Goal: Use online tool/utility: Utilize a website feature to perform a specific function

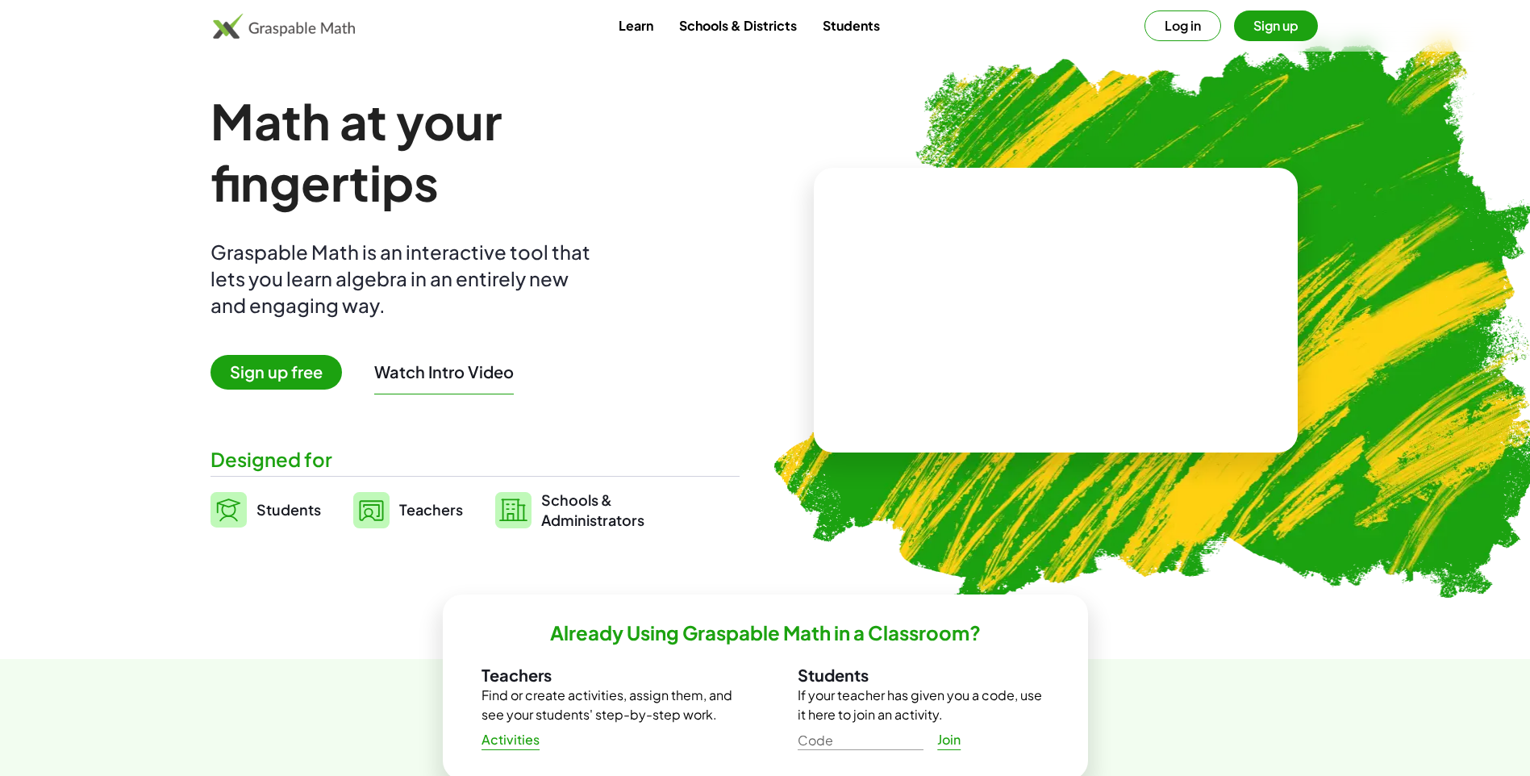
click at [317, 383] on span "Sign up free" at bounding box center [275, 372] width 131 height 35
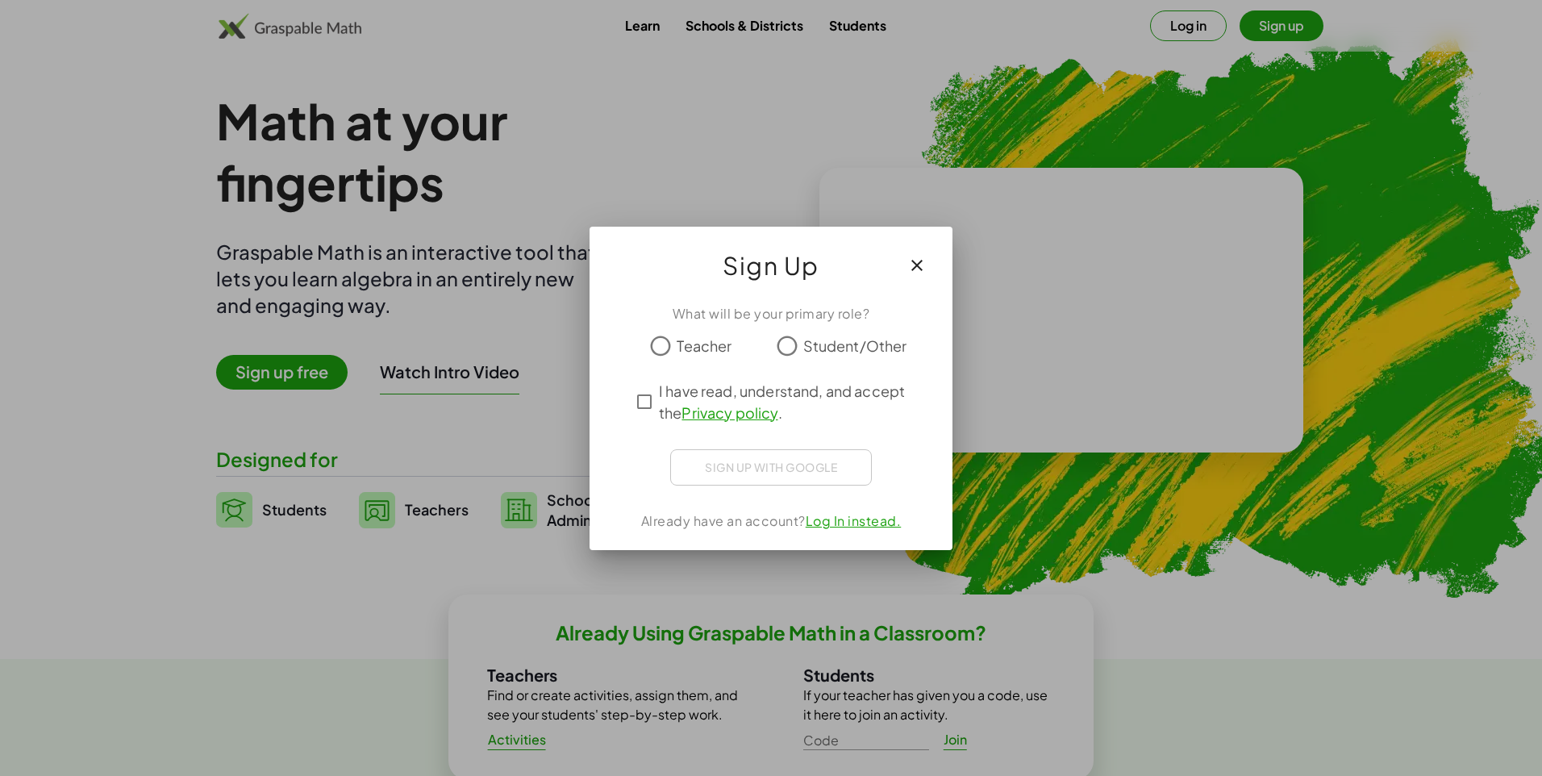
click at [918, 254] on button "button" at bounding box center [916, 265] width 39 height 39
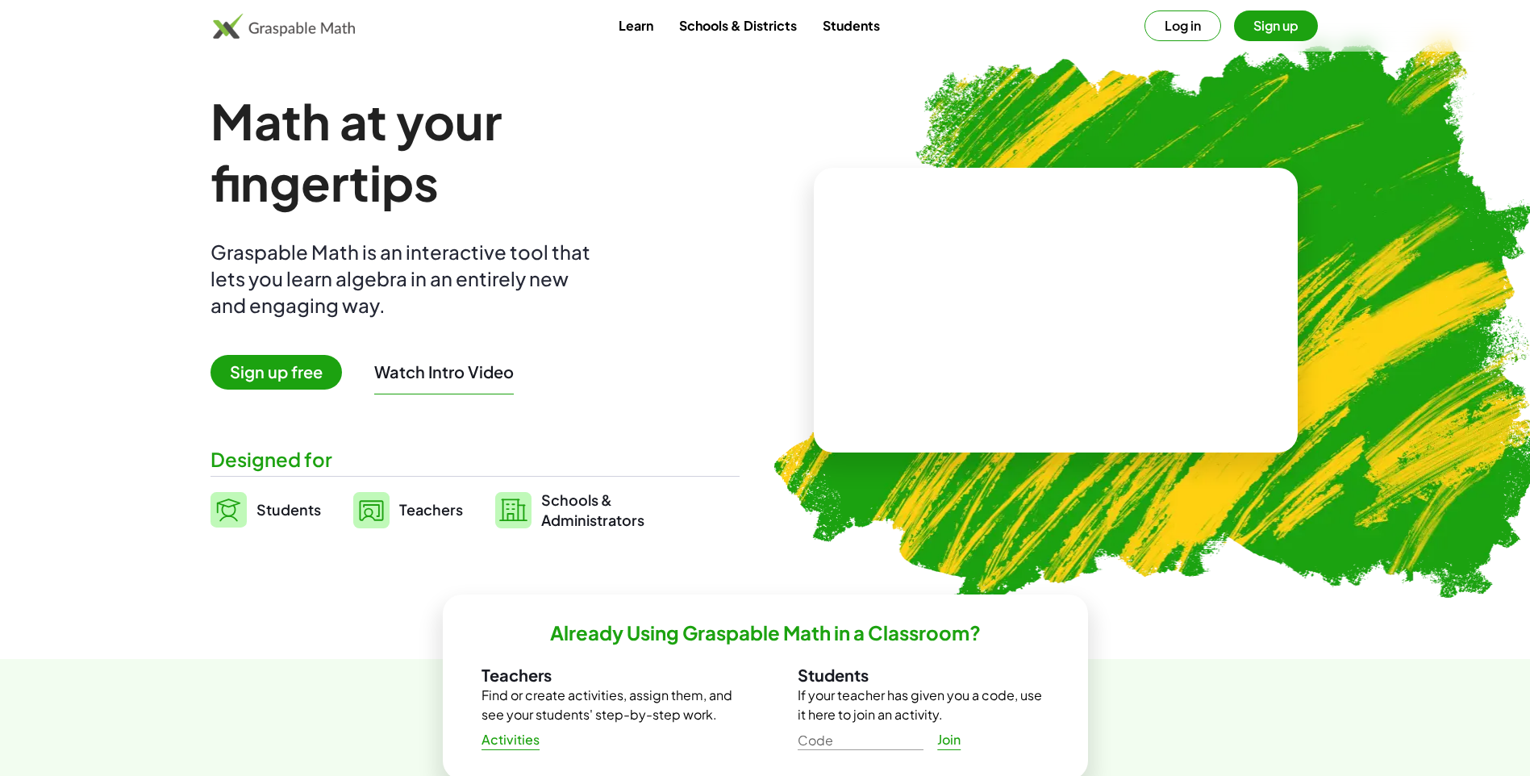
click at [286, 496] on link "Students" at bounding box center [265, 509] width 110 height 40
click at [292, 514] on span "Students" at bounding box center [288, 509] width 65 height 19
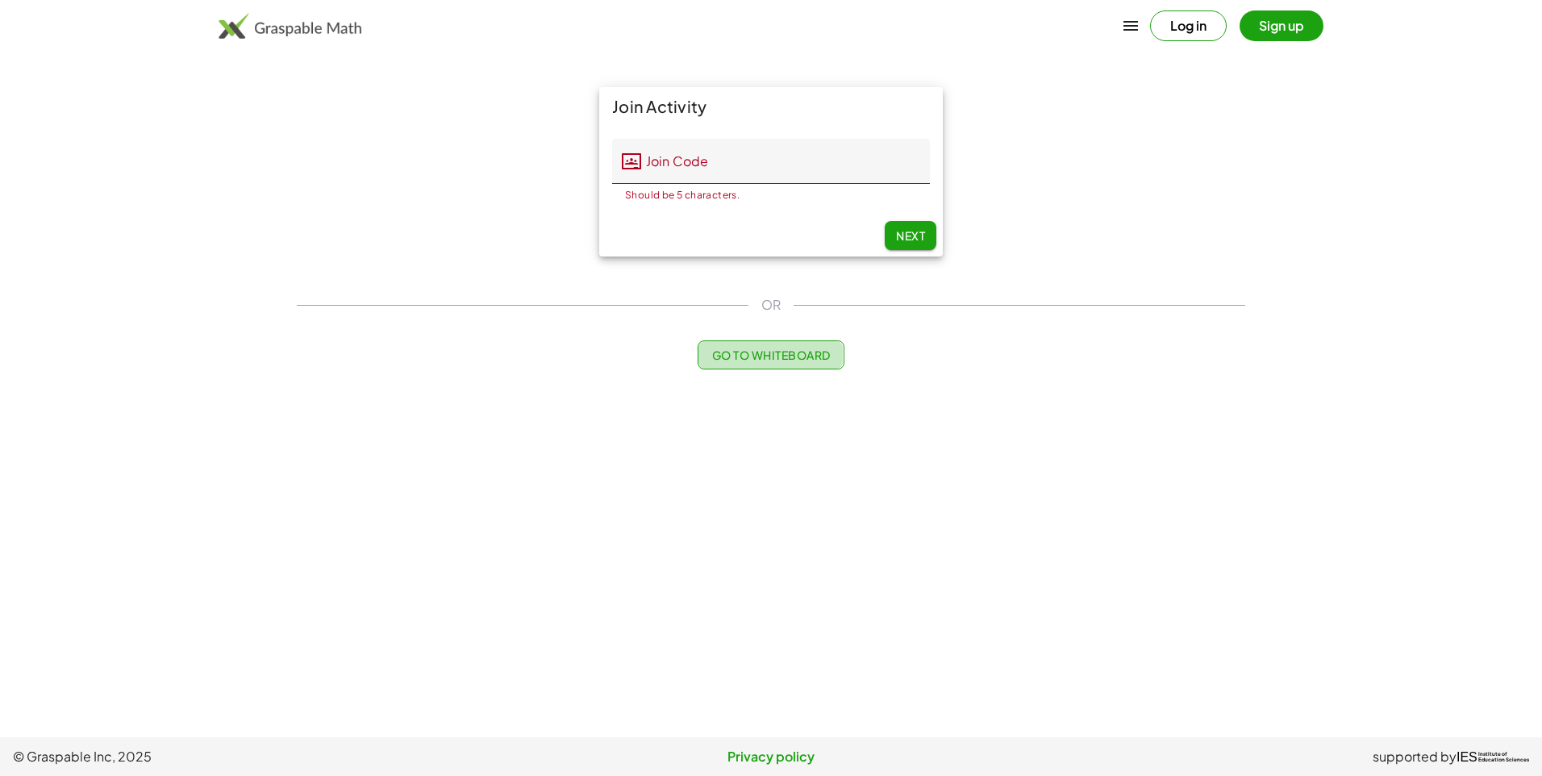
click at [764, 342] on button "Go to Whiteboard" at bounding box center [771, 354] width 146 height 29
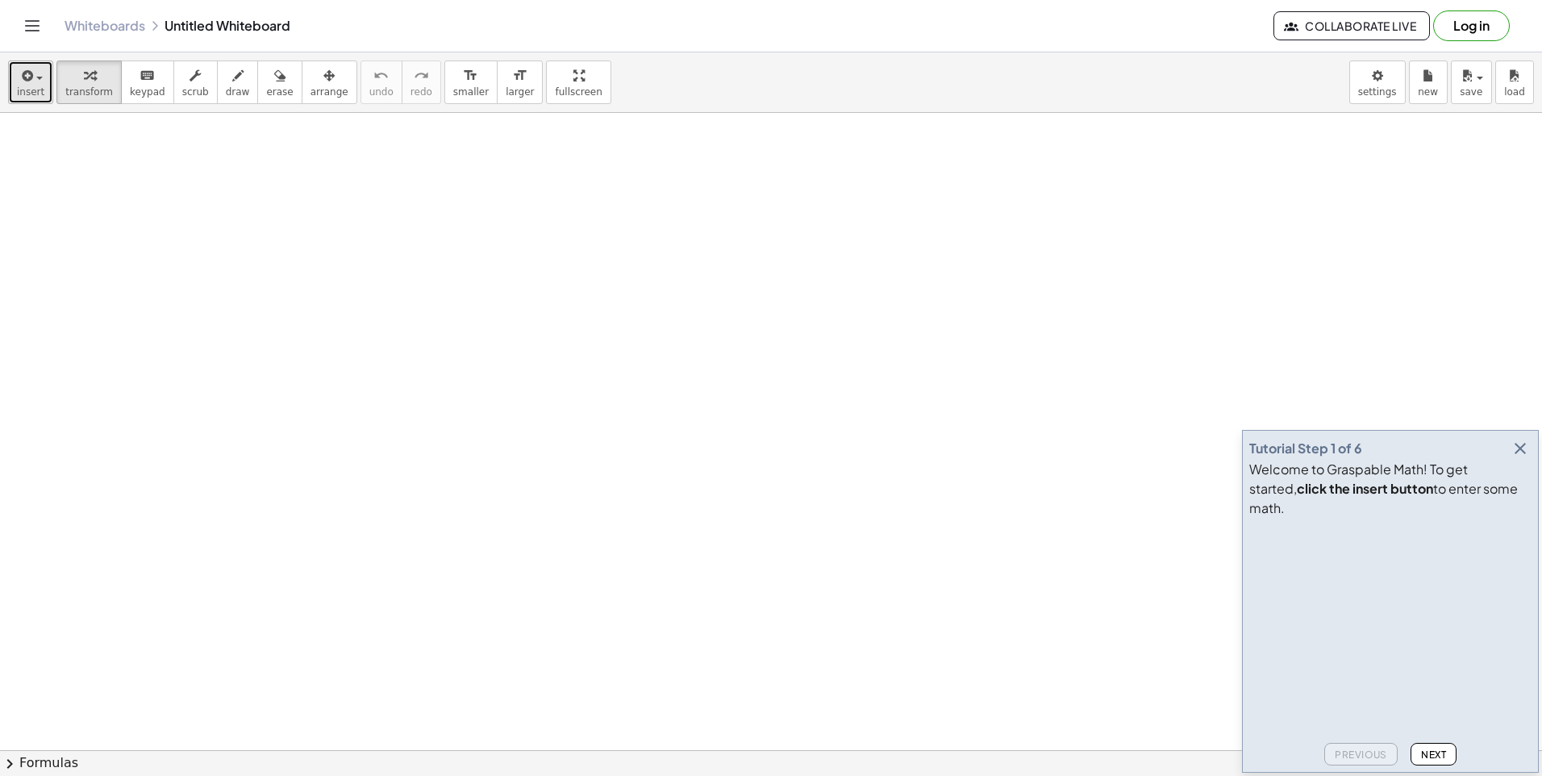
click at [40, 83] on div "button" at bounding box center [30, 74] width 27 height 19
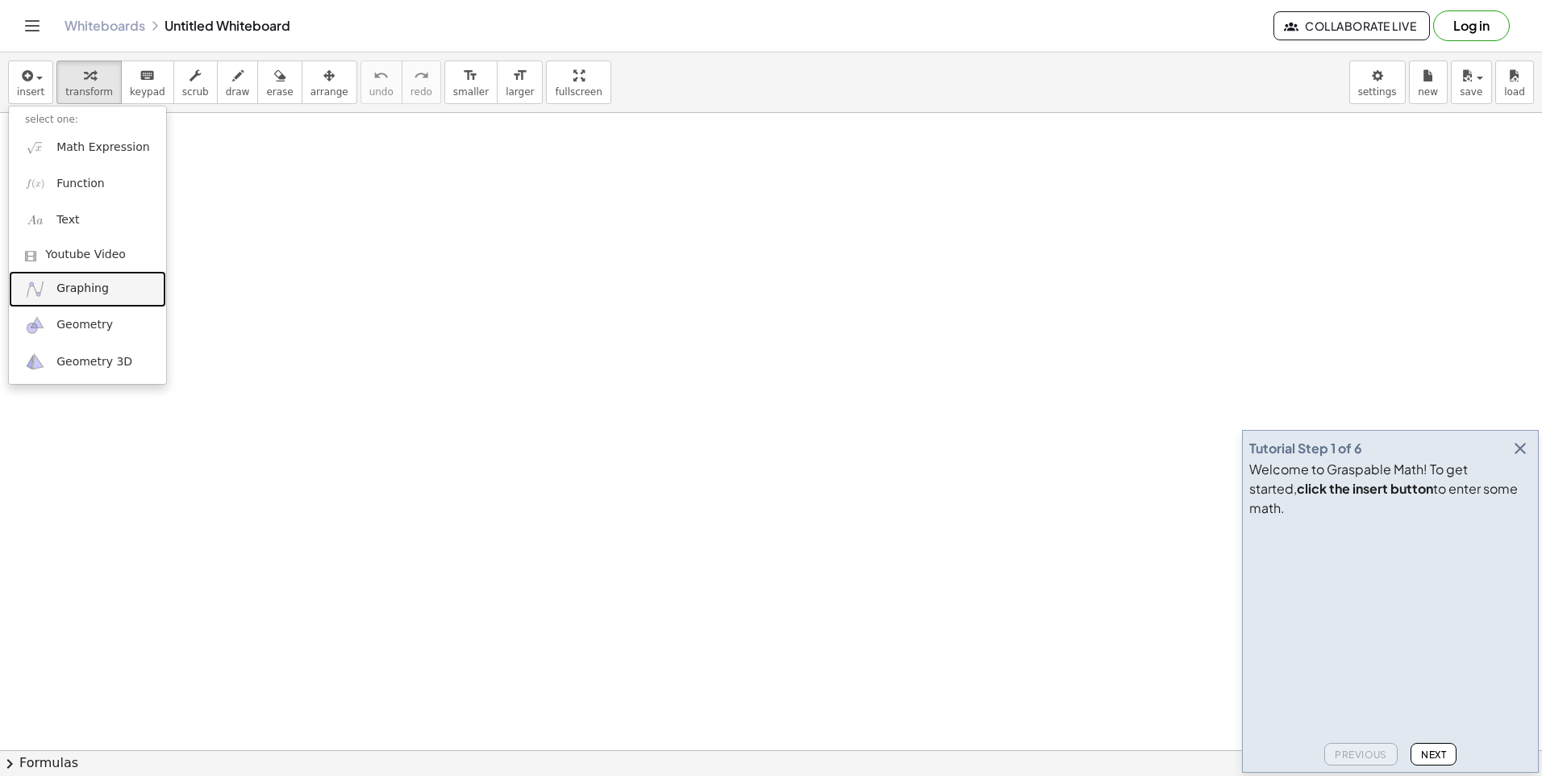
click at [101, 281] on span "Graphing" at bounding box center [82, 289] width 52 height 16
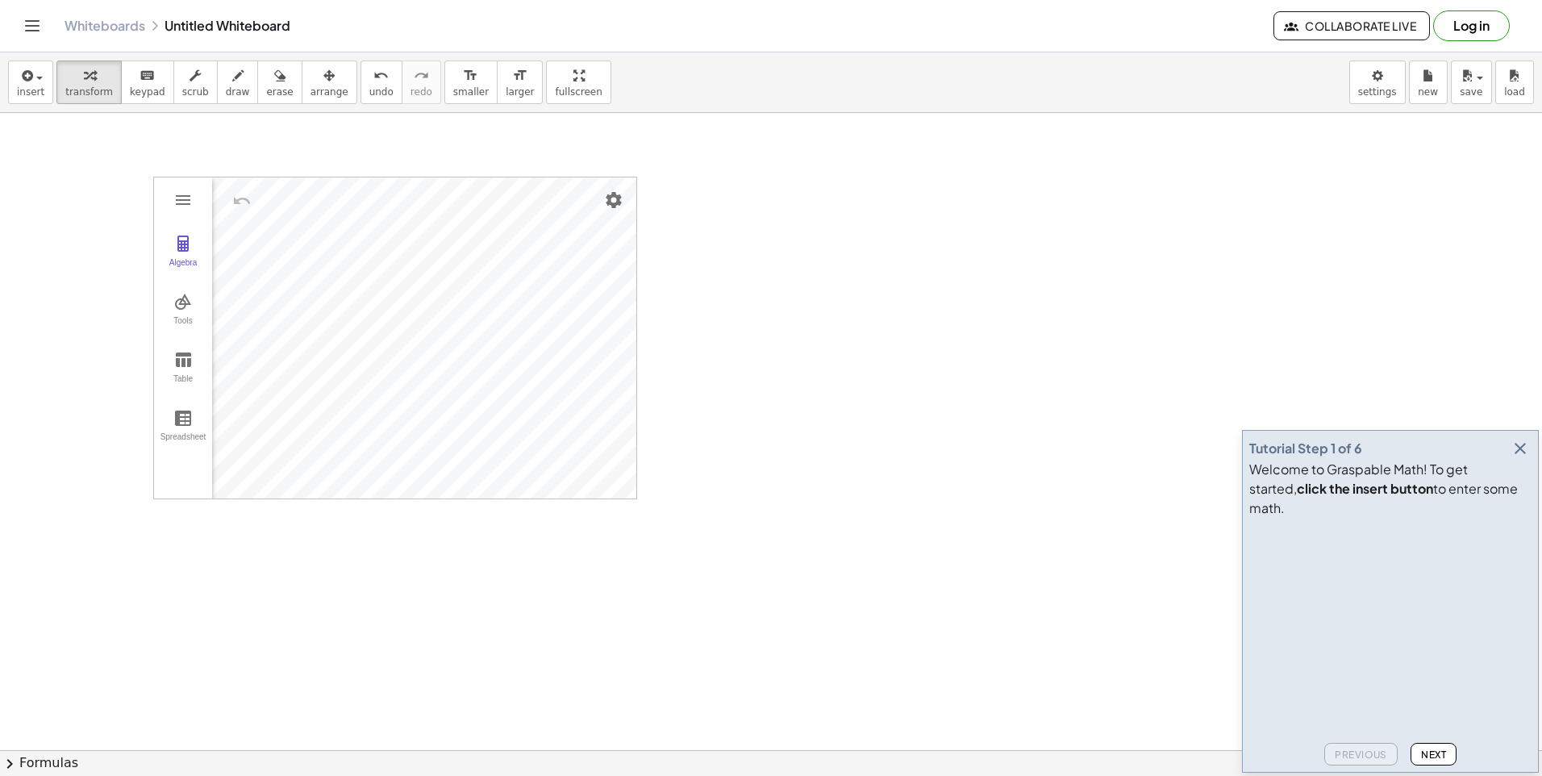
click at [602, 177] on div "Algebra Tools Table Spreadsheet GeoGebra Graphing Calculator Basic Tools Move P…" at bounding box center [395, 338] width 484 height 323
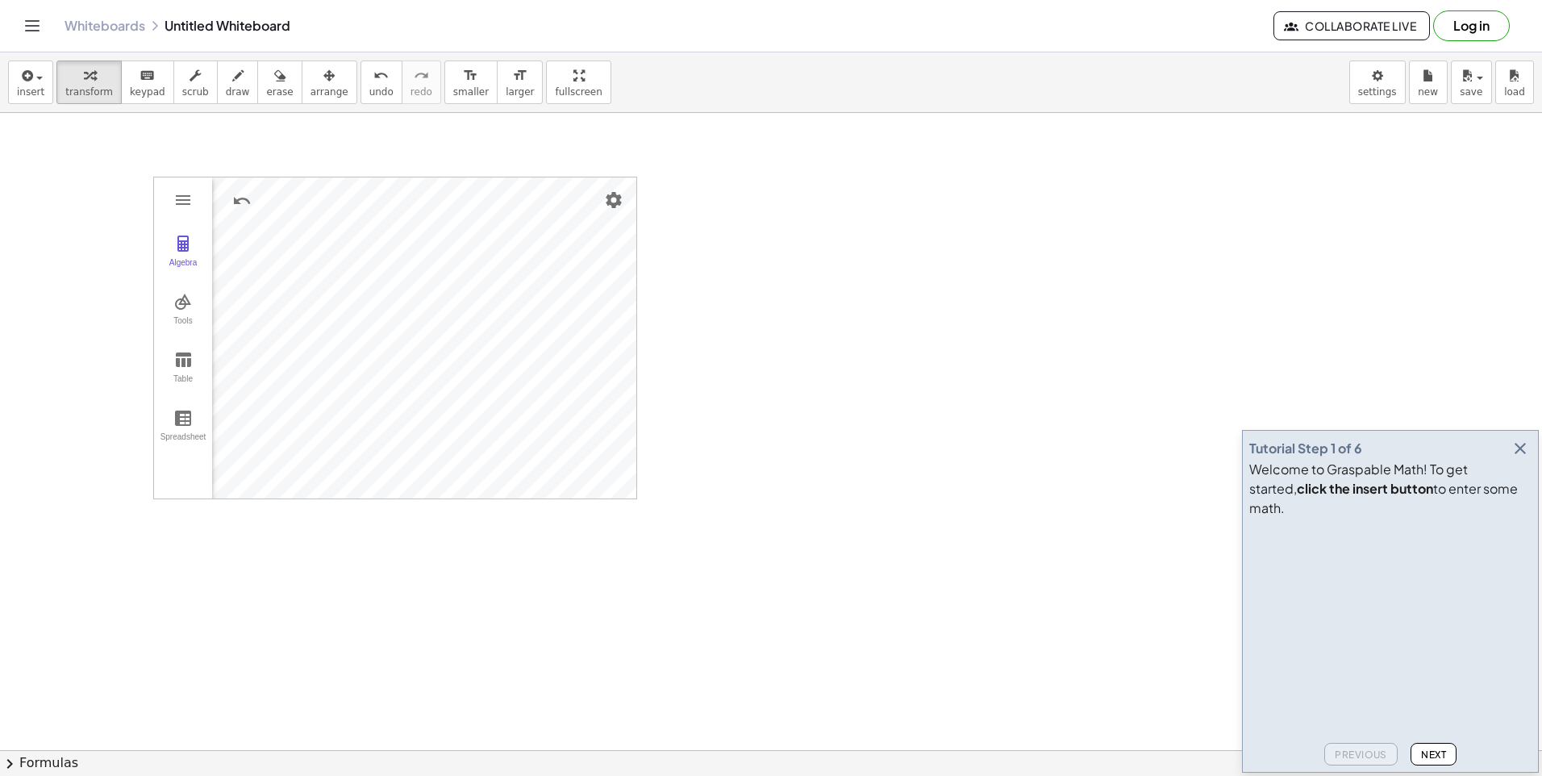
click at [156, 75] on button "keyboard keypad" at bounding box center [147, 82] width 53 height 44
click at [43, 65] on button "insert" at bounding box center [30, 82] width 45 height 44
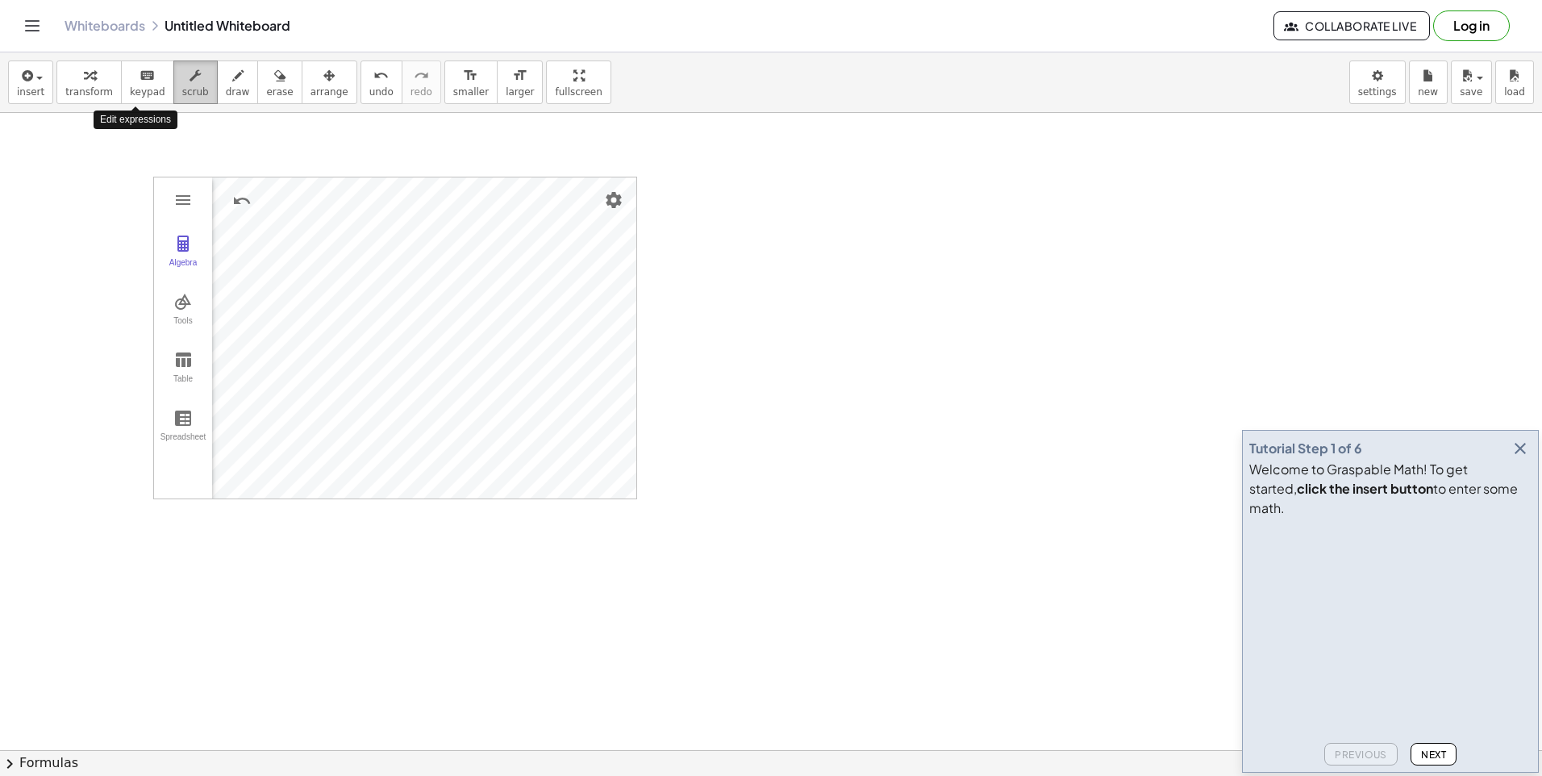
click at [173, 92] on button "scrub" at bounding box center [195, 82] width 44 height 44
click at [195, 224] on button "Algebra" at bounding box center [183, 252] width 58 height 58
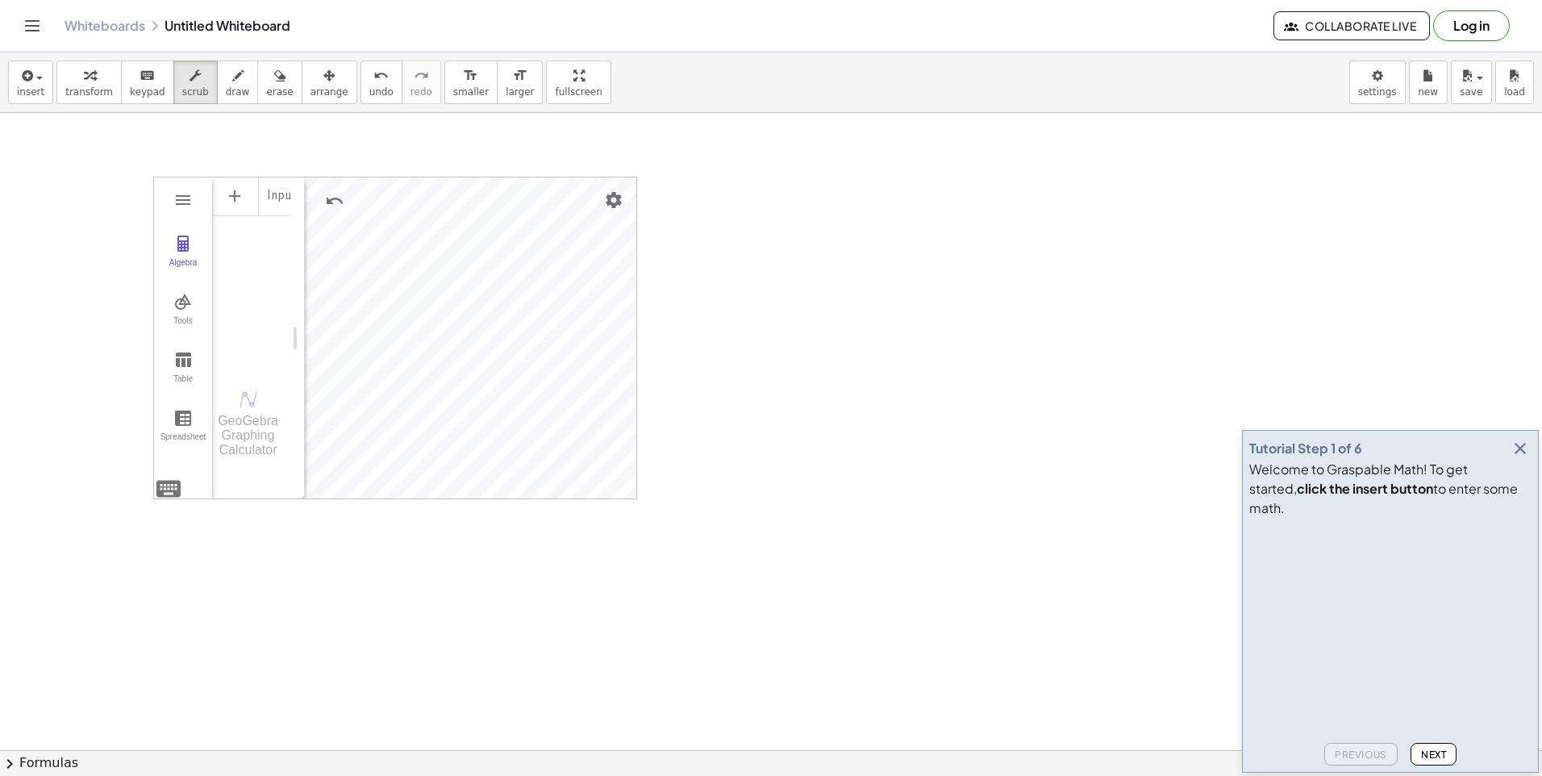
drag, startPoint x: 449, startPoint y: 137, endPoint x: 304, endPoint y: 131, distance: 145.3
click at [217, 94] on button "draw" at bounding box center [238, 82] width 42 height 44
click at [182, 94] on span "scrub" at bounding box center [195, 91] width 27 height 11
click at [87, 82] on icon "button" at bounding box center [89, 75] width 11 height 19
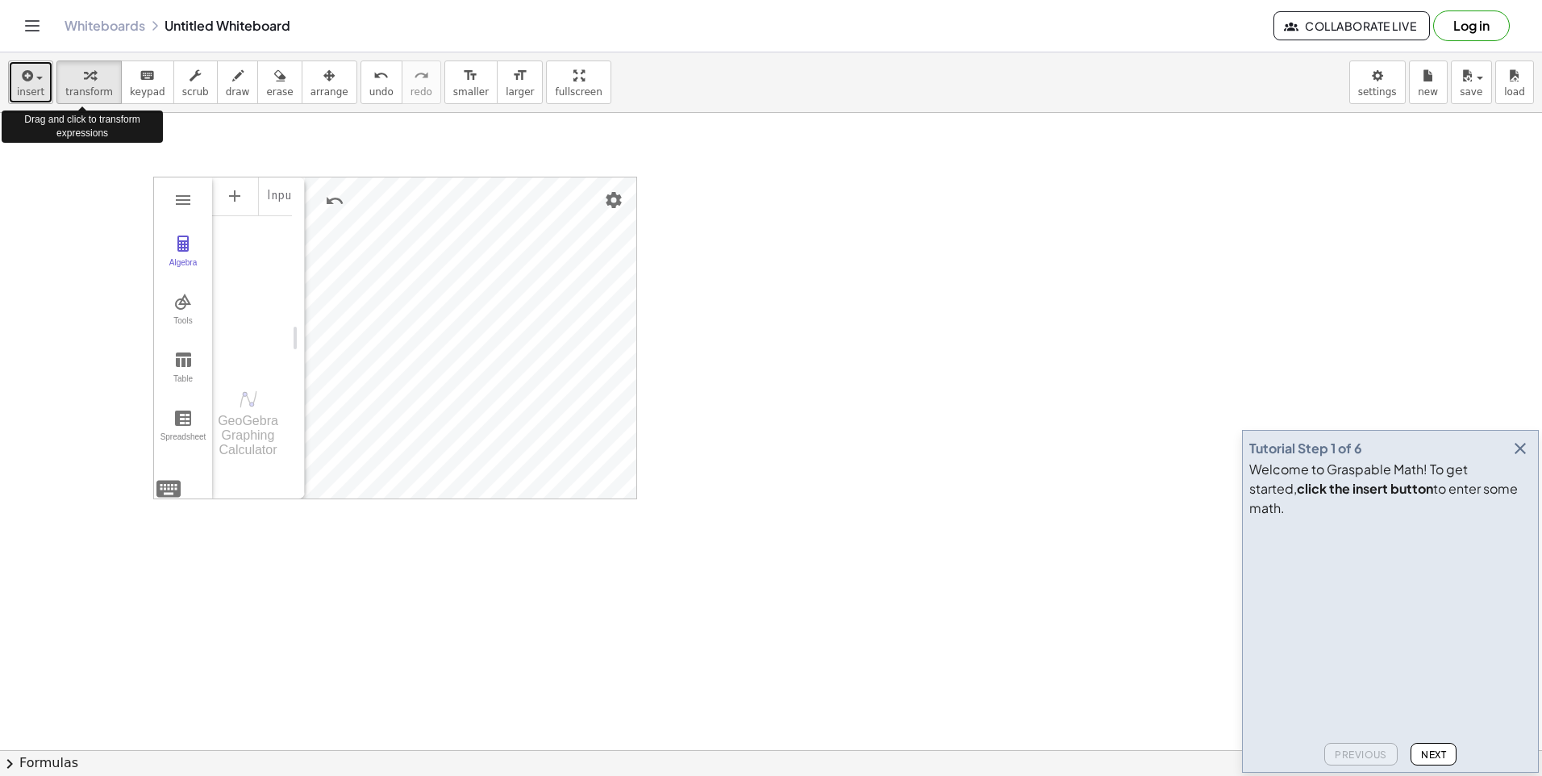
click at [35, 87] on span "insert" at bounding box center [30, 91] width 27 height 11
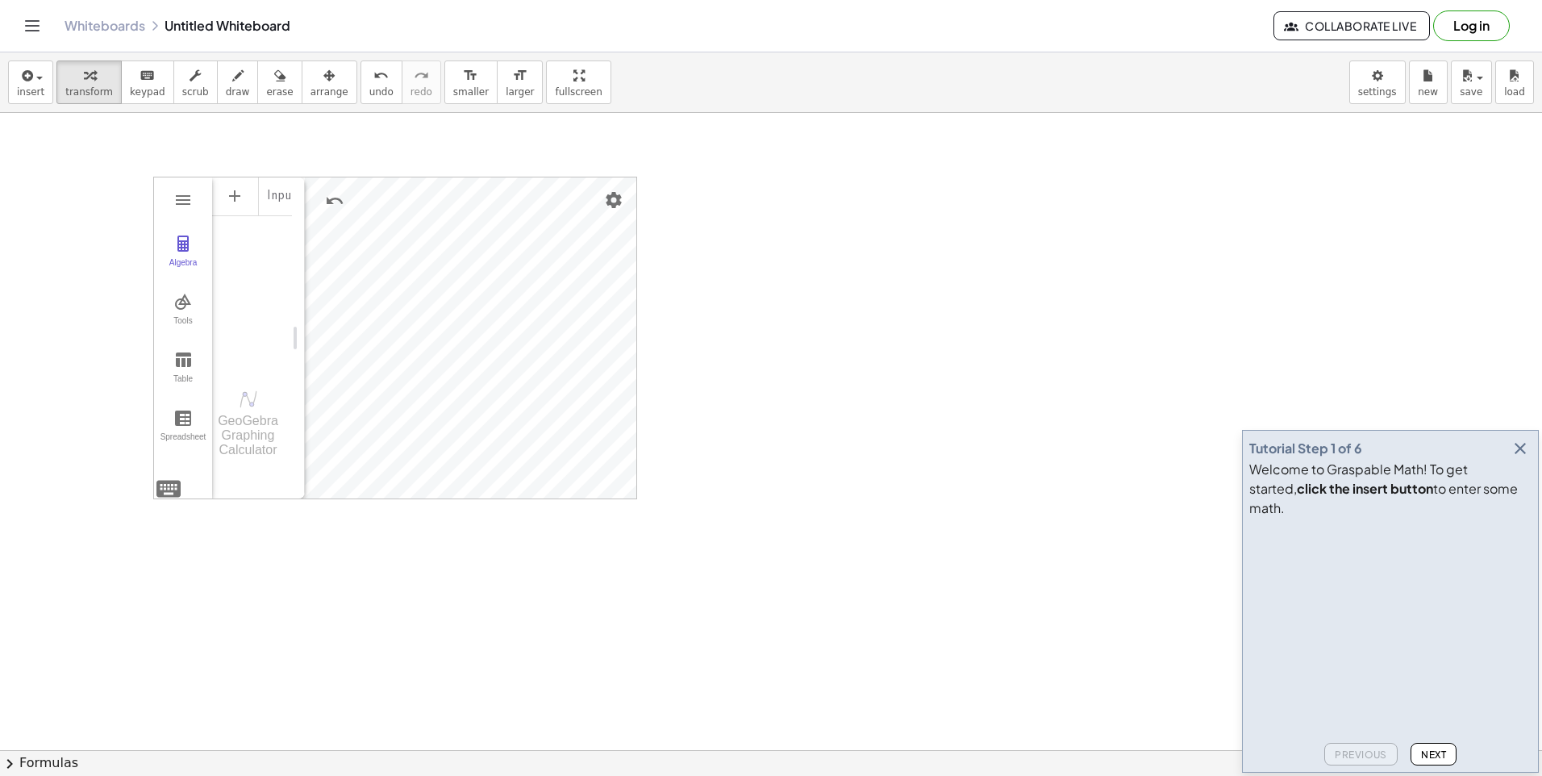
drag, startPoint x: 969, startPoint y: 250, endPoint x: 847, endPoint y: 259, distance: 122.9
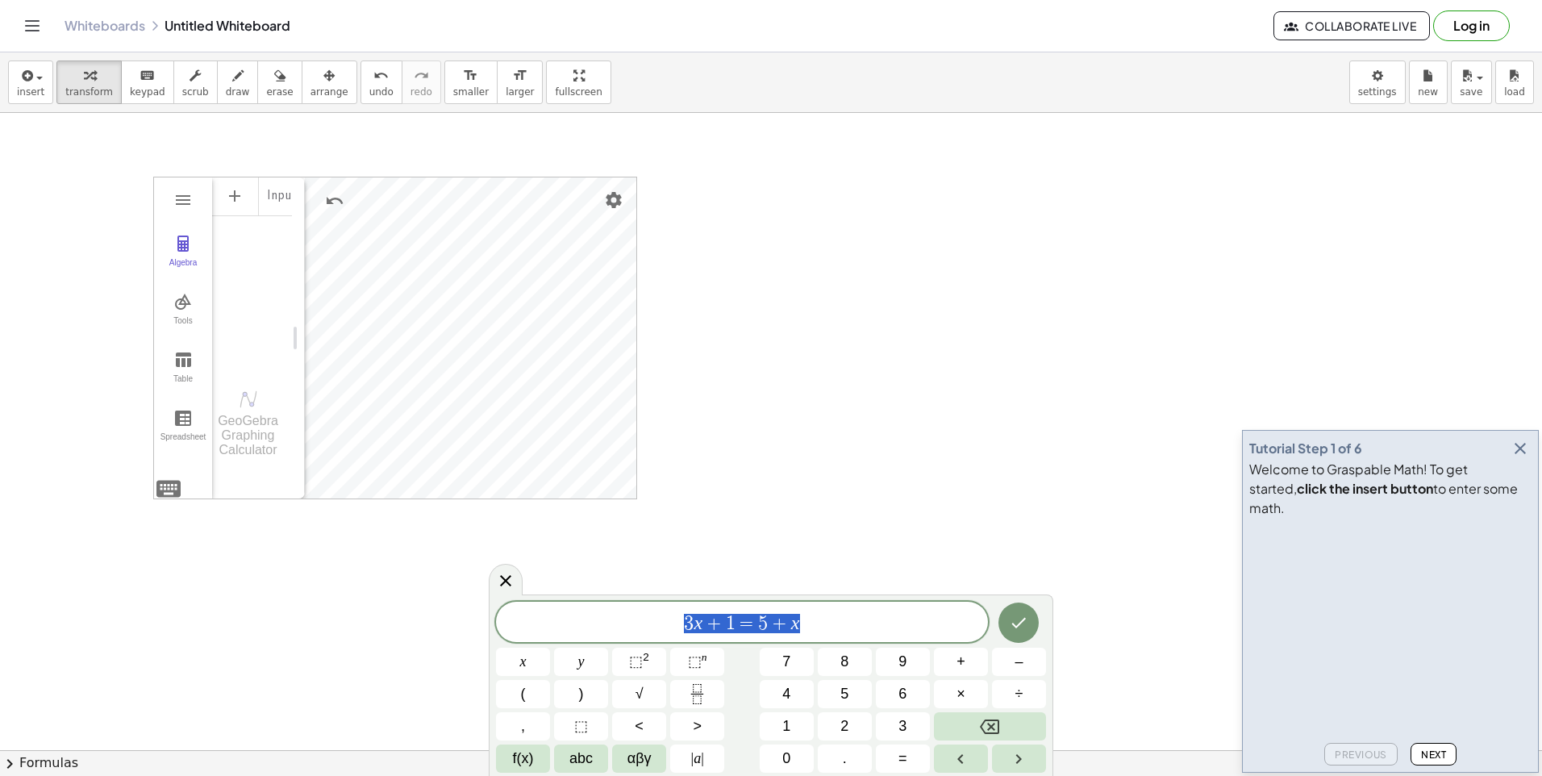
drag, startPoint x: 822, startPoint y: 623, endPoint x: 464, endPoint y: 548, distance: 366.8
click at [464, 548] on body "Graspable Math Activities Whiteboards Classes v1.28.3 | Privacy policy © 2025 |…" at bounding box center [771, 388] width 1542 height 776
click at [528, 656] on button "x" at bounding box center [523, 662] width 54 height 28
click at [636, 723] on span "<" at bounding box center [639, 726] width 9 height 22
click at [999, 680] on button "÷" at bounding box center [1019, 694] width 54 height 28
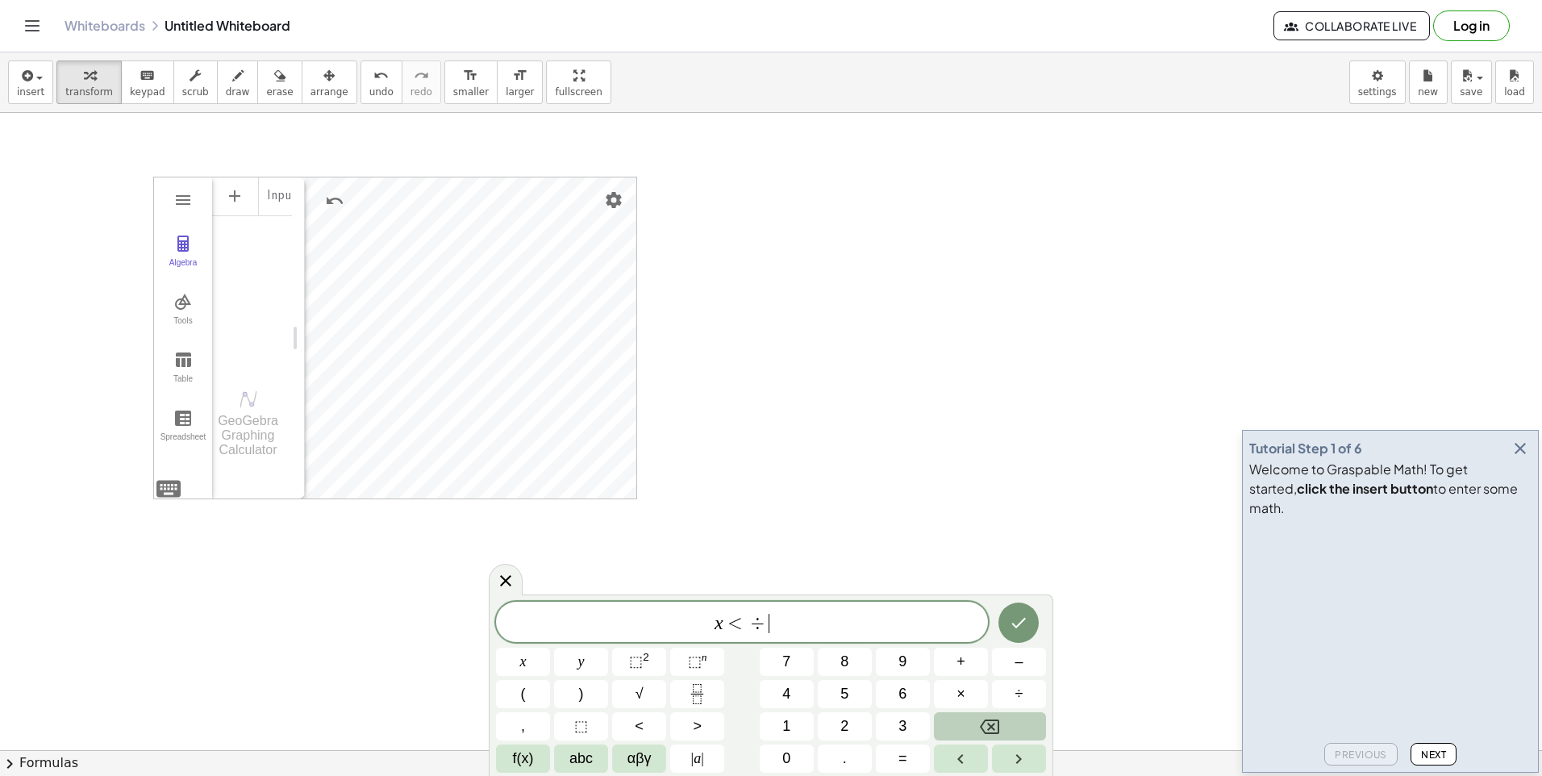
click at [1002, 723] on button "Backspace" at bounding box center [990, 726] width 112 height 28
click at [825, 731] on button "2" at bounding box center [845, 726] width 54 height 28
click at [773, 621] on span "x < 2 ​" at bounding box center [742, 623] width 492 height 23
click at [768, 636] on div "x < 2 ​" at bounding box center [742, 622] width 492 height 40
drag, startPoint x: 768, startPoint y: 636, endPoint x: 664, endPoint y: 574, distance: 121.8
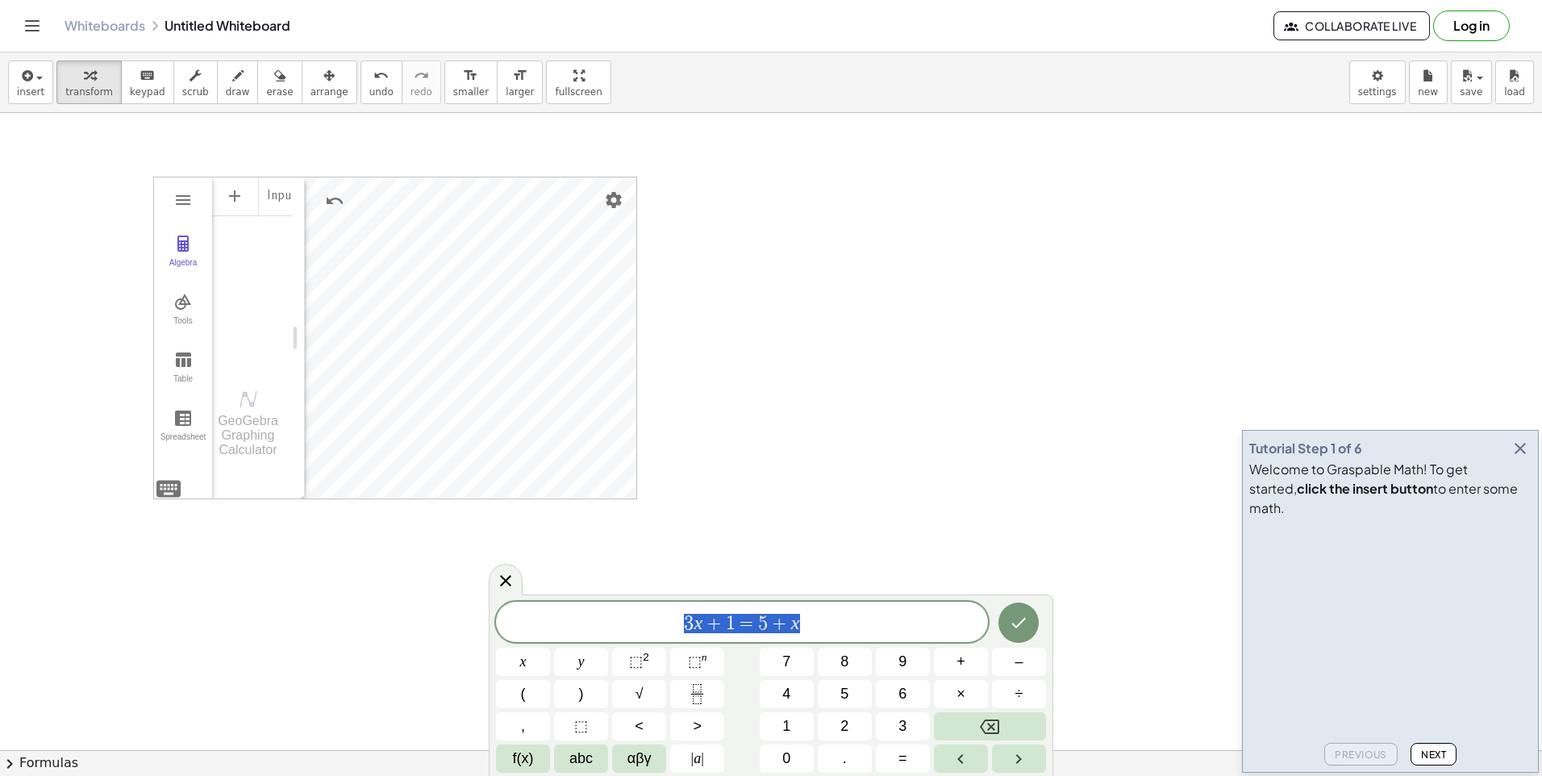
click at [591, 637] on div "3 x + 1 = 5 + x" at bounding box center [742, 622] width 492 height 40
drag, startPoint x: 591, startPoint y: 637, endPoint x: 942, endPoint y: 623, distance: 351.1
click at [942, 623] on span "​ 3 x + 1 = 5 + x" at bounding box center [742, 623] width 492 height 23
click at [942, 621] on span "3 x + 1 = 5 + ​" at bounding box center [742, 623] width 492 height 23
click at [532, 664] on button "x" at bounding box center [523, 662] width 54 height 28
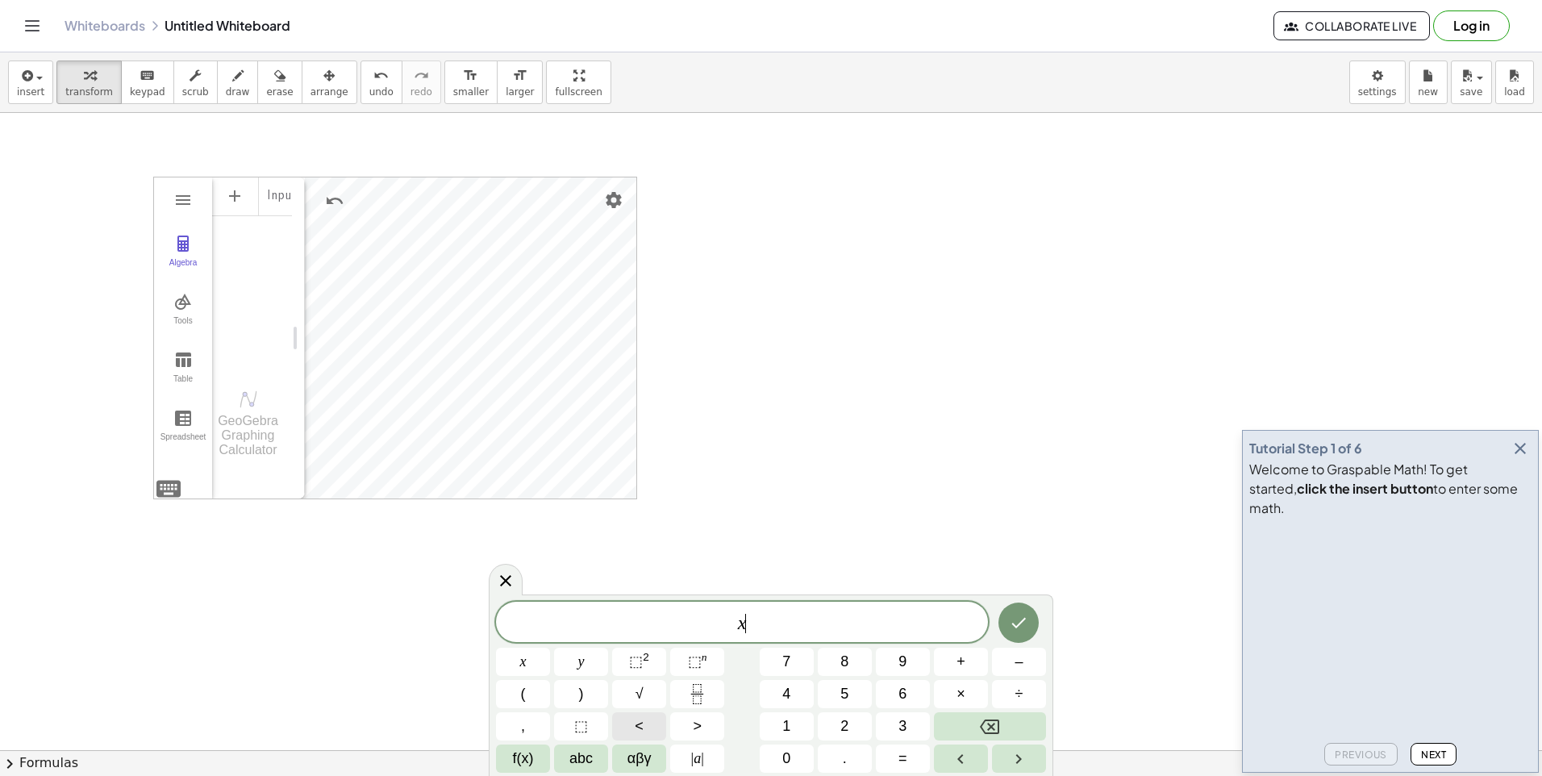
click at [637, 726] on span "<" at bounding box center [639, 726] width 9 height 22
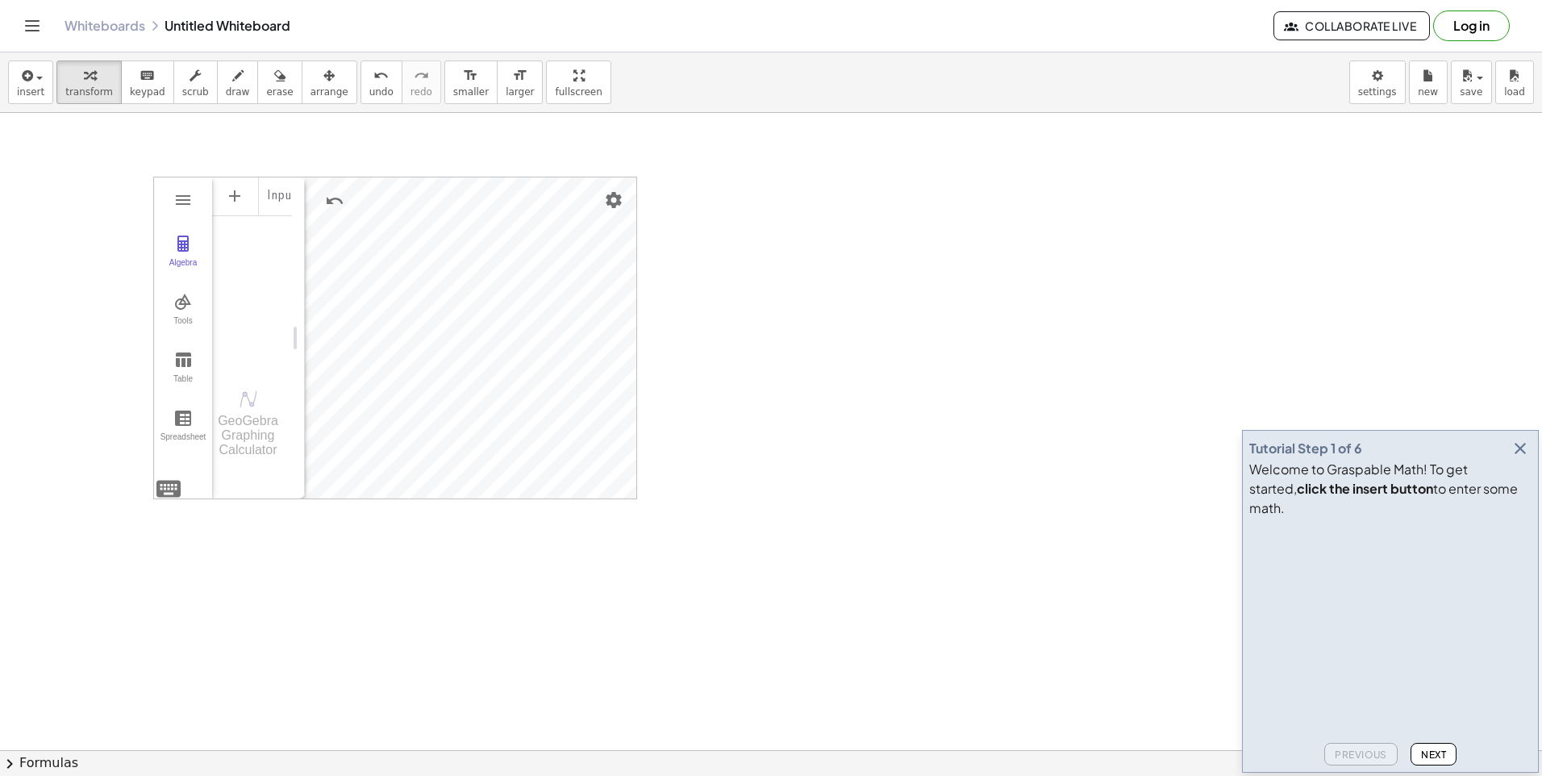
drag, startPoint x: 1235, startPoint y: 533, endPoint x: 843, endPoint y: 632, distance: 403.5
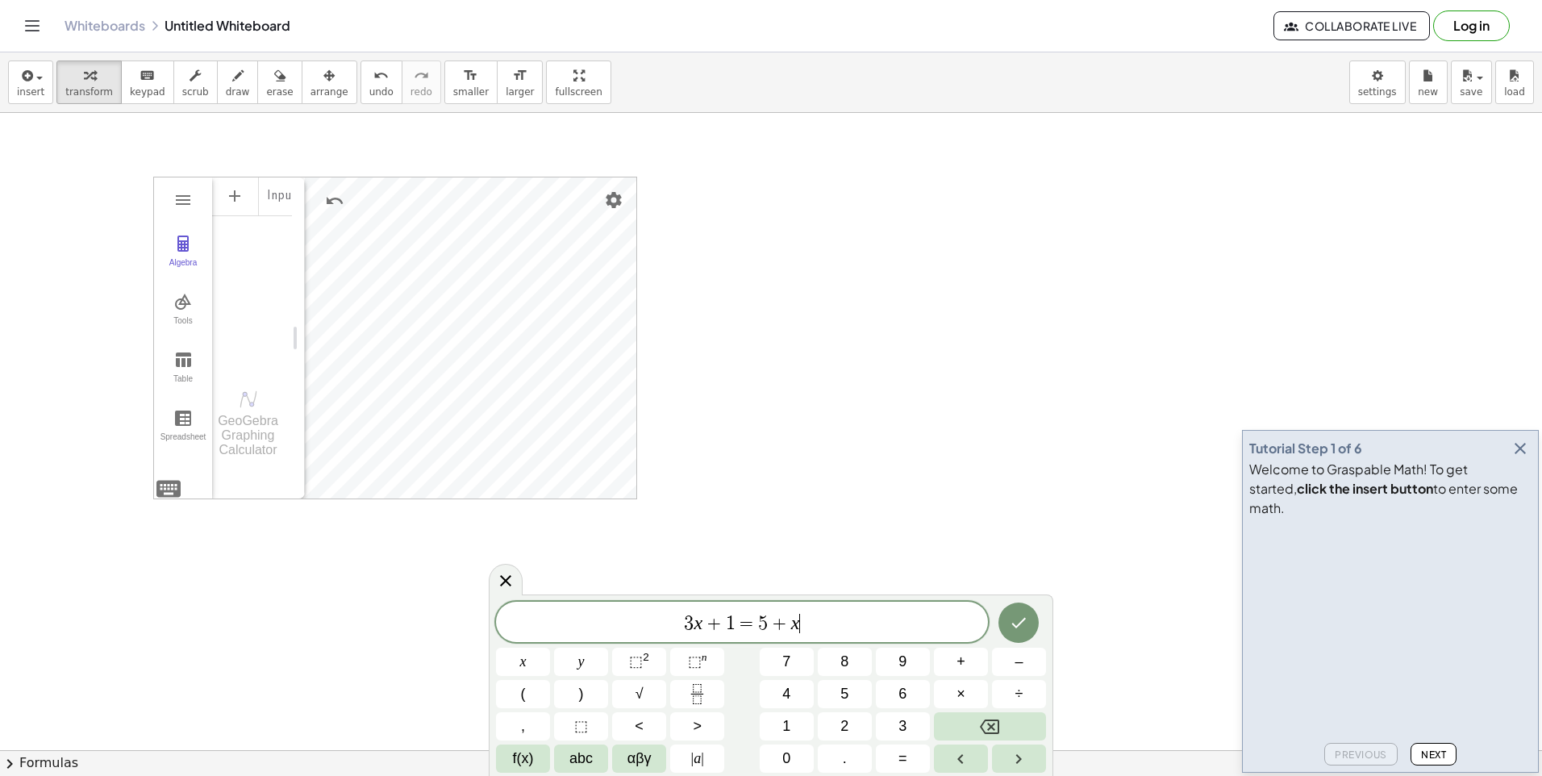
drag, startPoint x: 843, startPoint y: 638, endPoint x: 340, endPoint y: 668, distance: 503.3
click at [340, 668] on body "Graspable Math Activities Whiteboards Classes v1.28.3 | Privacy policy © 2025 |…" at bounding box center [771, 388] width 1542 height 776
click at [514, 665] on button "x" at bounding box center [523, 662] width 54 height 28
click at [662, 723] on button "<" at bounding box center [639, 726] width 54 height 28
click at [857, 689] on button "5" at bounding box center [845, 694] width 54 height 28
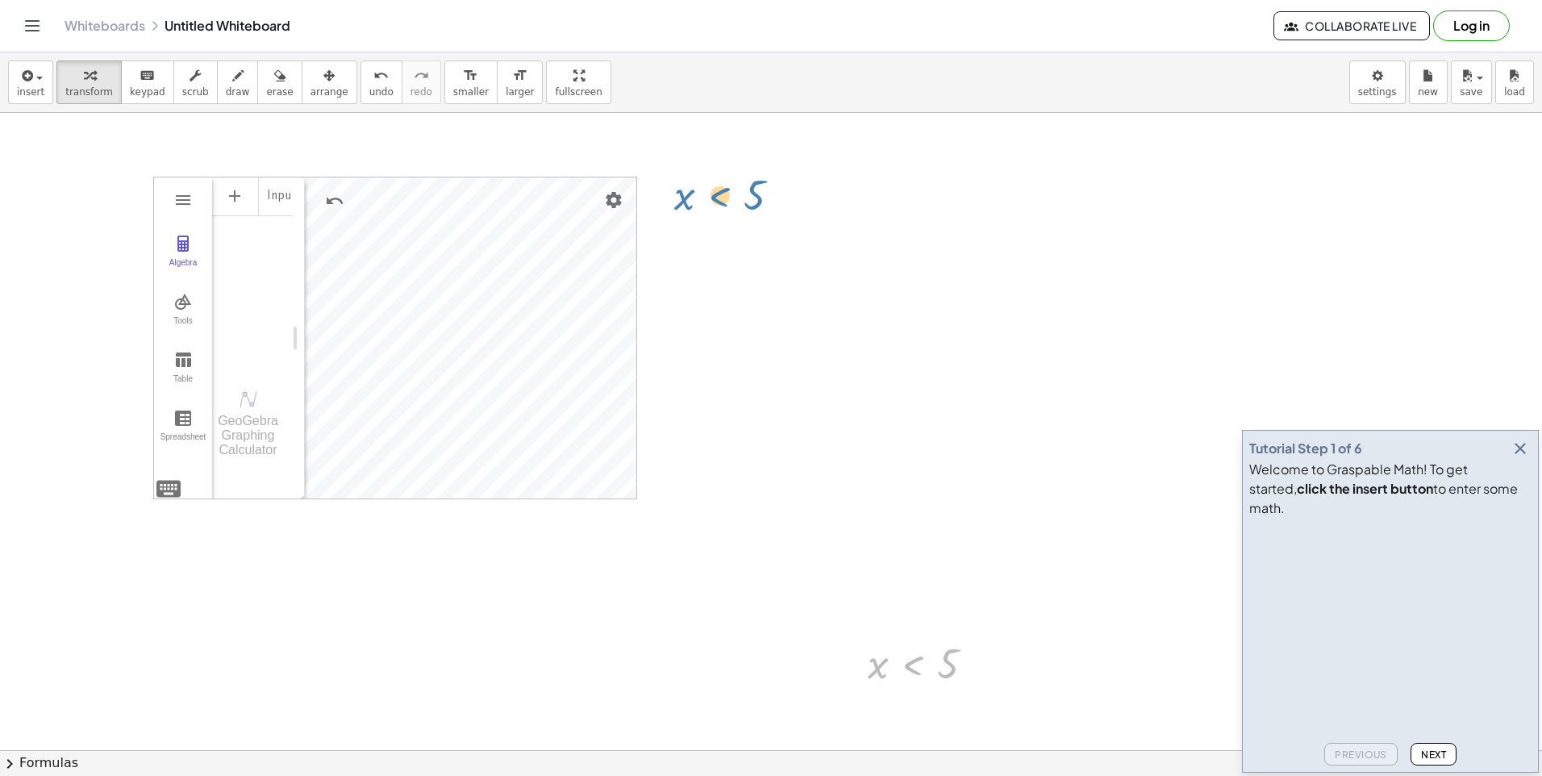
drag, startPoint x: 898, startPoint y: 673, endPoint x: 709, endPoint y: 216, distance: 494.2
click at [340, 23] on div "Graspable Math Activities Whiteboards Classes v1.28.3 | Privacy policy © 2025 |…" at bounding box center [771, 388] width 1542 height 776
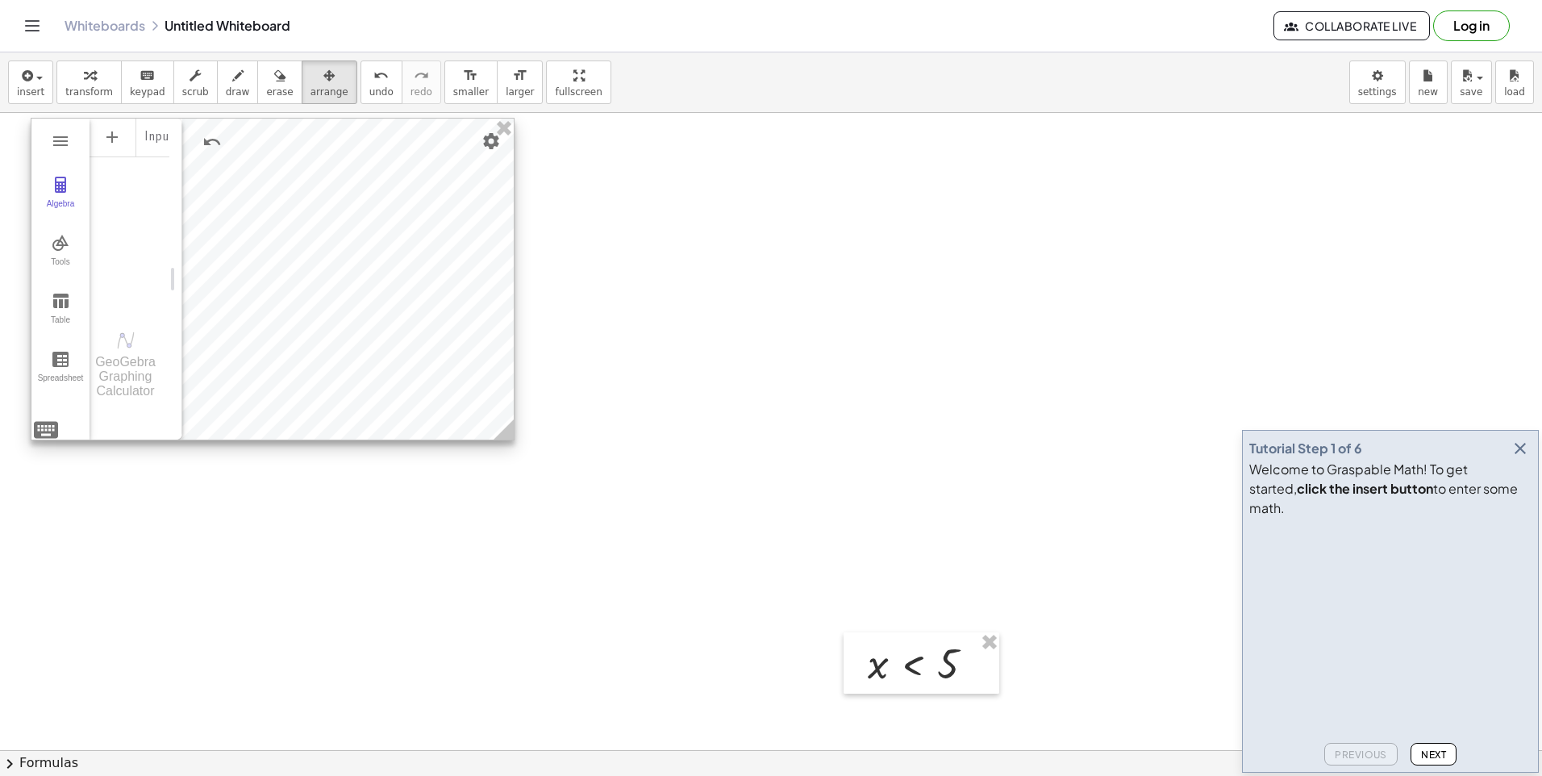
drag, startPoint x: 367, startPoint y: 252, endPoint x: 273, endPoint y: 219, distance: 99.5
click at [273, 219] on div at bounding box center [272, 279] width 482 height 321
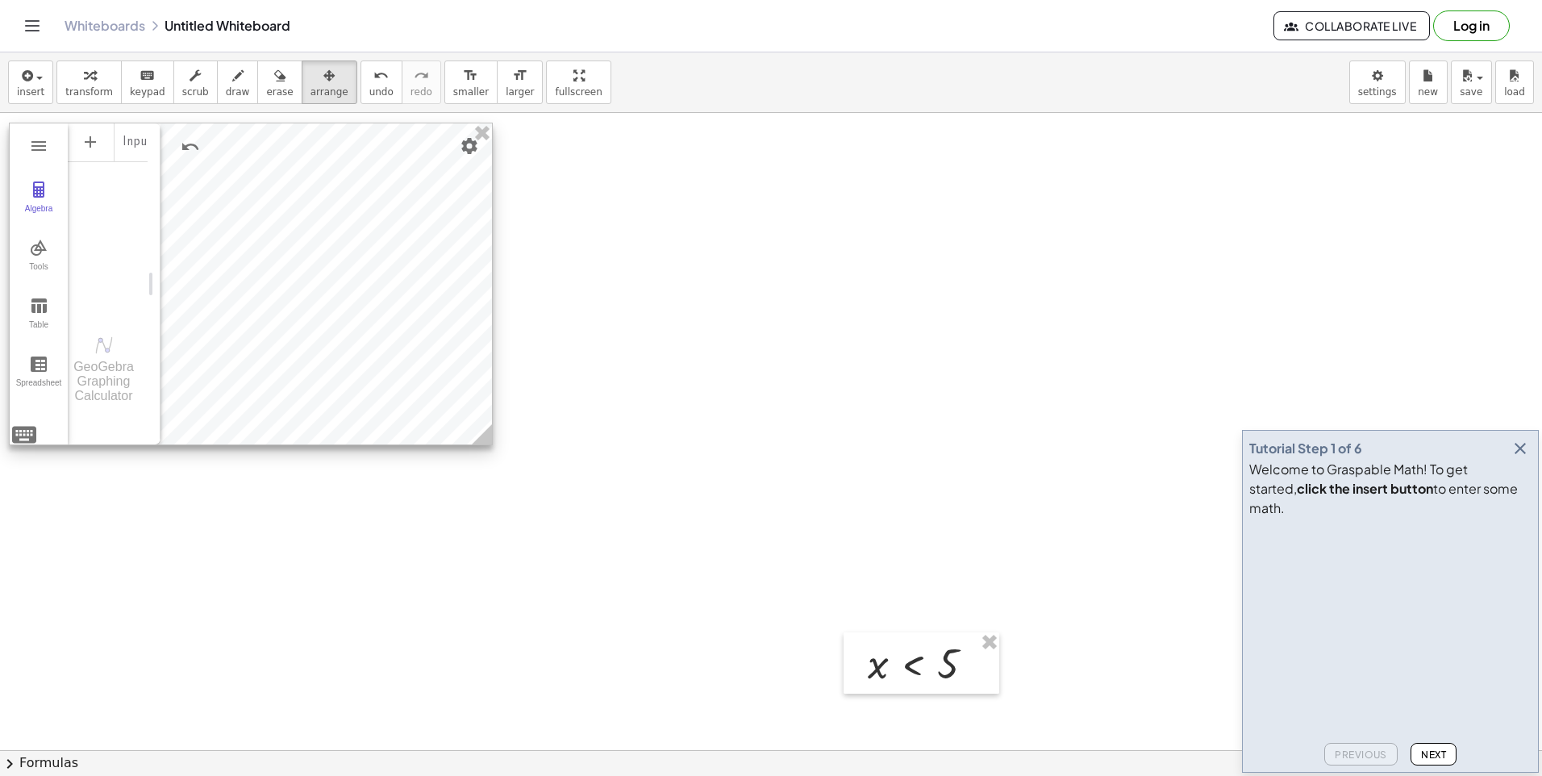
click at [417, 181] on div at bounding box center [251, 283] width 482 height 321
drag, startPoint x: 417, startPoint y: 181, endPoint x: 580, endPoint y: 131, distance: 170.2
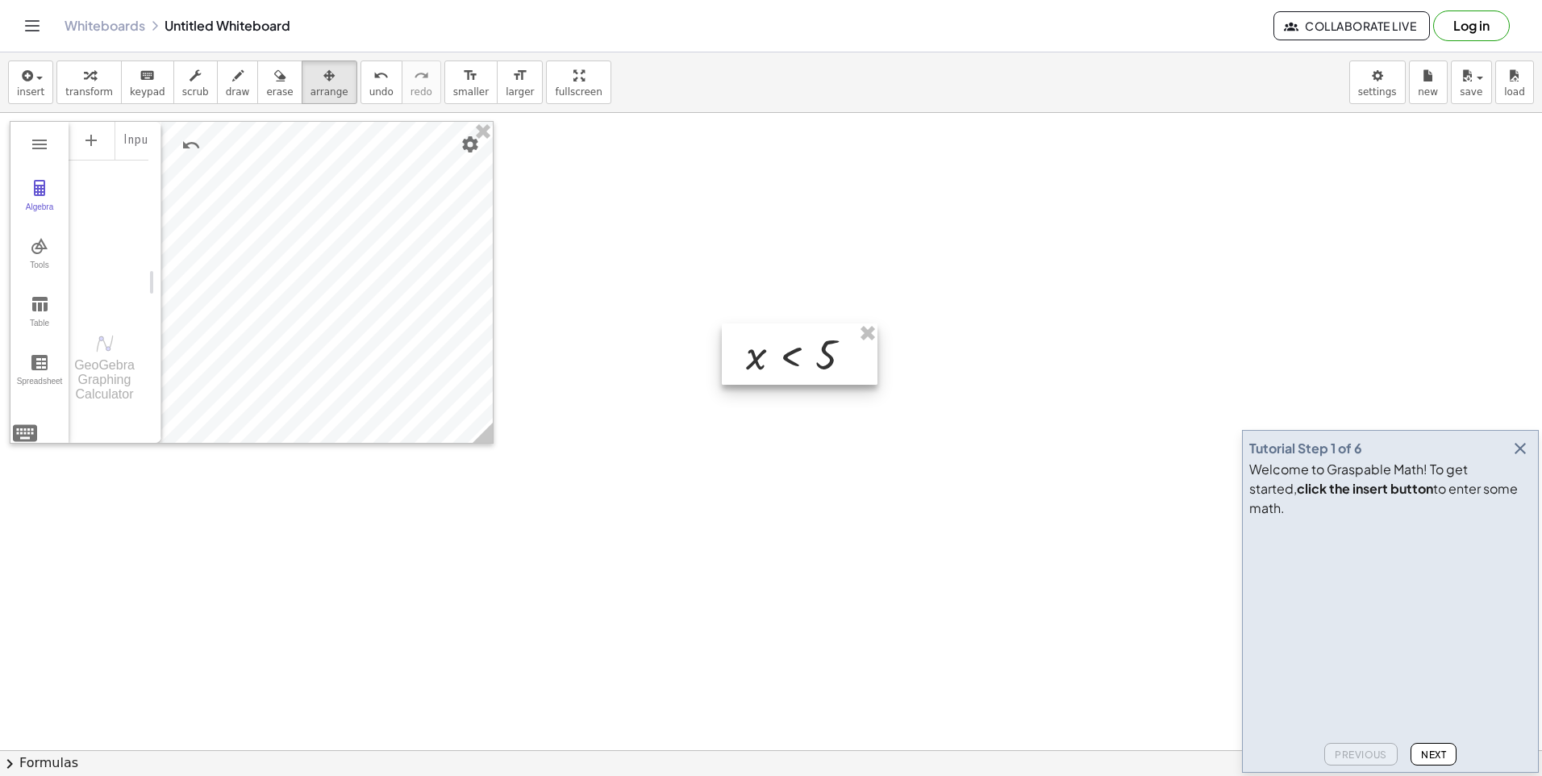
drag, startPoint x: 818, startPoint y: 381, endPoint x: 798, endPoint y: 345, distance: 40.4
drag, startPoint x: 798, startPoint y: 345, endPoint x: 768, endPoint y: 320, distance: 38.9
drag, startPoint x: 768, startPoint y: 320, endPoint x: 671, endPoint y: 186, distance: 165.6
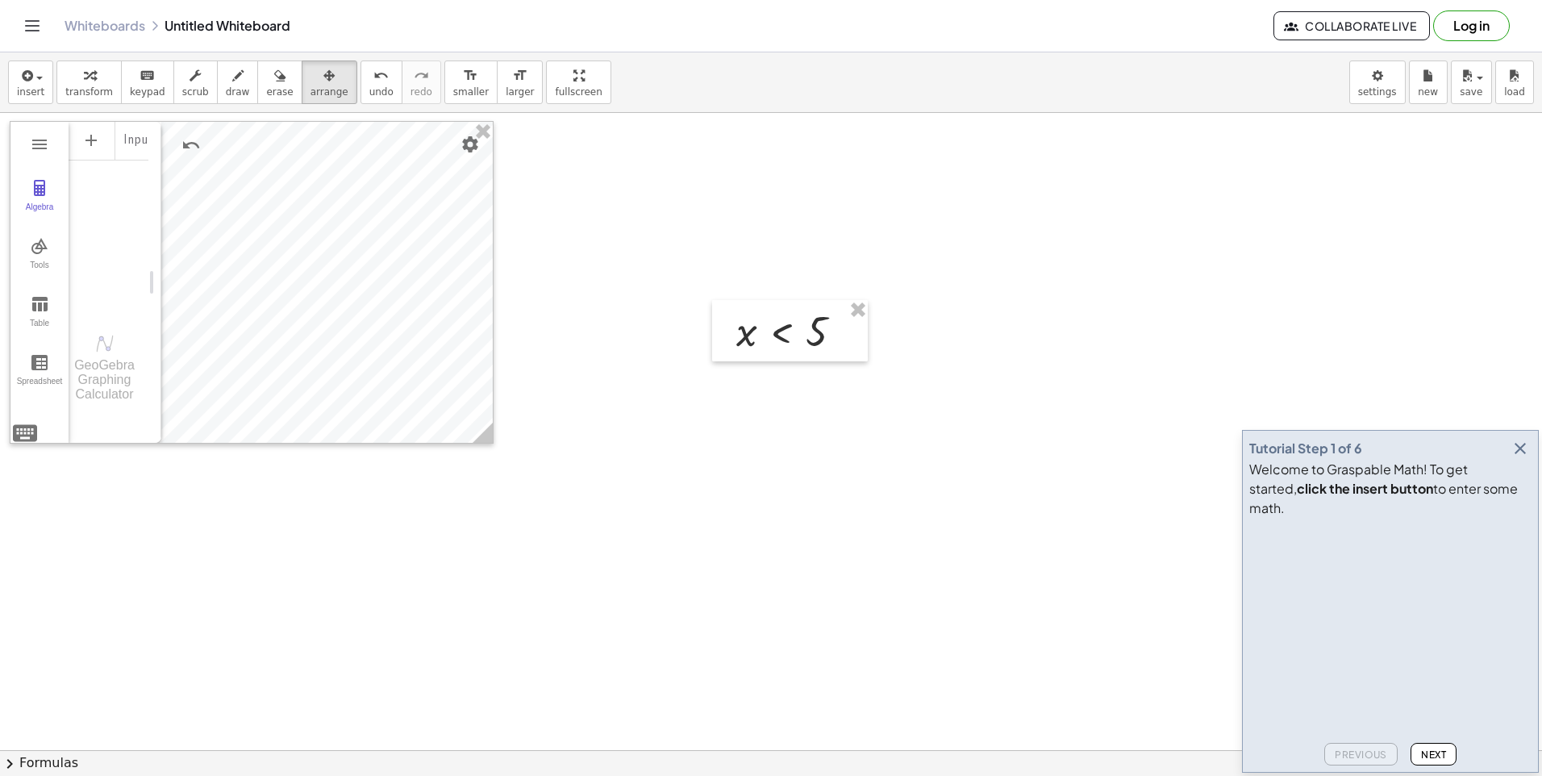
drag, startPoint x: 550, startPoint y: 278, endPoint x: 991, endPoint y: 391, distance: 455.3
drag, startPoint x: 735, startPoint y: 240, endPoint x: 723, endPoint y: 233, distance: 13.4
click at [723, 234] on div at bounding box center [728, 260] width 156 height 61
drag, startPoint x: 723, startPoint y: 233, endPoint x: 708, endPoint y: 206, distance: 31.4
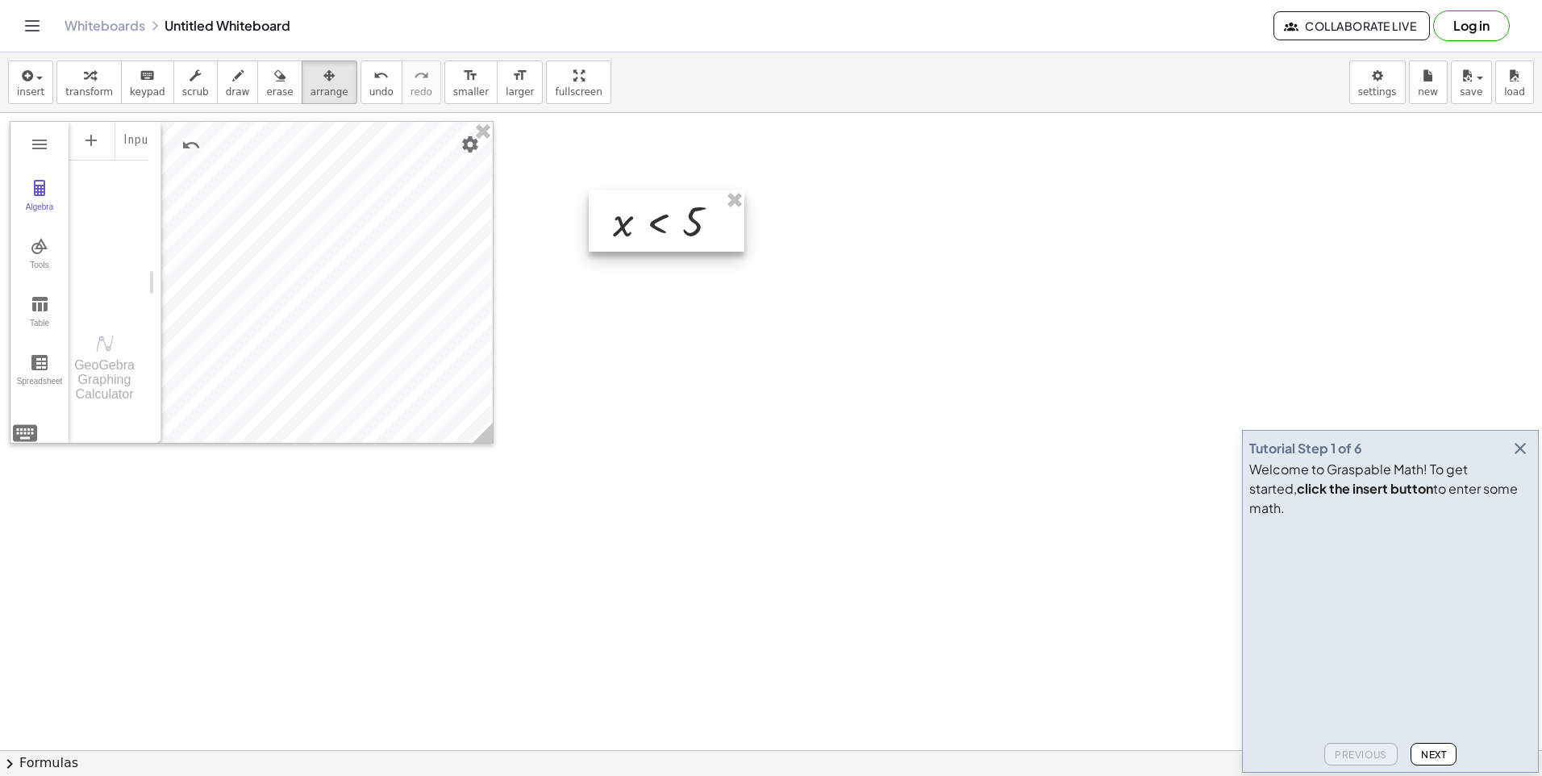
click at [708, 206] on div at bounding box center [667, 220] width 156 height 61
drag, startPoint x: 707, startPoint y: 205, endPoint x: 693, endPoint y: 190, distance: 20.5
drag, startPoint x: 633, startPoint y: 166, endPoint x: 620, endPoint y: 156, distance: 16.1
drag, startPoint x: 617, startPoint y: 155, endPoint x: 606, endPoint y: 148, distance: 12.7
click at [606, 148] on div at bounding box center [629, 166] width 156 height 61
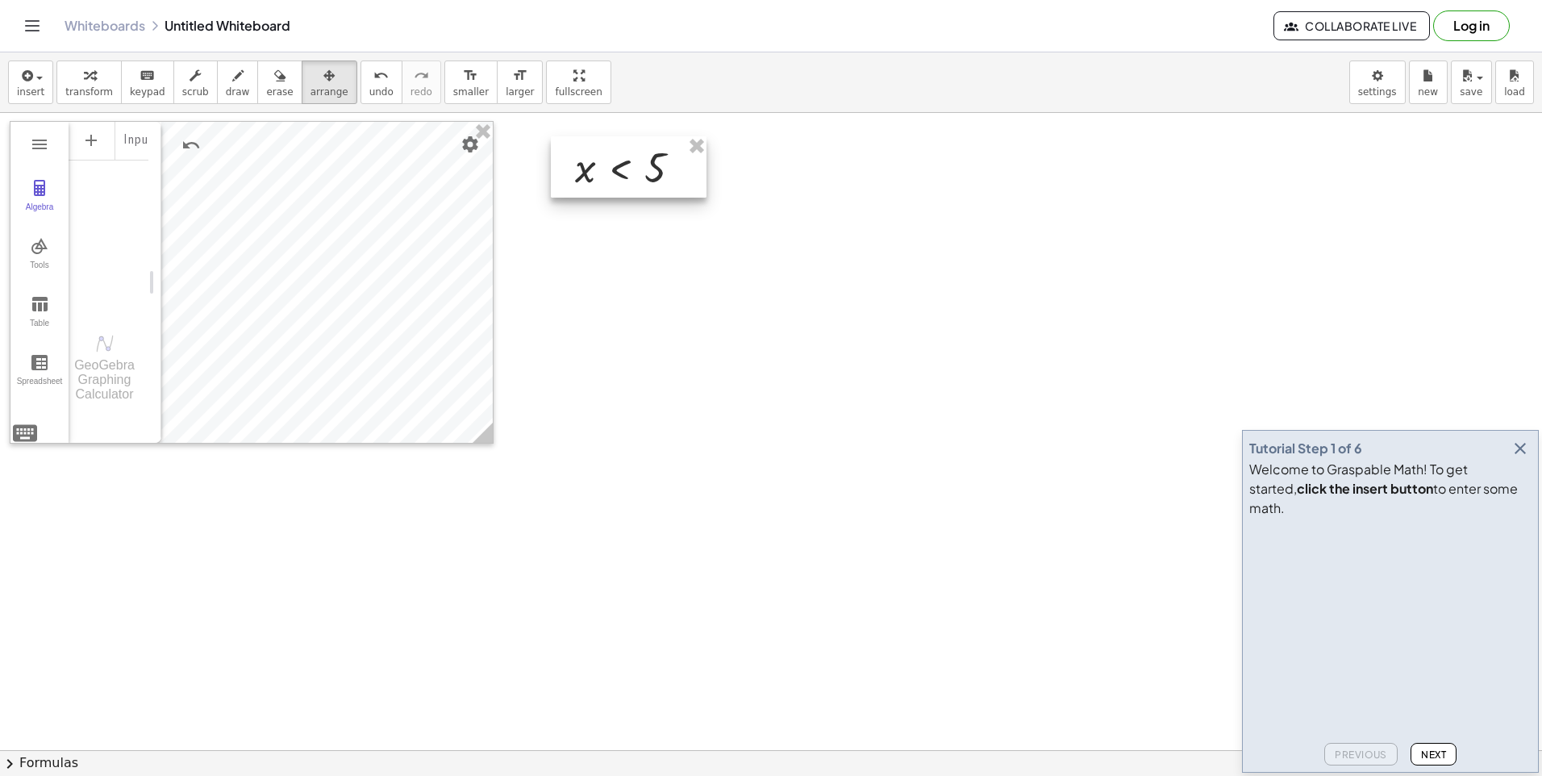
drag, startPoint x: 606, startPoint y: 148, endPoint x: 1059, endPoint y: 246, distance: 462.9
click at [60, 81] on button "transform" at bounding box center [88, 82] width 65 height 44
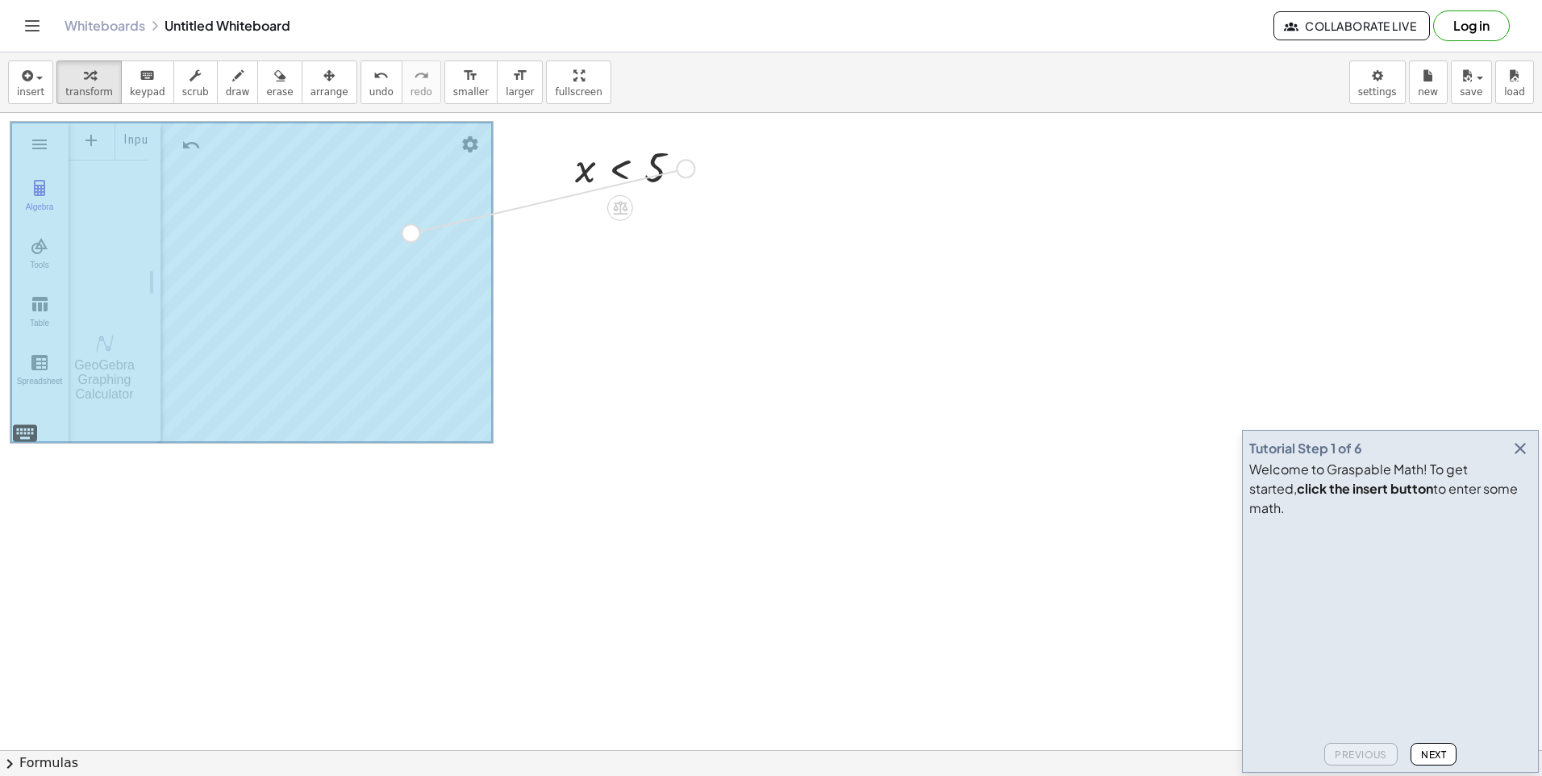
drag, startPoint x: 692, startPoint y: 168, endPoint x: 409, endPoint y: 235, distance: 291.0
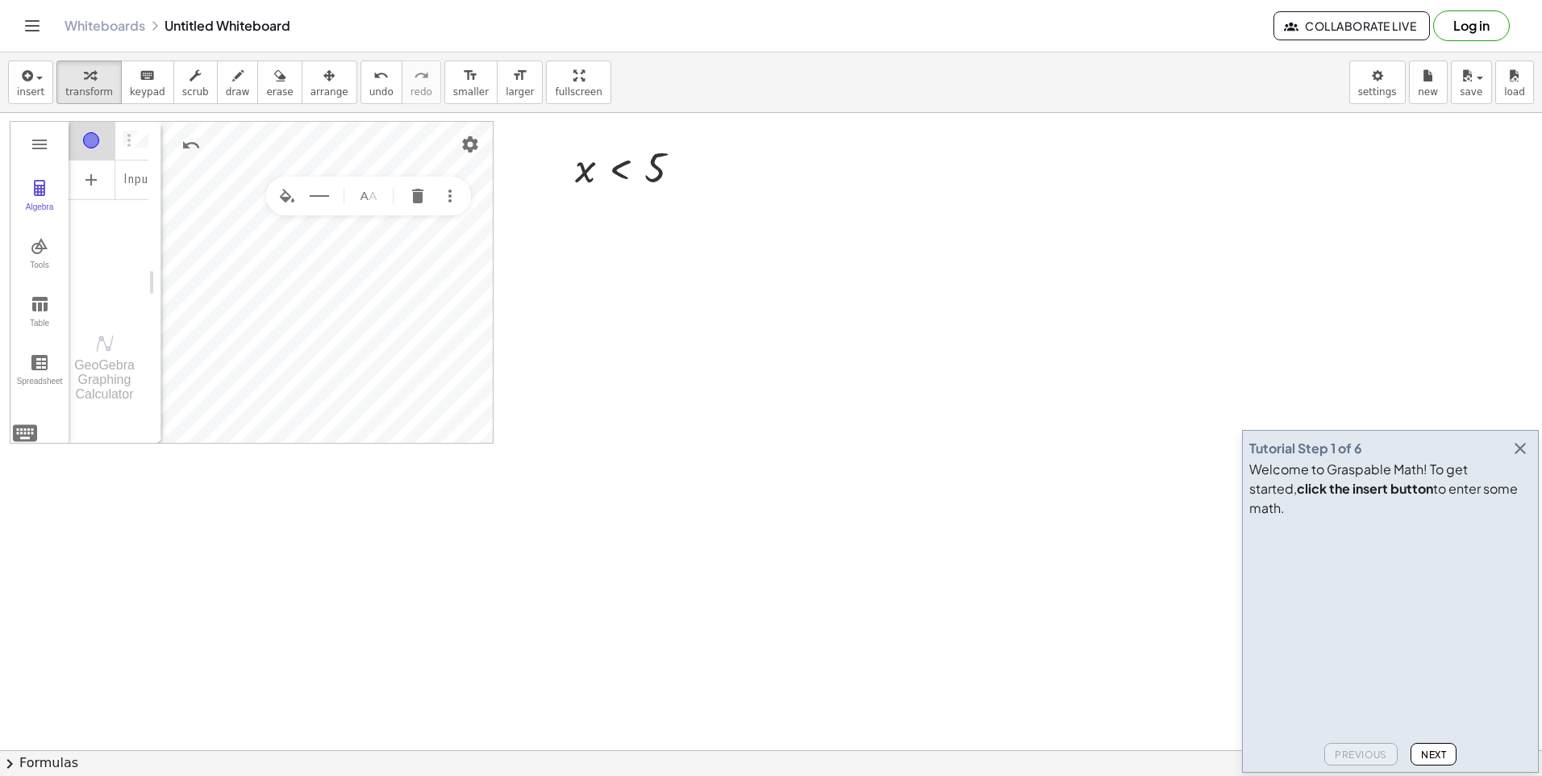
click at [171, 60] on div "insert select one: Math Expression Function Text Youtube Video Graphing Geometr…" at bounding box center [771, 82] width 1542 height 60
drag, startPoint x: 171, startPoint y: 60, endPoint x: 93, endPoint y: 98, distance: 87.3
click at [93, 98] on button "transform" at bounding box center [88, 82] width 65 height 44
click at [38, 141] on img "Graphing Calculator" at bounding box center [39, 144] width 19 height 19
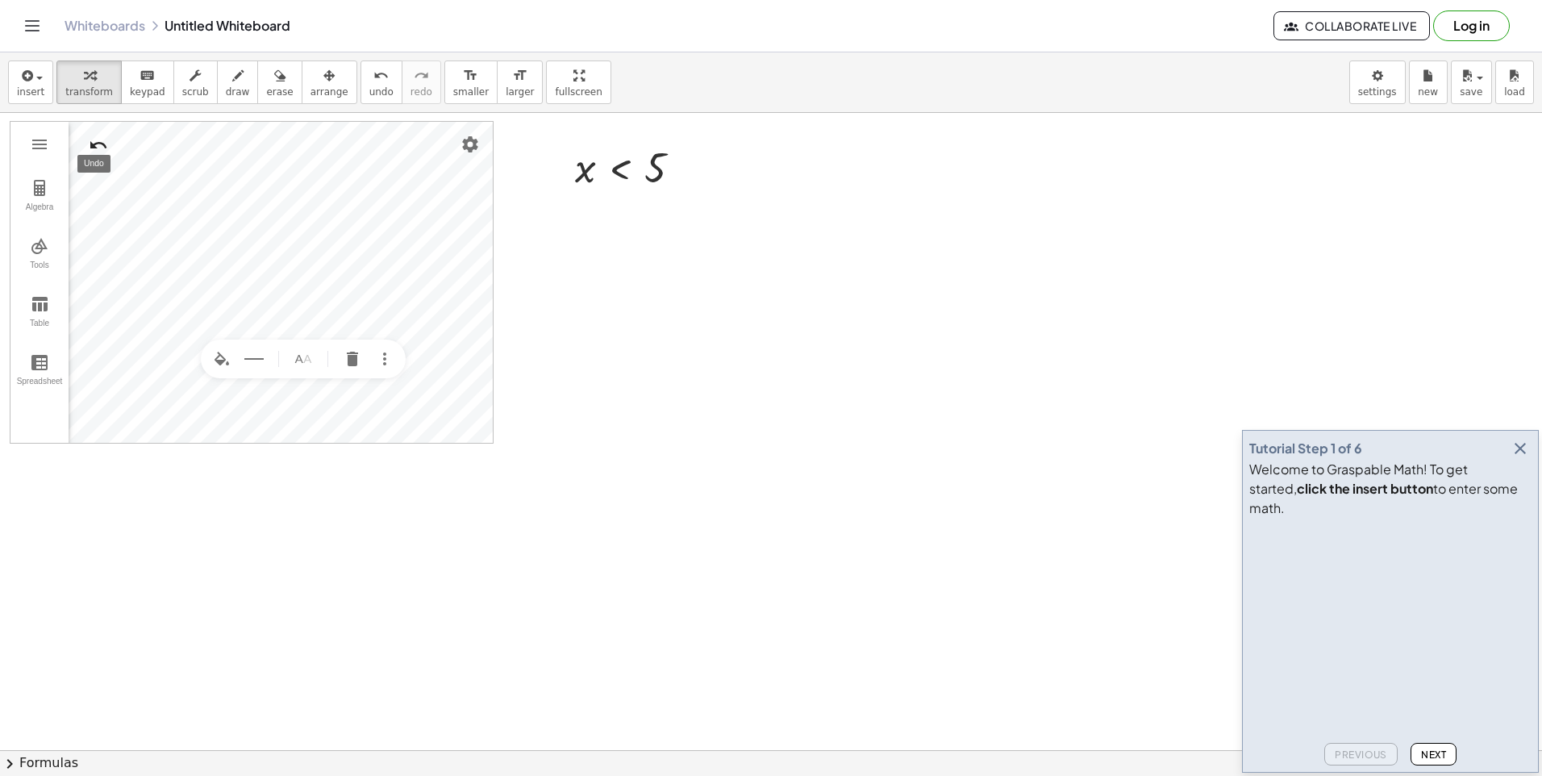
click at [110, 146] on button "Undo" at bounding box center [98, 145] width 29 height 29
click at [105, 148] on img "Undo" at bounding box center [98, 144] width 19 height 19
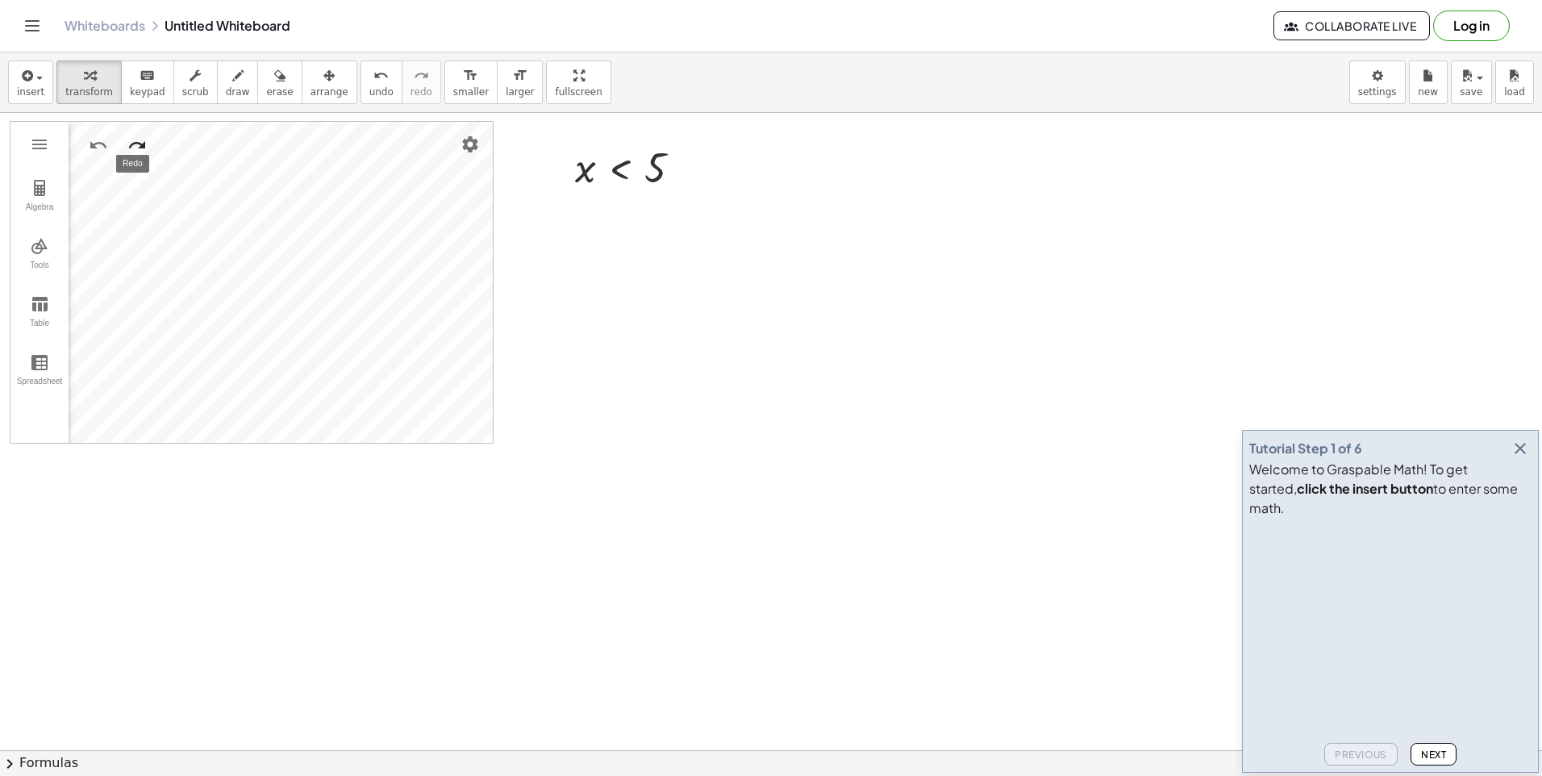
click at [139, 149] on img "Redo" at bounding box center [136, 144] width 19 height 19
click at [90, 82] on div "button" at bounding box center [89, 74] width 48 height 19
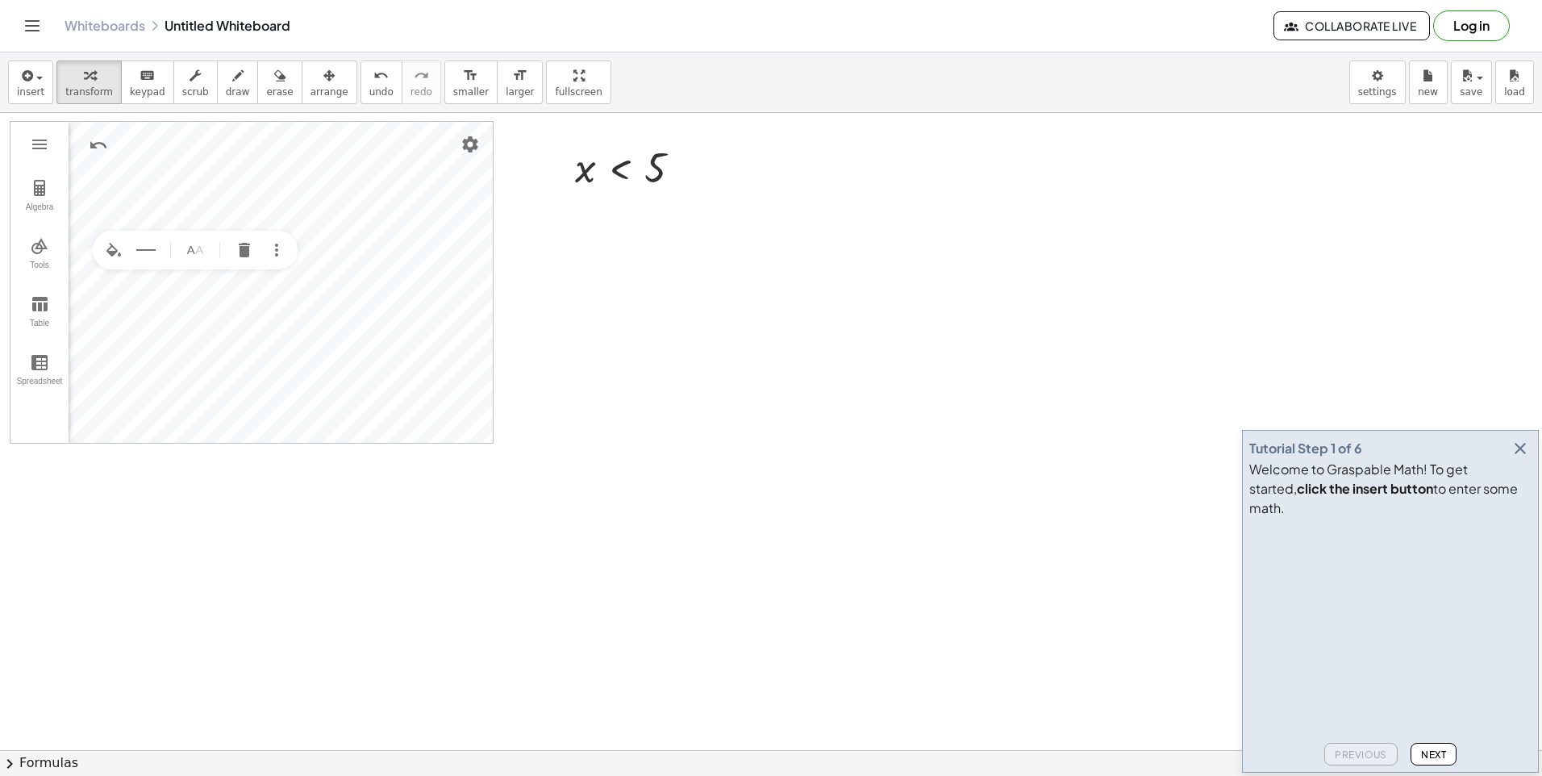
click at [818, 454] on div at bounding box center [771, 750] width 1542 height 1274
drag, startPoint x: 854, startPoint y: 443, endPoint x: 918, endPoint y: 394, distance: 81.1
click at [877, 436] on div at bounding box center [771, 750] width 1542 height 1274
drag, startPoint x: 923, startPoint y: 387, endPoint x: 825, endPoint y: 369, distance: 100.1
click at [825, 369] on div at bounding box center [771, 750] width 1542 height 1274
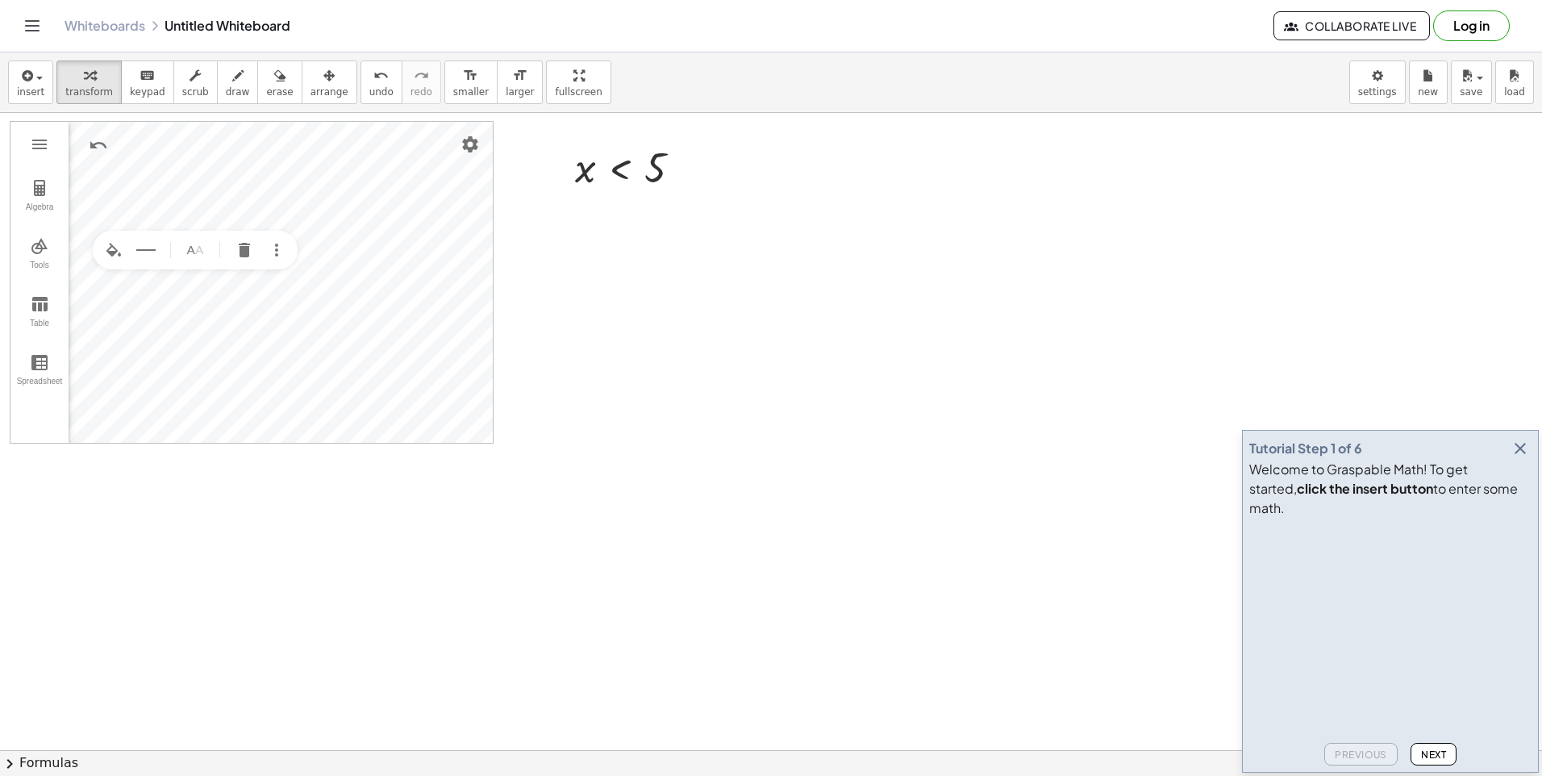
click at [825, 369] on div at bounding box center [771, 750] width 1542 height 1274
click at [931, 431] on div at bounding box center [771, 750] width 1542 height 1274
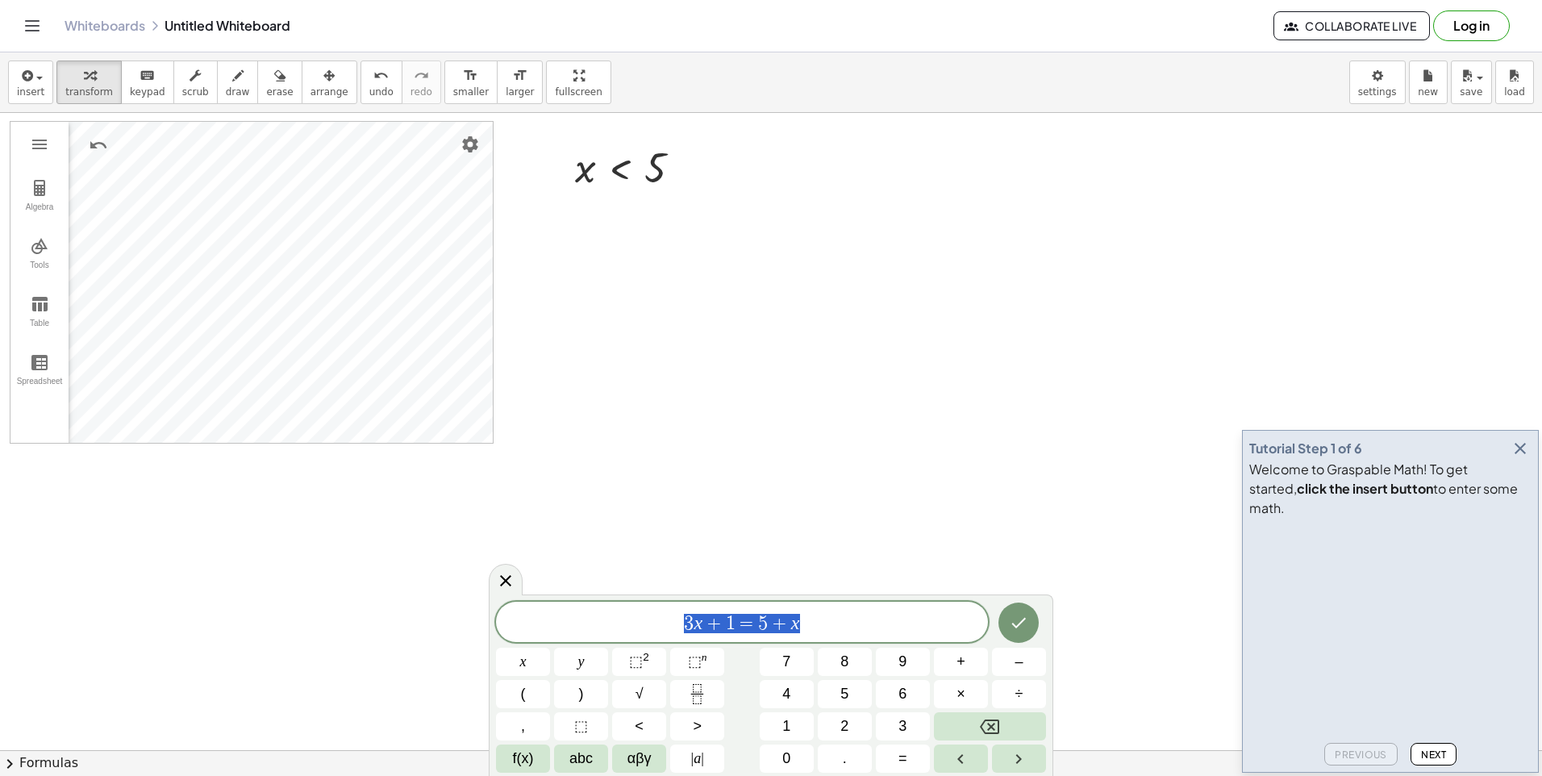
drag, startPoint x: 868, startPoint y: 621, endPoint x: 256, endPoint y: 535, distance: 617.3
click at [256, 535] on body "Graspable Math Activities Whiteboards Classes v1.28.3 | Privacy policy © 2025 |…" at bounding box center [771, 388] width 1542 height 776
click at [541, 746] on button "f(x)" at bounding box center [523, 758] width 54 height 28
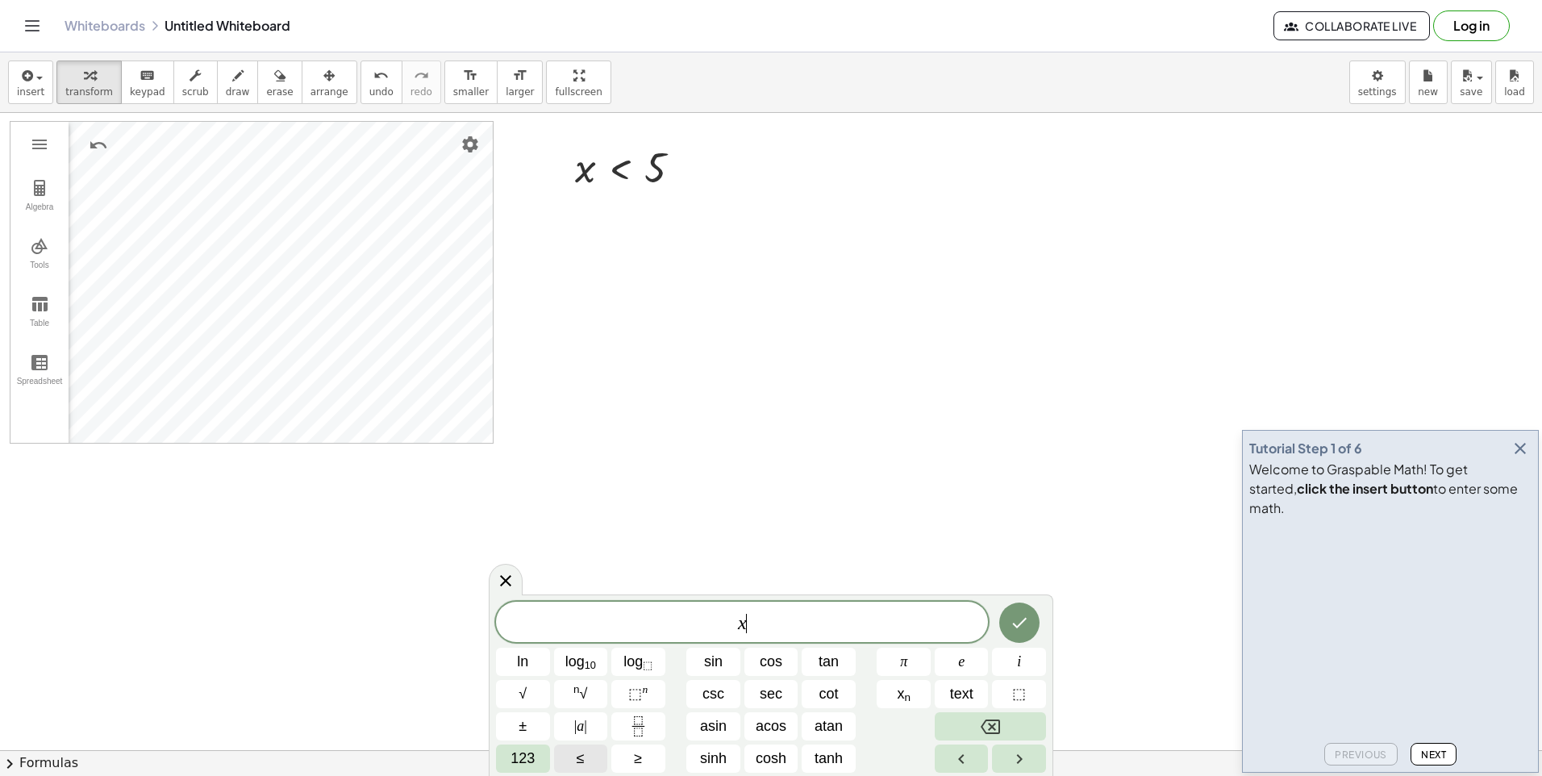
click at [586, 756] on button "≤" at bounding box center [581, 758] width 54 height 28
click at [490, 755] on div "x ≤ ​ ln log 10 log ⬚ sin cos tan π e i √ n √ ⬚ n csc sec cot x n text ⬚ ± | a …" at bounding box center [771, 684] width 564 height 181
click at [530, 764] on span "123" at bounding box center [522, 759] width 24 height 22
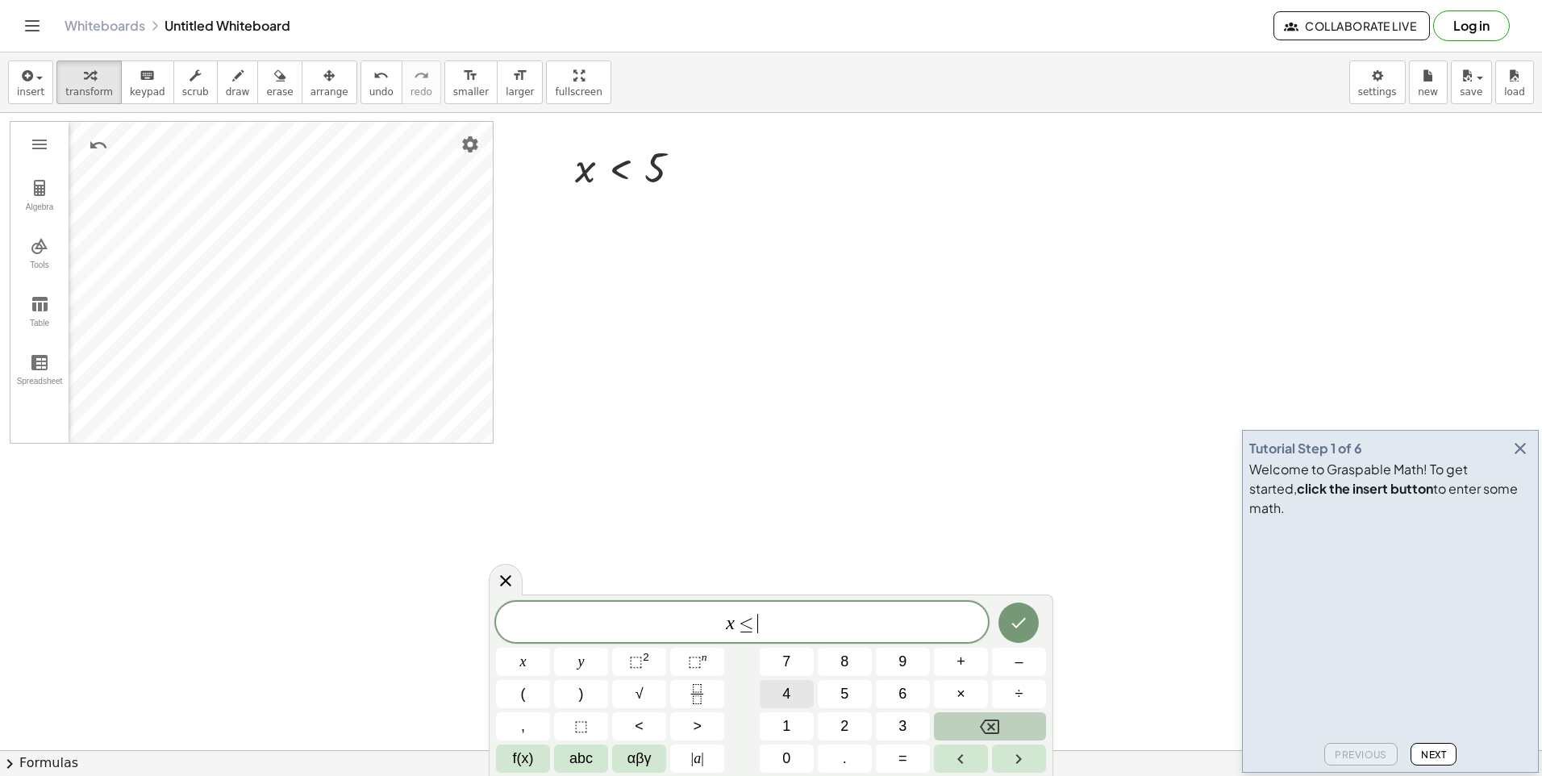
click at [780, 685] on button "4" at bounding box center [787, 694] width 54 height 28
click at [1020, 634] on button "Done" at bounding box center [1018, 622] width 40 height 40
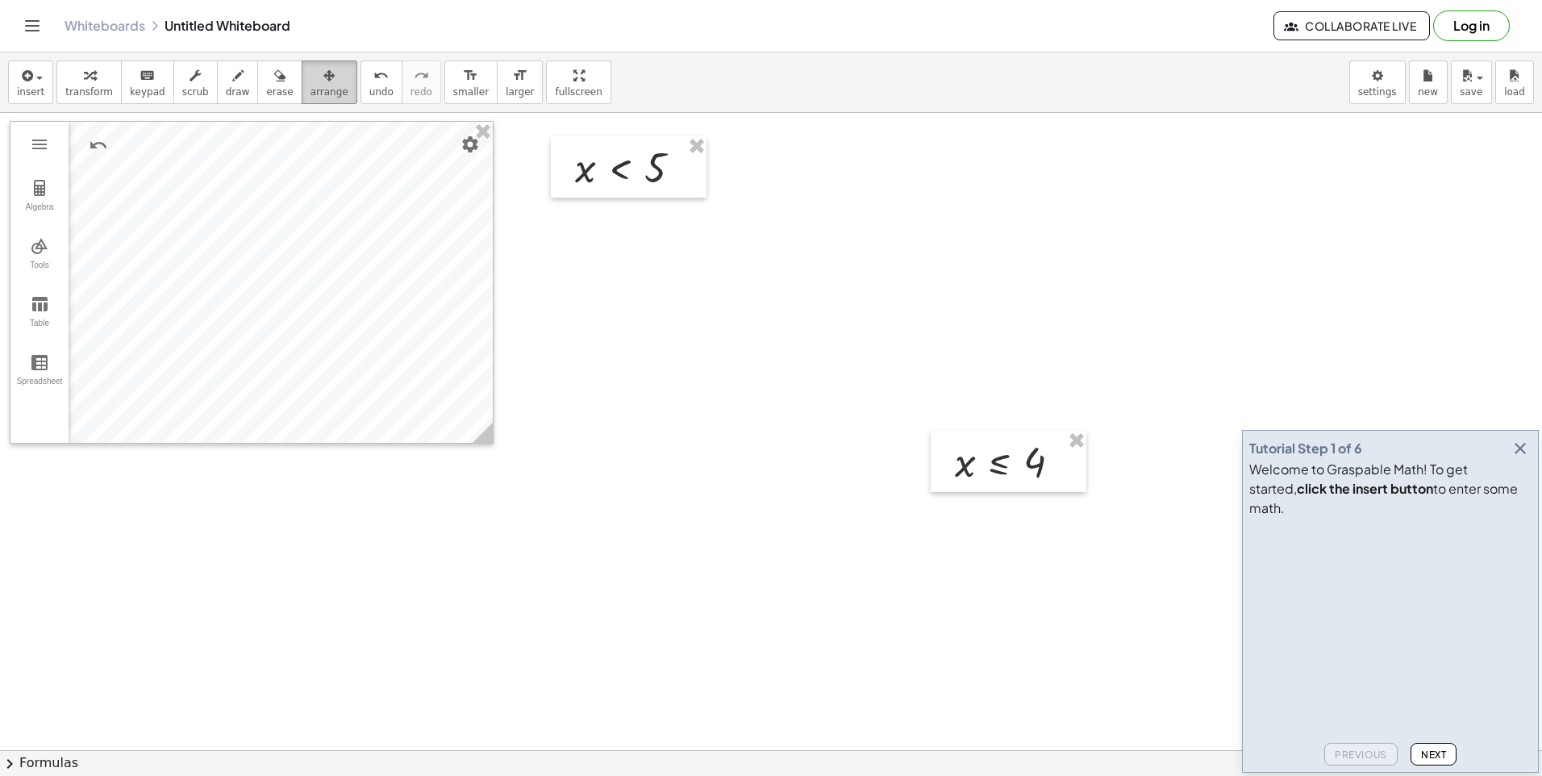
click at [313, 89] on span "arrange" at bounding box center [329, 91] width 38 height 11
drag, startPoint x: 778, startPoint y: 366, endPoint x: 645, endPoint y: 290, distance: 153.1
click at [645, 290] on div at bounding box center [771, 750] width 1542 height 1274
drag, startPoint x: 645, startPoint y: 290, endPoint x: 1085, endPoint y: 346, distance: 443.8
click at [1085, 346] on div at bounding box center [771, 750] width 1542 height 1274
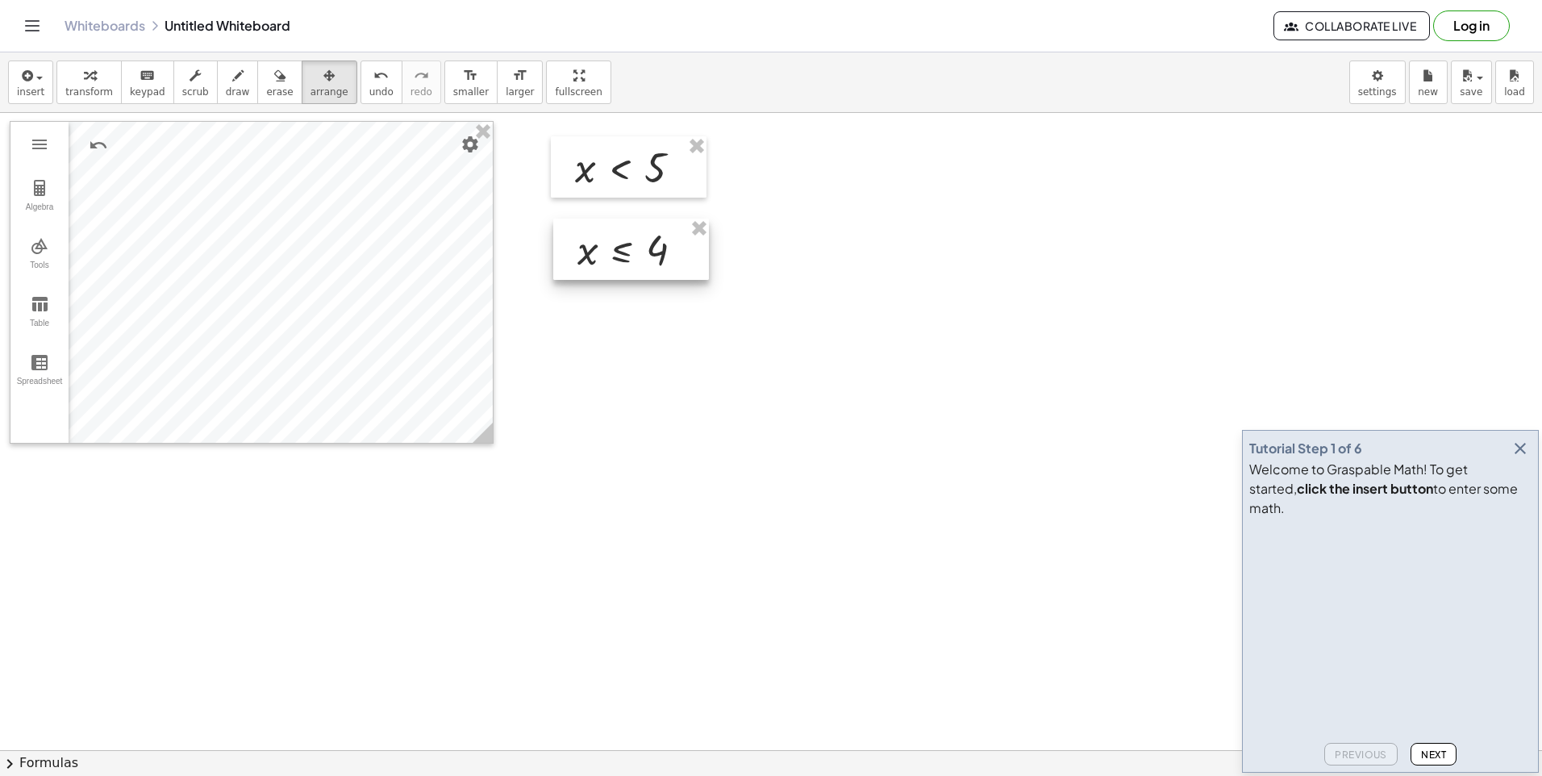
click at [678, 255] on div at bounding box center [631, 249] width 156 height 61
drag, startPoint x: 678, startPoint y: 255, endPoint x: 901, endPoint y: 236, distance: 223.3
click at [906, 236] on div at bounding box center [771, 750] width 1542 height 1274
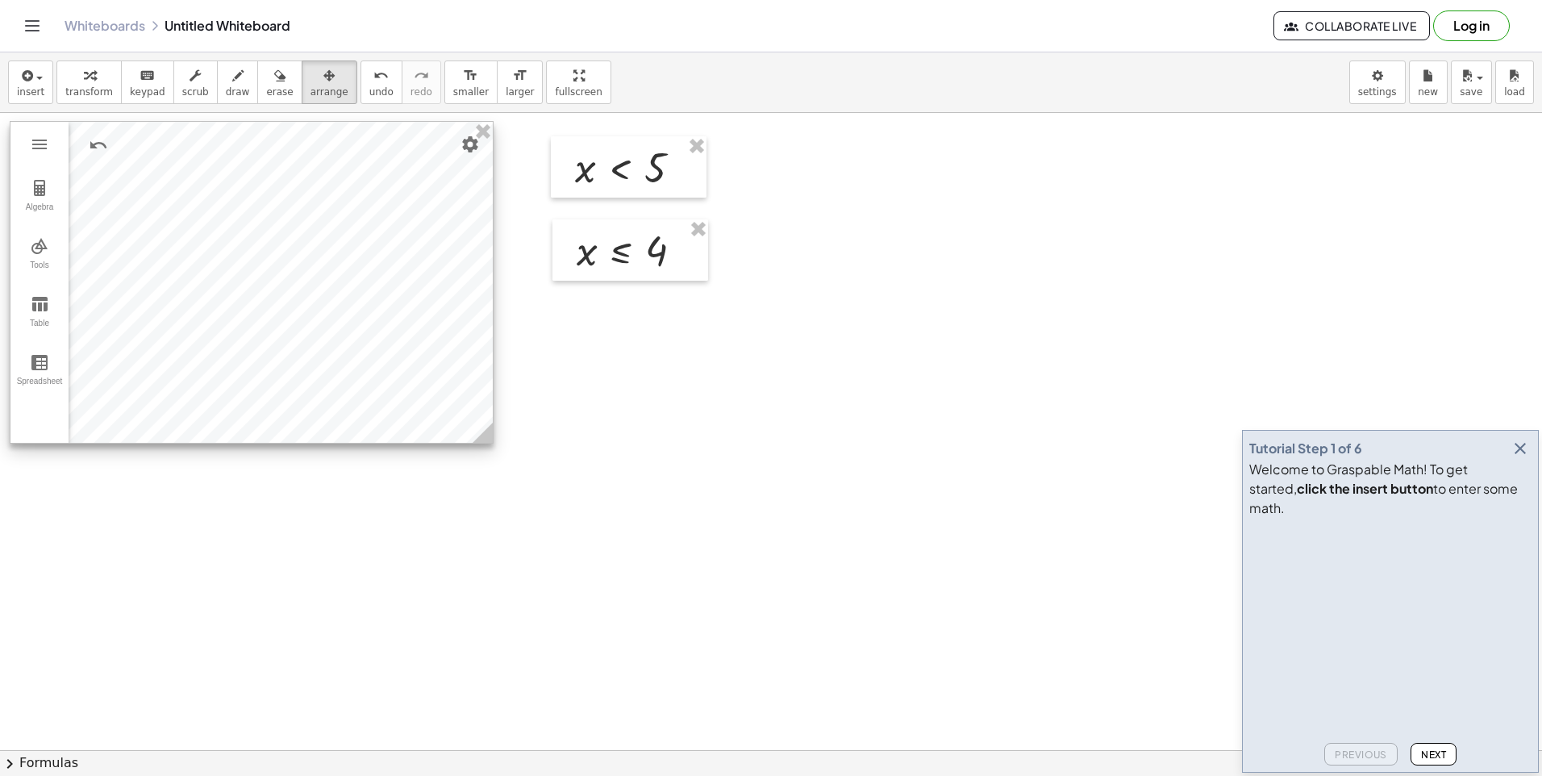
click at [128, 281] on div at bounding box center [251, 282] width 482 height 321
click at [98, 248] on div at bounding box center [251, 282] width 482 height 321
drag, startPoint x: 98, startPoint y: 248, endPoint x: 31, endPoint y: 206, distance: 78.3
click at [13, 207] on button "Algebra" at bounding box center [39, 196] width 58 height 58
click at [95, 143] on div "Algebra" at bounding box center [91, 140] width 16 height 16
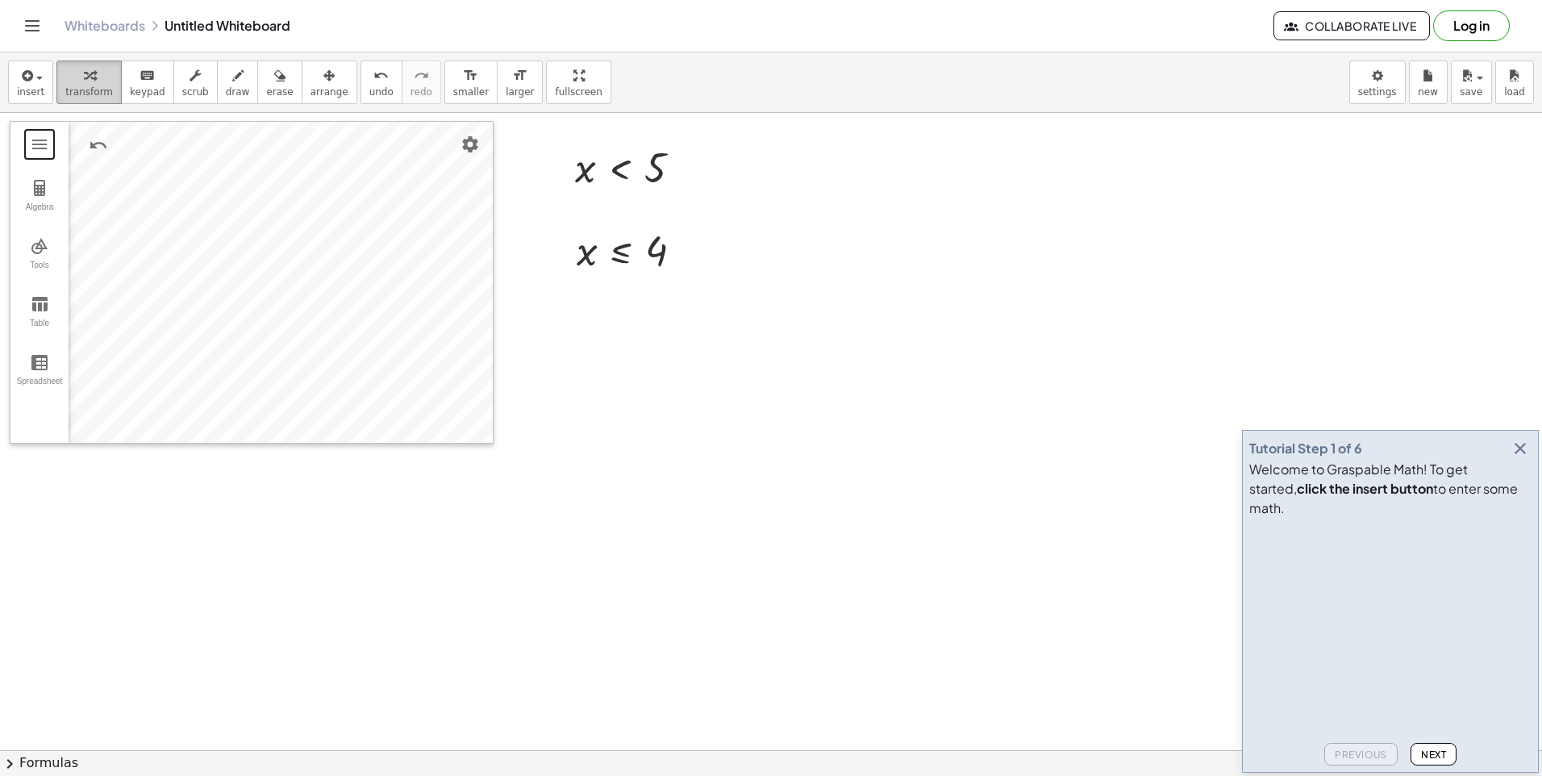
click at [77, 86] on span "transform" at bounding box center [89, 91] width 48 height 11
click at [302, 77] on button "arrange" at bounding box center [330, 82] width 56 height 44
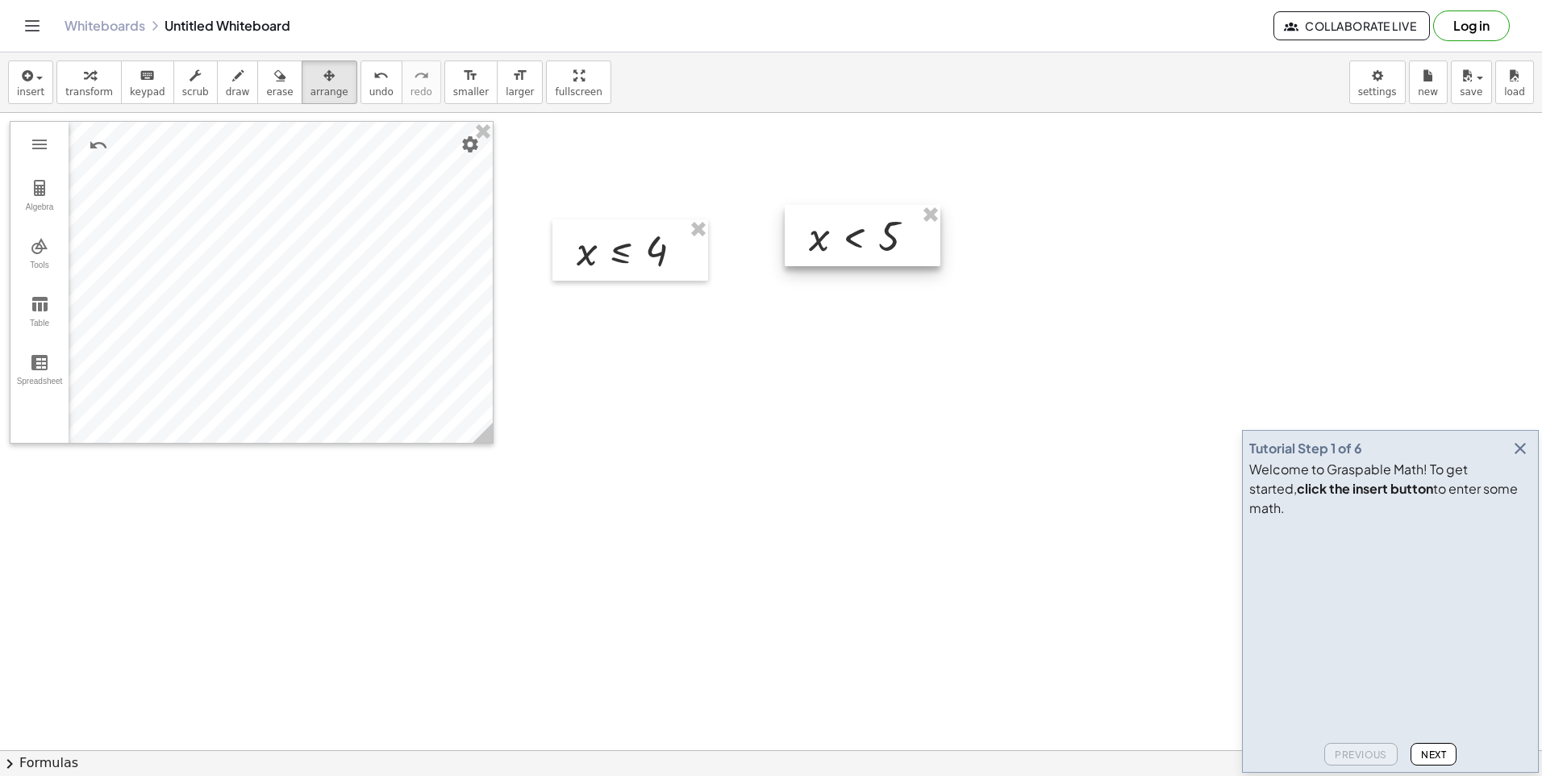
click at [884, 216] on div at bounding box center [863, 235] width 156 height 61
click at [690, 336] on div at bounding box center [771, 750] width 1542 height 1274
click at [640, 182] on div at bounding box center [616, 180] width 156 height 61
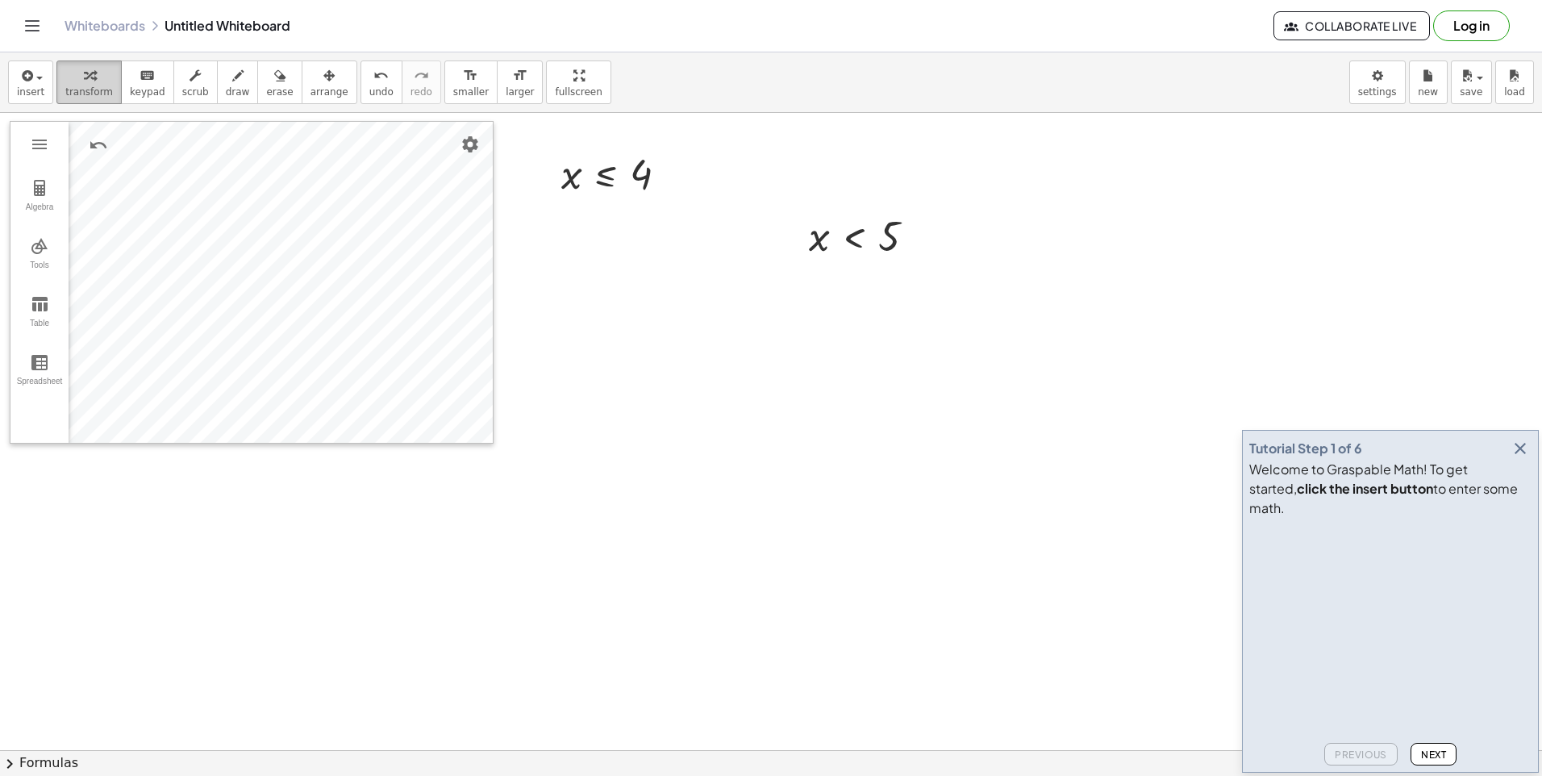
drag, startPoint x: 640, startPoint y: 182, endPoint x: 61, endPoint y: 82, distance: 587.5
click at [65, 82] on div "button" at bounding box center [89, 74] width 48 height 19
click at [35, 183] on img "Graphing Calculator" at bounding box center [39, 187] width 19 height 19
click at [107, 184] on div "Algebra" at bounding box center [92, 179] width 47 height 39
drag, startPoint x: 319, startPoint y: 279, endPoint x: 50, endPoint y: 318, distance: 271.3
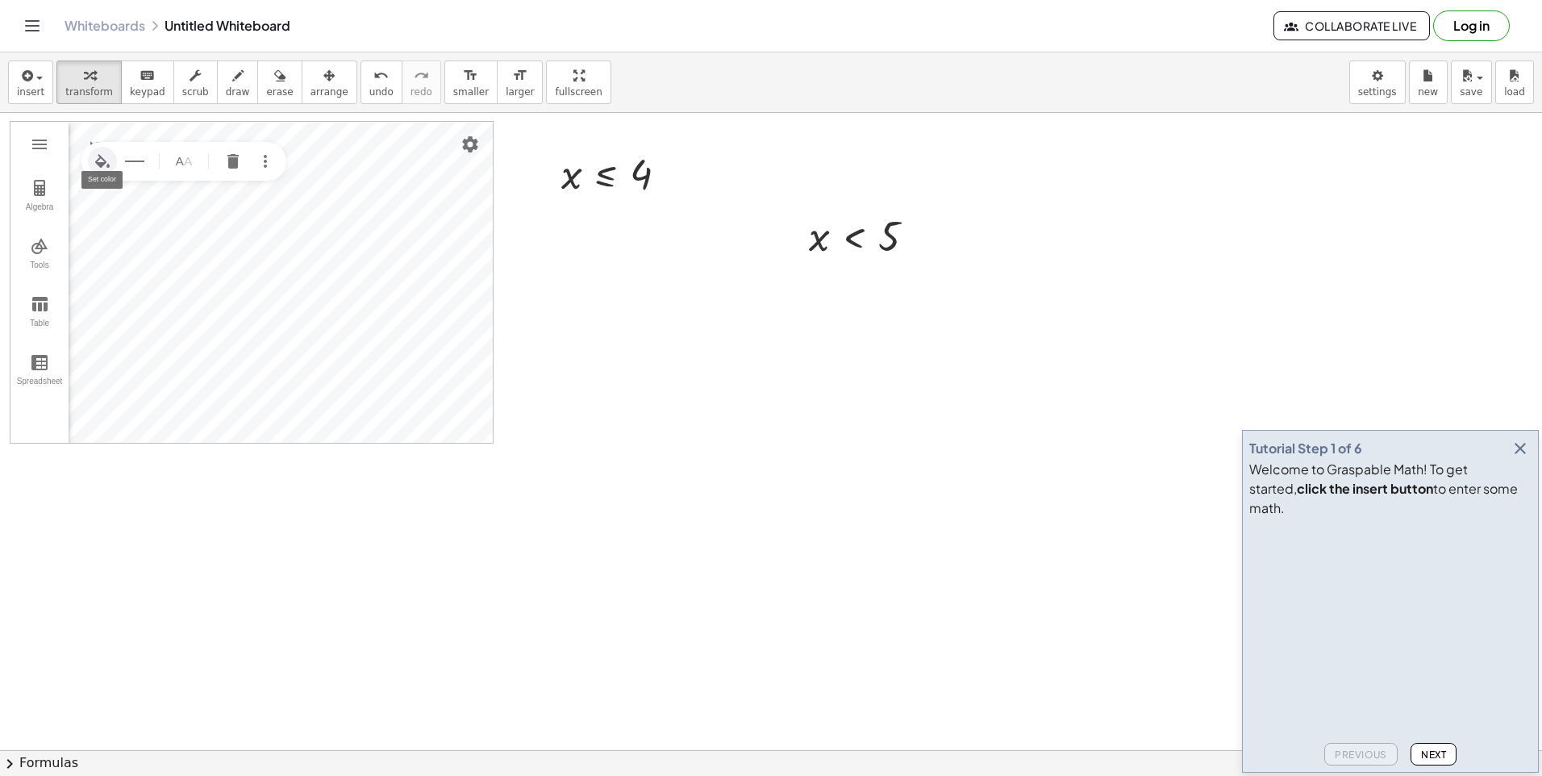
click at [102, 152] on img "Set color" at bounding box center [102, 161] width 19 height 19
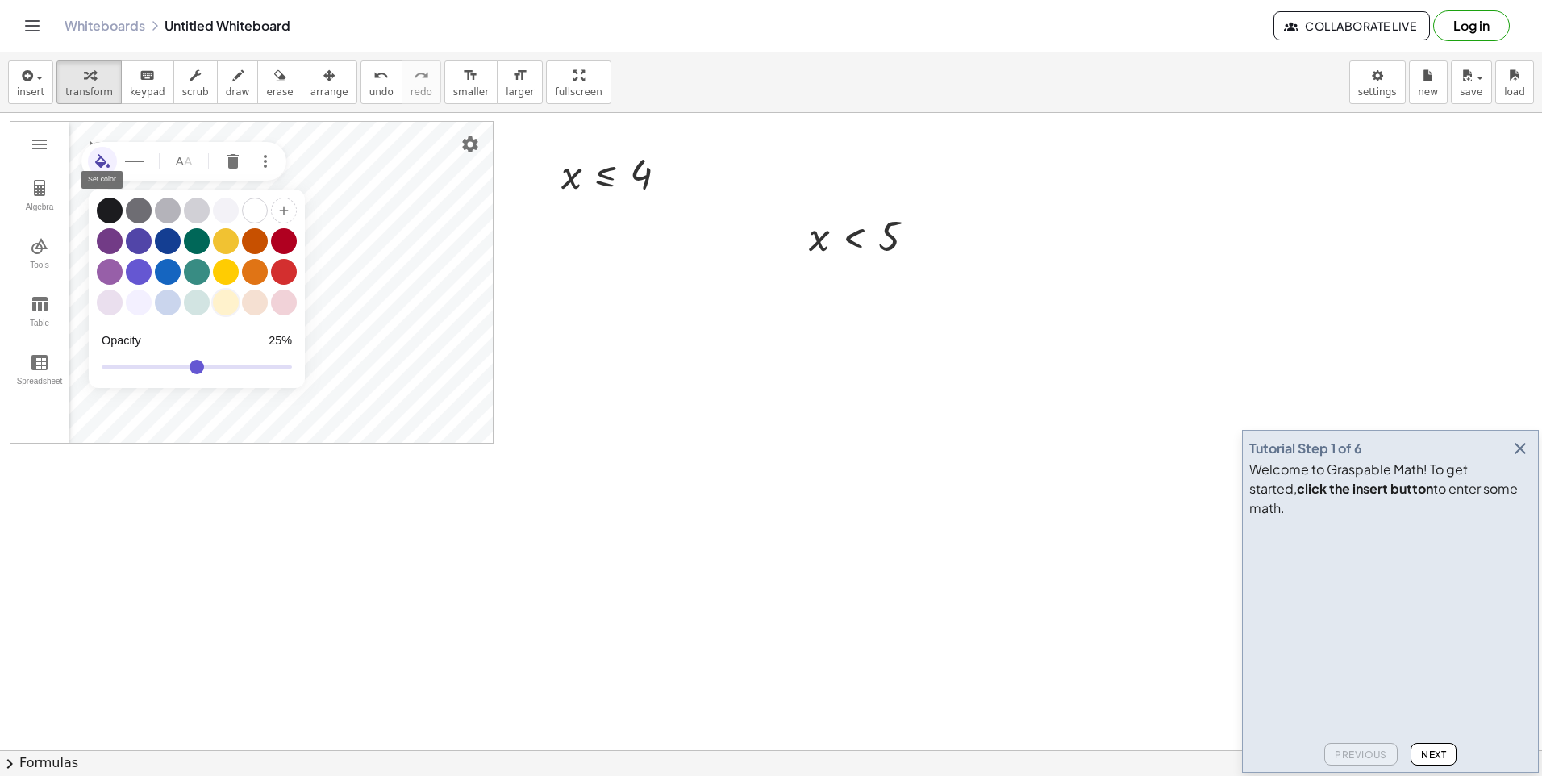
click at [223, 302] on div "Graphing Calculator" at bounding box center [226, 302] width 26 height 26
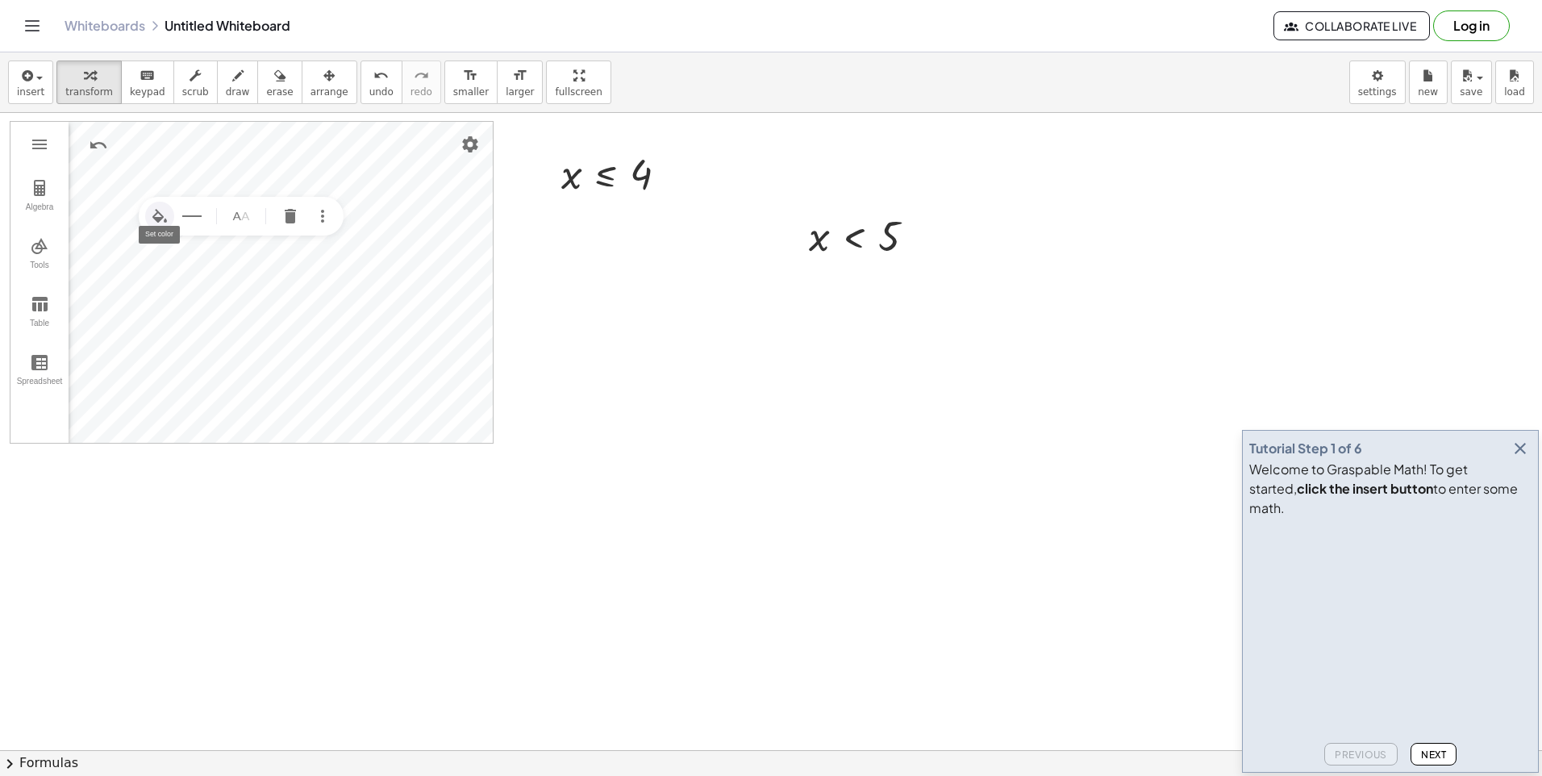
click at [162, 215] on img "Set color" at bounding box center [159, 215] width 19 height 19
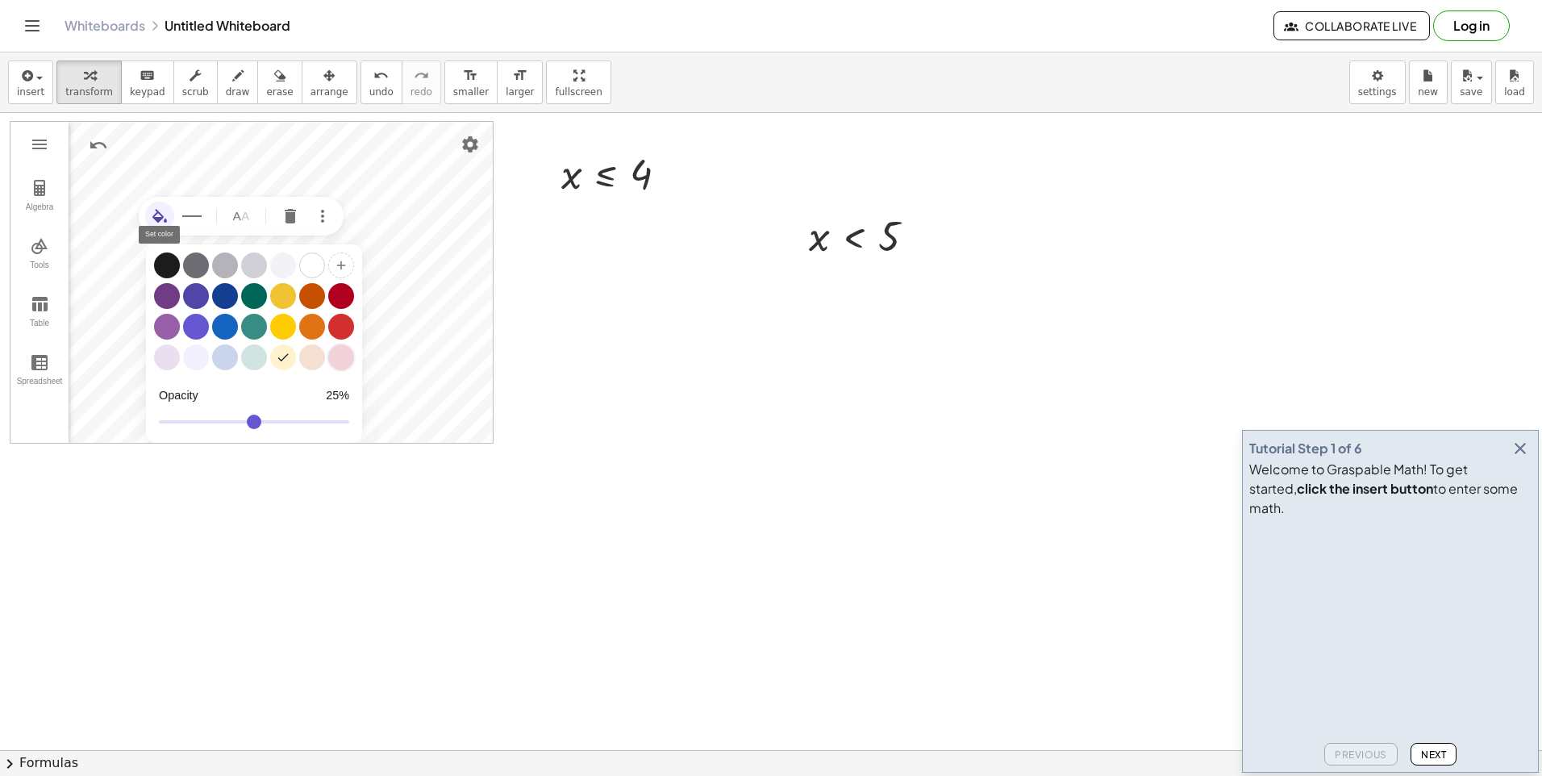
click at [346, 358] on div "Graphing Calculator" at bounding box center [341, 357] width 26 height 26
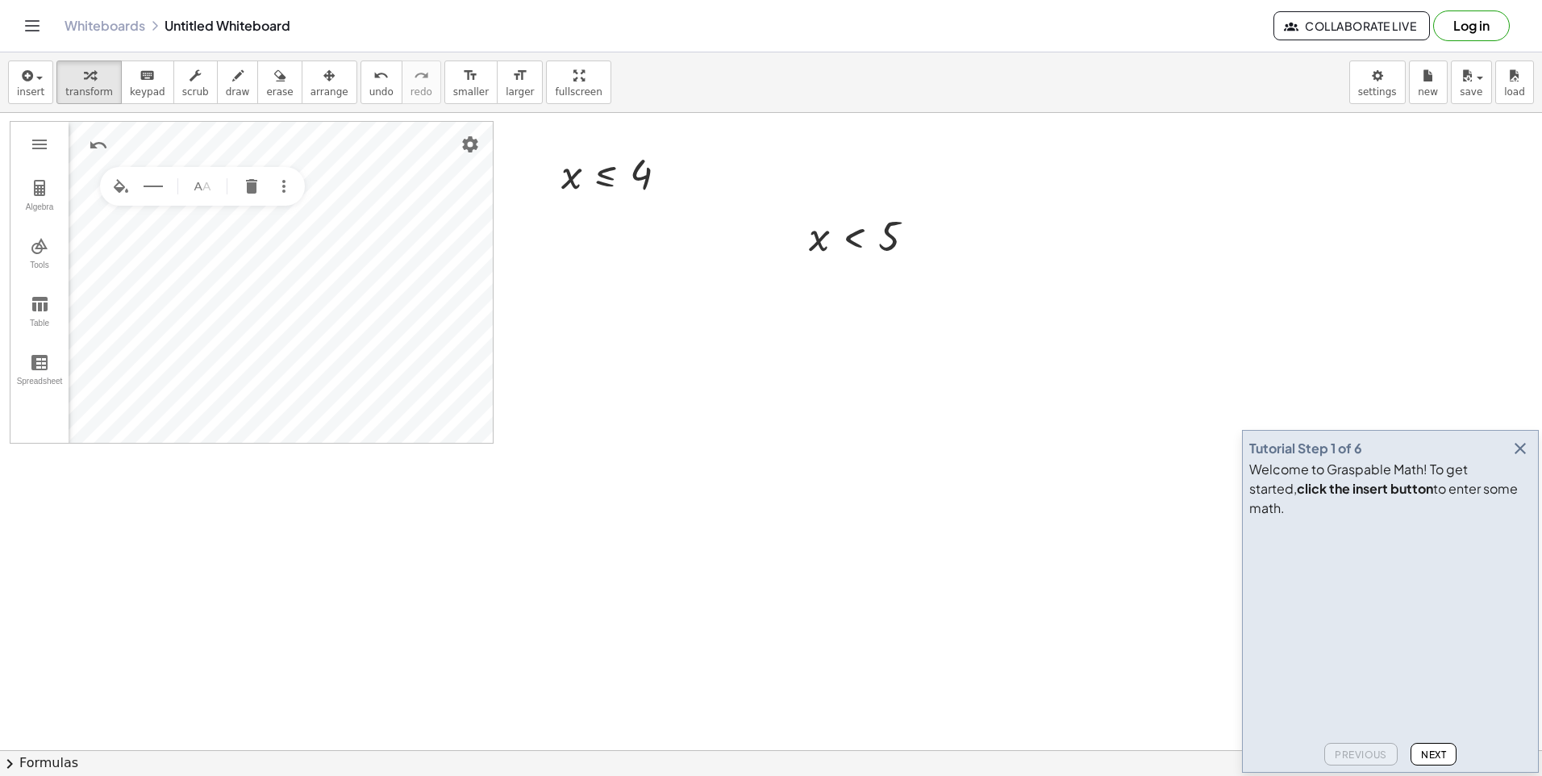
click at [748, 700] on div at bounding box center [771, 750] width 1542 height 1274
click at [532, 540] on div at bounding box center [771, 750] width 1542 height 1274
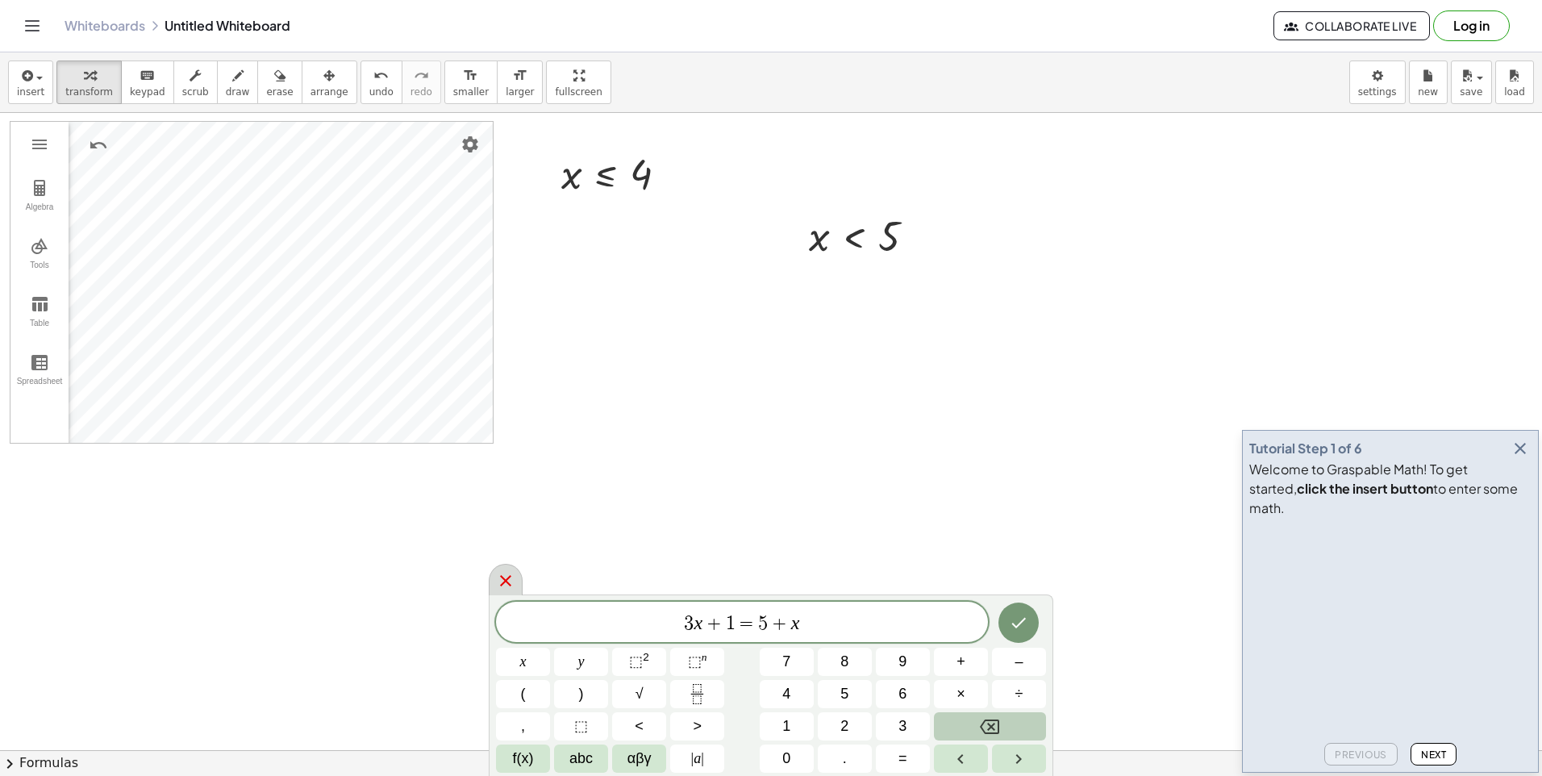
click at [519, 577] on div at bounding box center [506, 579] width 34 height 31
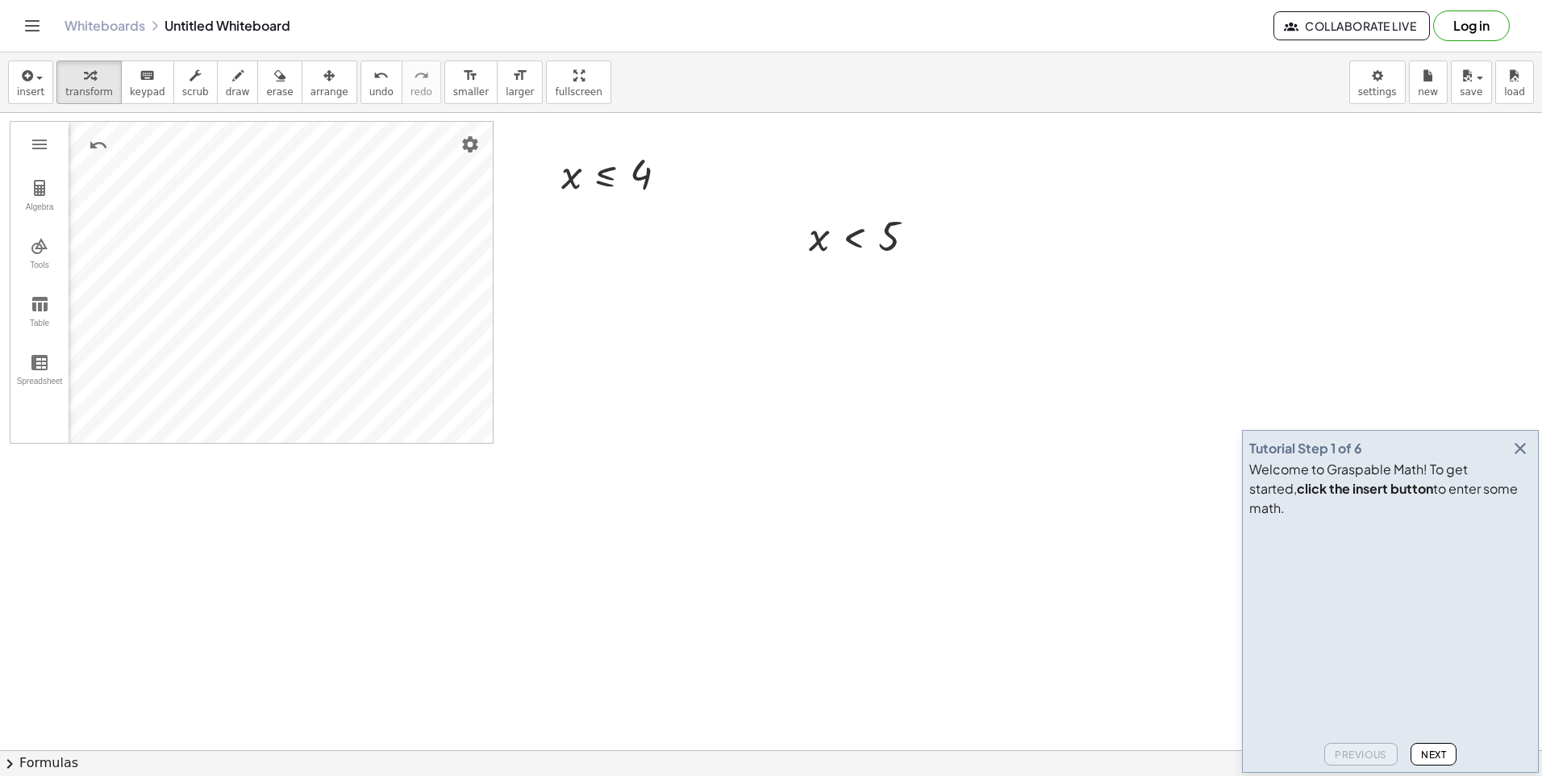
drag, startPoint x: 899, startPoint y: 525, endPoint x: 821, endPoint y: 492, distance: 84.9
click at [821, 492] on div at bounding box center [771, 750] width 1542 height 1274
click at [318, 84] on div "button" at bounding box center [329, 74] width 38 height 19
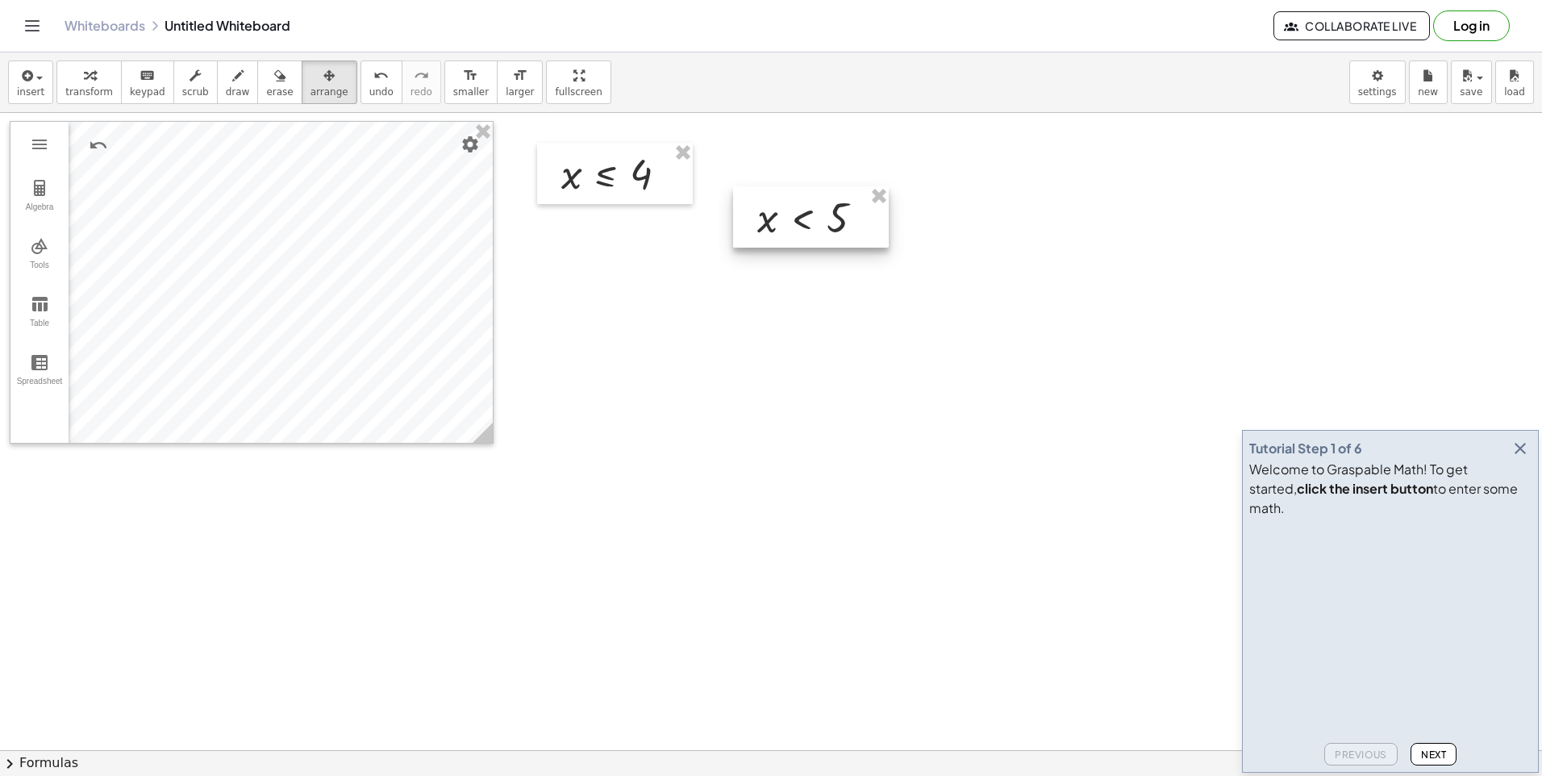
drag, startPoint x: 827, startPoint y: 214, endPoint x: 783, endPoint y: 200, distance: 45.9
drag, startPoint x: 783, startPoint y: 200, endPoint x: 793, endPoint y: 162, distance: 39.1
click at [793, 162] on div at bounding box center [771, 750] width 1542 height 1274
click at [726, 170] on div at bounding box center [794, 171] width 156 height 61
drag, startPoint x: 726, startPoint y: 170, endPoint x: 681, endPoint y: 262, distance: 102.4
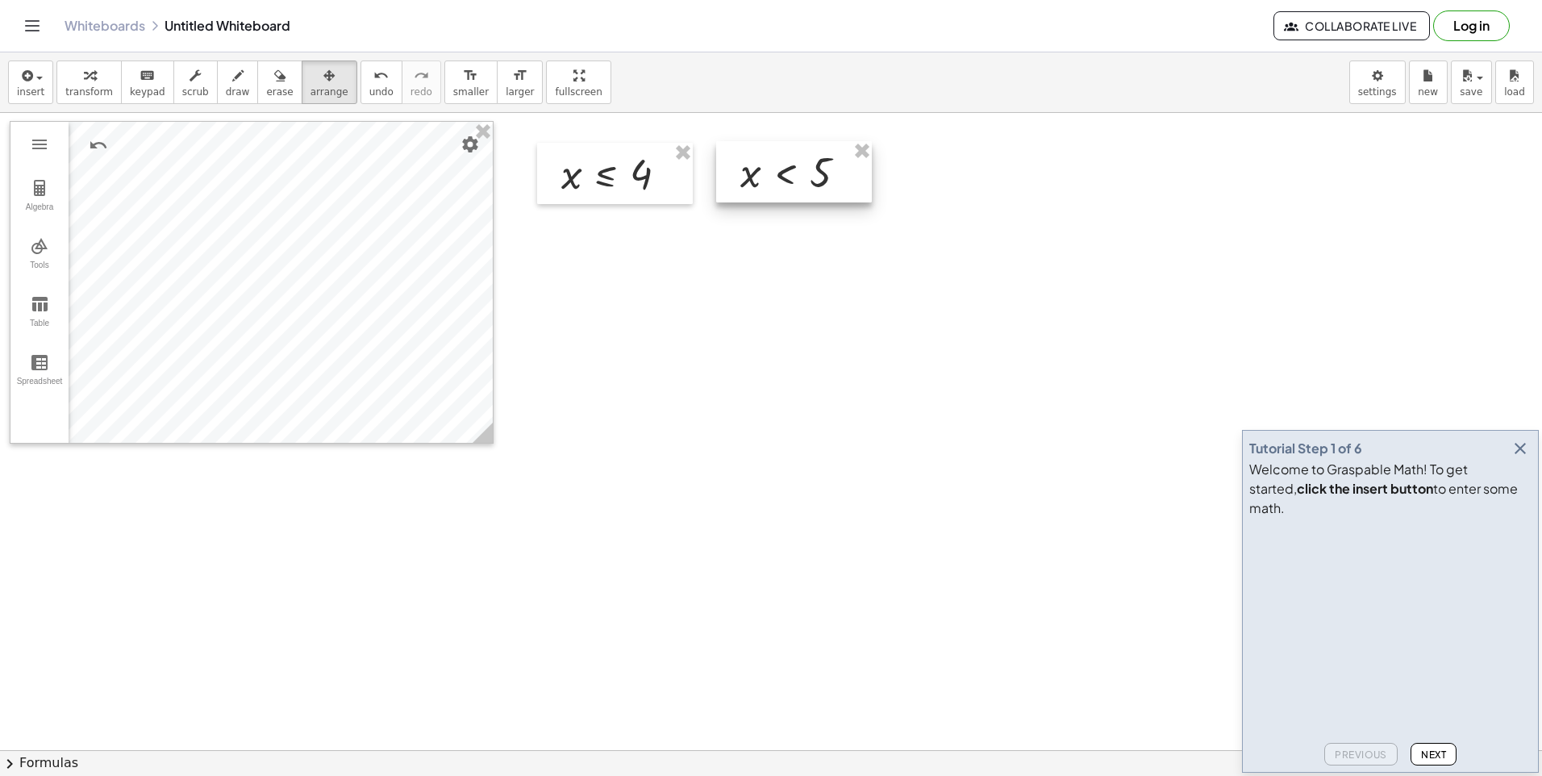
click at [681, 262] on div at bounding box center [771, 750] width 1542 height 1274
click at [80, 65] on button "transform" at bounding box center [88, 82] width 65 height 44
drag, startPoint x: 794, startPoint y: 534, endPoint x: 794, endPoint y: 597, distance: 62.9
drag, startPoint x: 794, startPoint y: 597, endPoint x: 793, endPoint y: 589, distance: 8.2
click at [793, 589] on div at bounding box center [771, 750] width 1542 height 1274
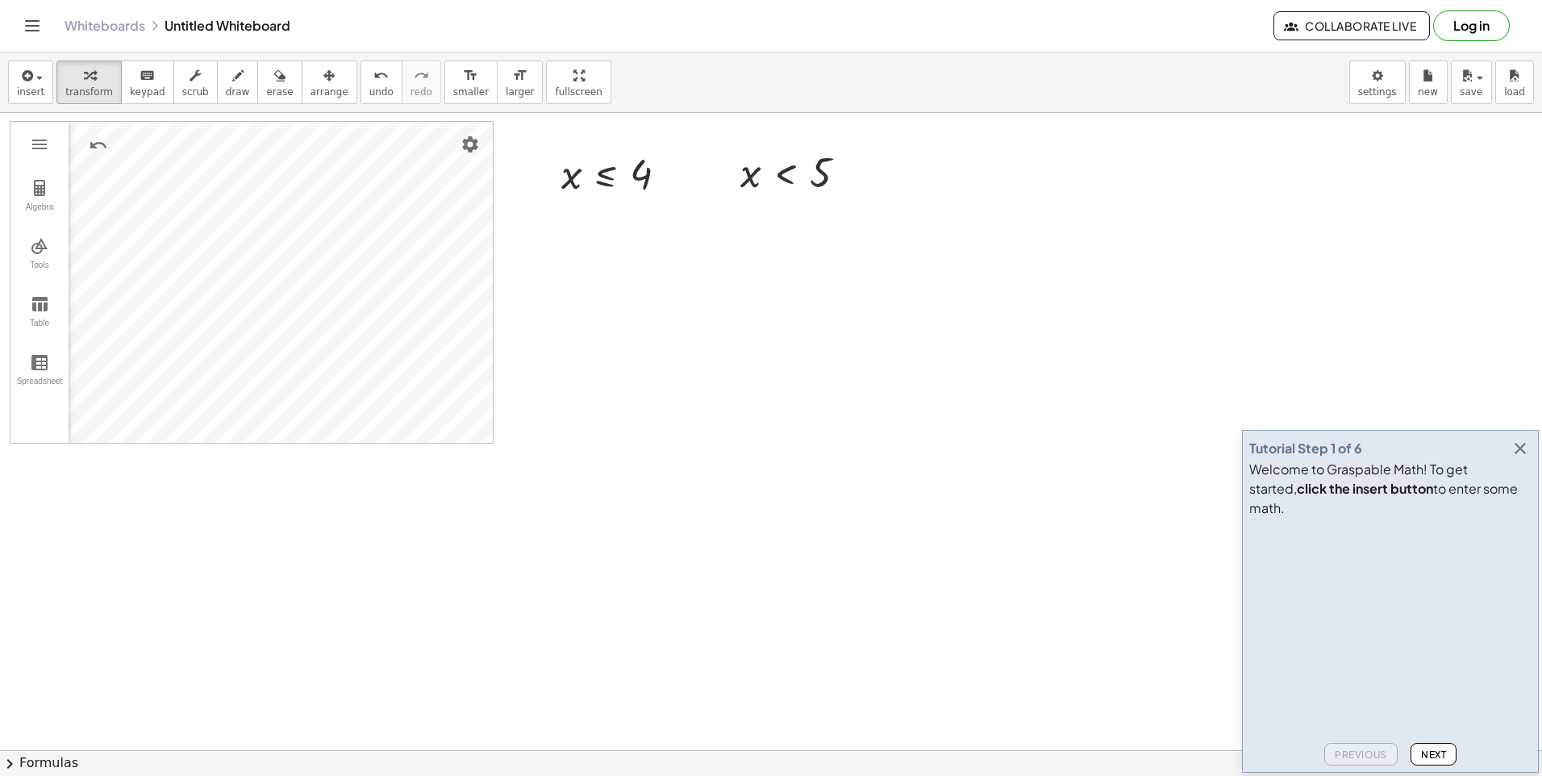
click at [792, 589] on div at bounding box center [771, 750] width 1542 height 1274
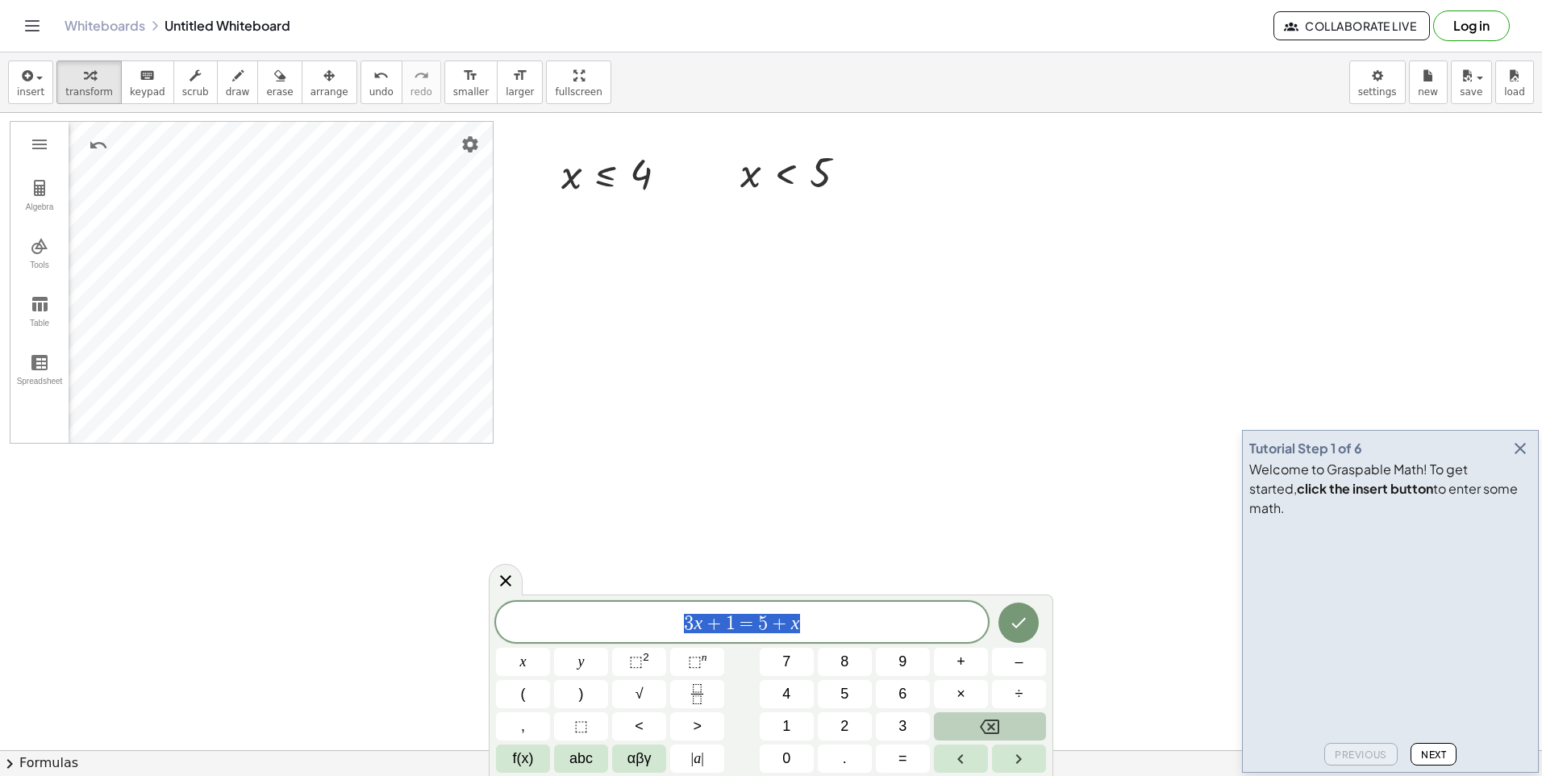
click at [454, 609] on div at bounding box center [771, 750] width 1542 height 1274
drag, startPoint x: 454, startPoint y: 609, endPoint x: 810, endPoint y: 612, distance: 356.4
click at [810, 612] on span "3 x + 1 = 5 + x" at bounding box center [742, 623] width 492 height 23
drag, startPoint x: 810, startPoint y: 612, endPoint x: 631, endPoint y: 604, distance: 180.0
click at [631, 604] on div "******** 3 x + 1 = 5 + x" at bounding box center [742, 622] width 492 height 40
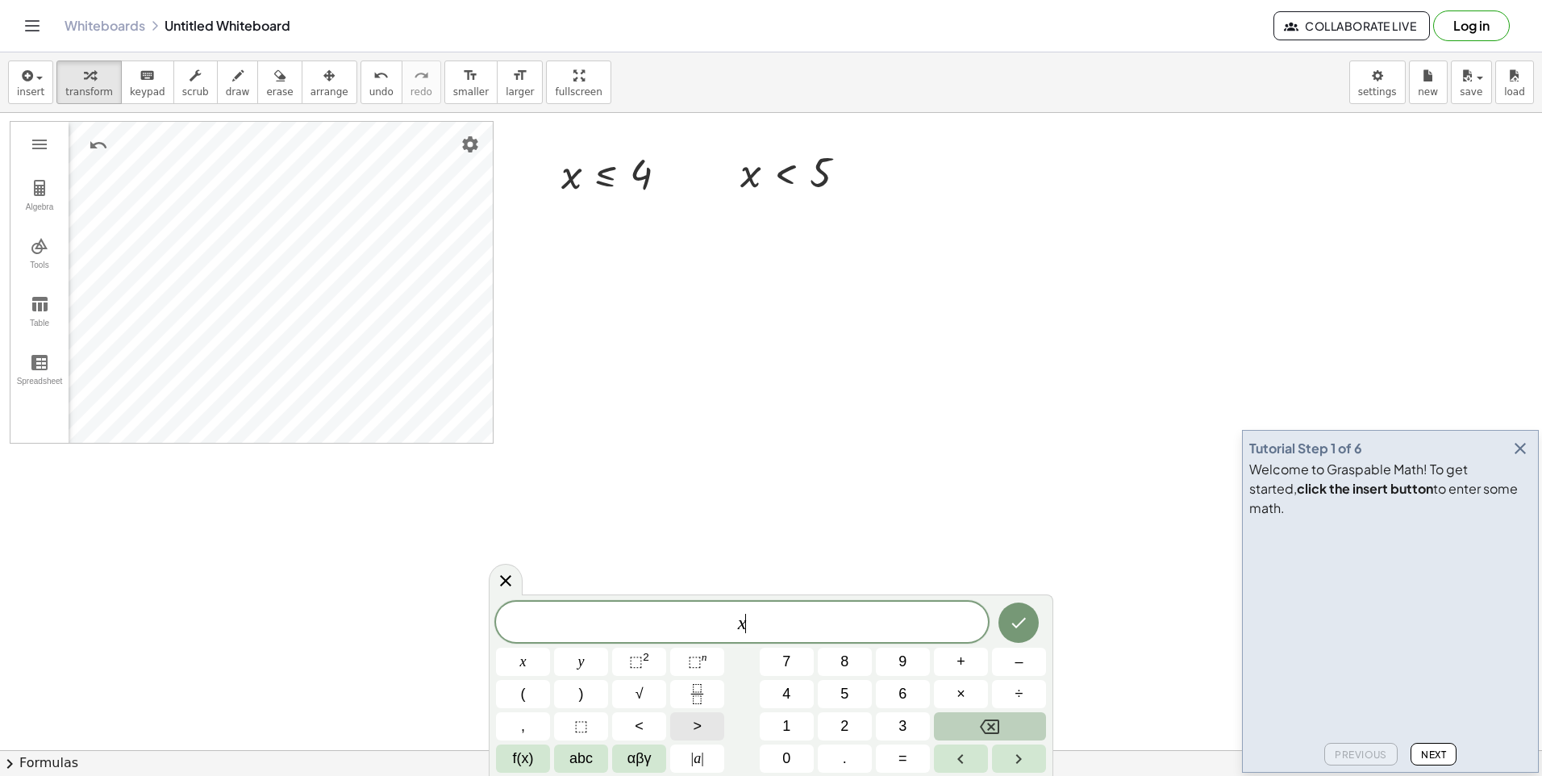
click at [706, 723] on button ">" at bounding box center [697, 726] width 54 height 28
click at [1019, 671] on span "–" at bounding box center [1018, 662] width 8 height 22
click at [819, 719] on button "2" at bounding box center [845, 726] width 54 height 28
drag, startPoint x: 819, startPoint y: 719, endPoint x: 1197, endPoint y: 698, distance: 378.0
click at [1197, 698] on div at bounding box center [771, 750] width 1542 height 1274
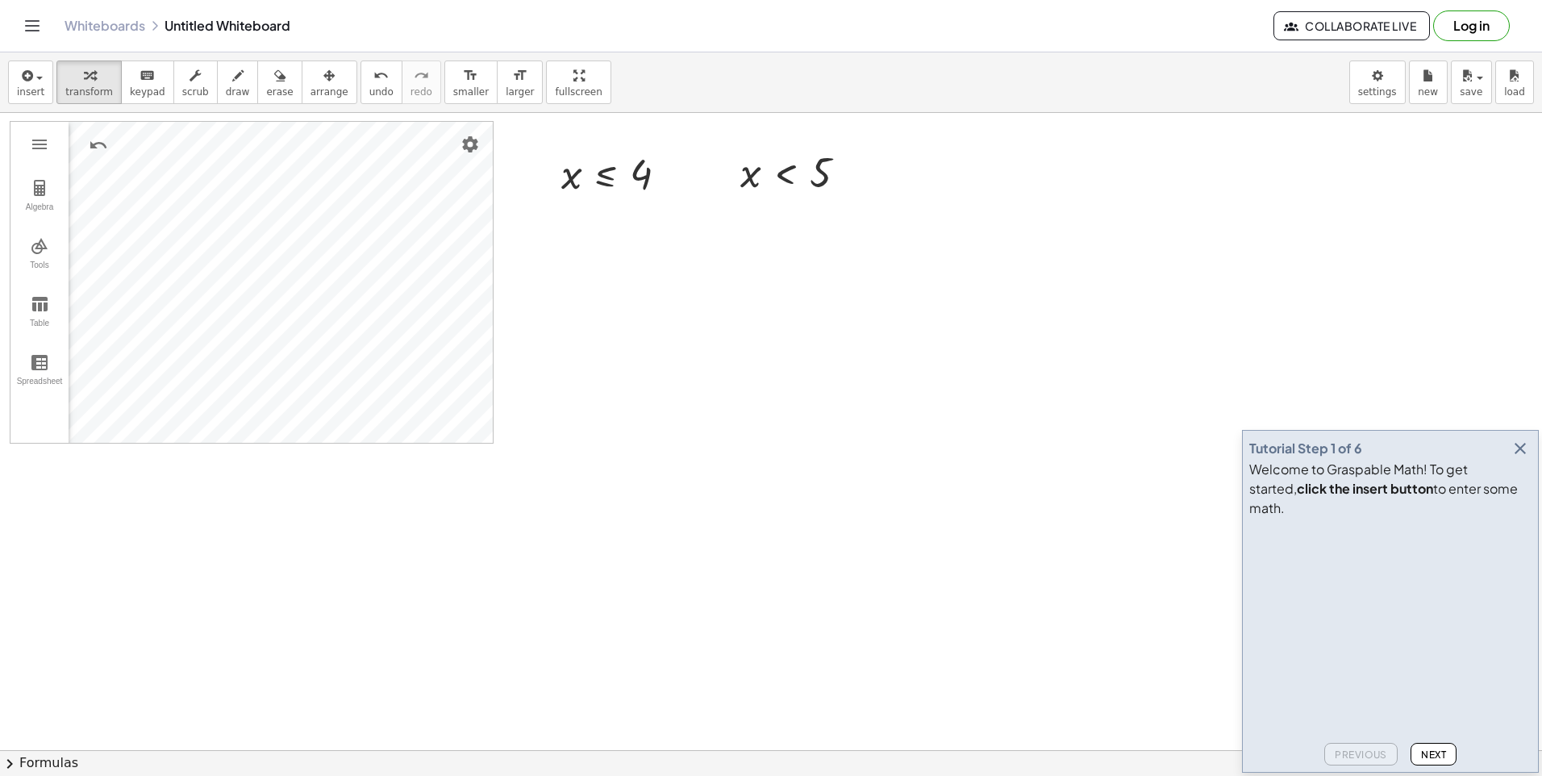
click at [857, 657] on div at bounding box center [771, 750] width 1542 height 1274
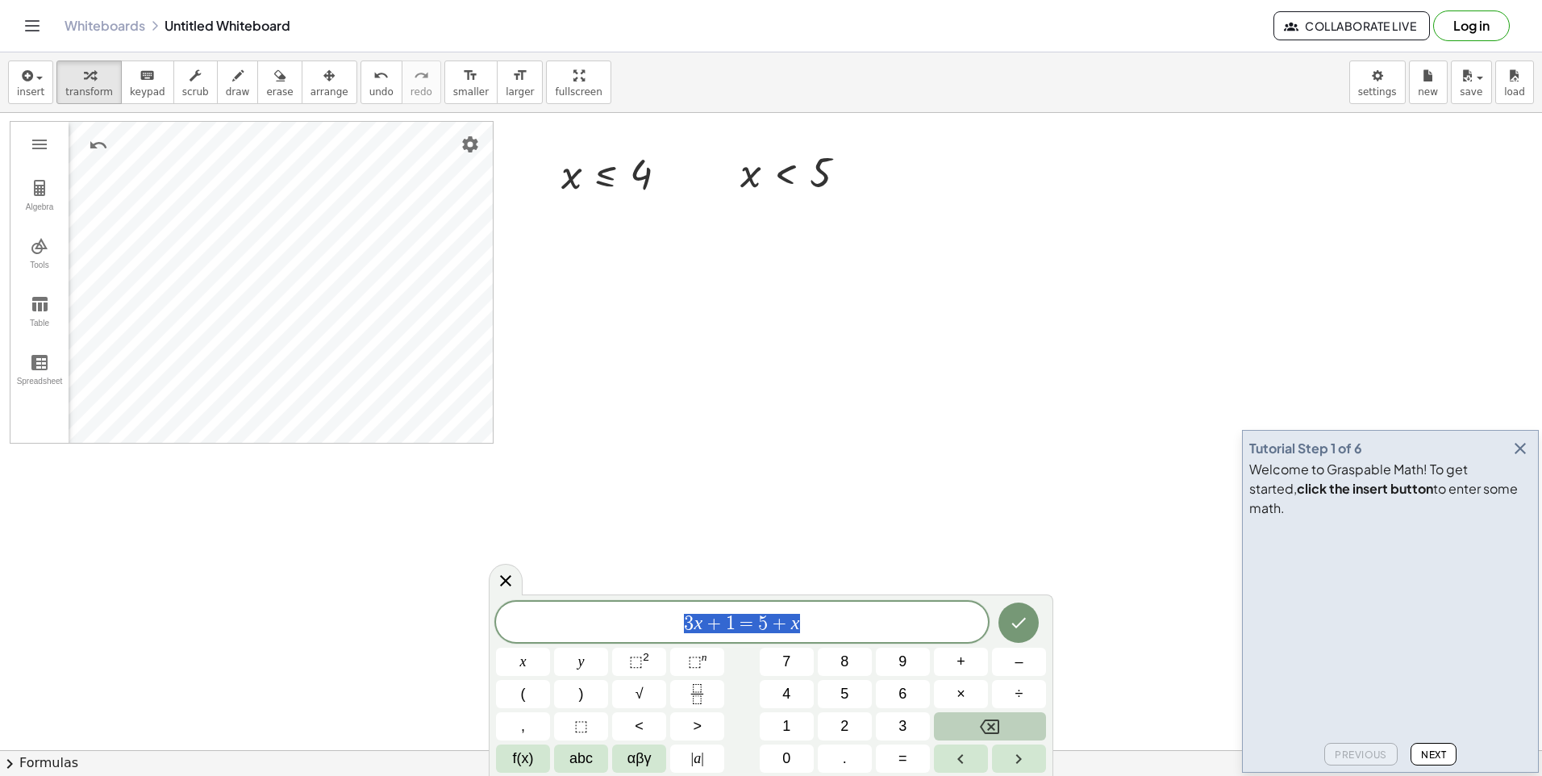
drag, startPoint x: 839, startPoint y: 635, endPoint x: 539, endPoint y: 628, distance: 300.1
click at [533, 598] on div "******** 3 x + 1 = 5 + x x y ⬚ 2 ⬚ n 7 8 9 + – ( ) √ 4 5 6 × ÷ , ⬚ < > 1 2 3 f(…" at bounding box center [771, 684] width 564 height 181
click at [686, 727] on button ">" at bounding box center [697, 726] width 54 height 28
click at [1021, 666] on span "–" at bounding box center [1018, 662] width 8 height 22
click at [833, 726] on button "2" at bounding box center [845, 726] width 54 height 28
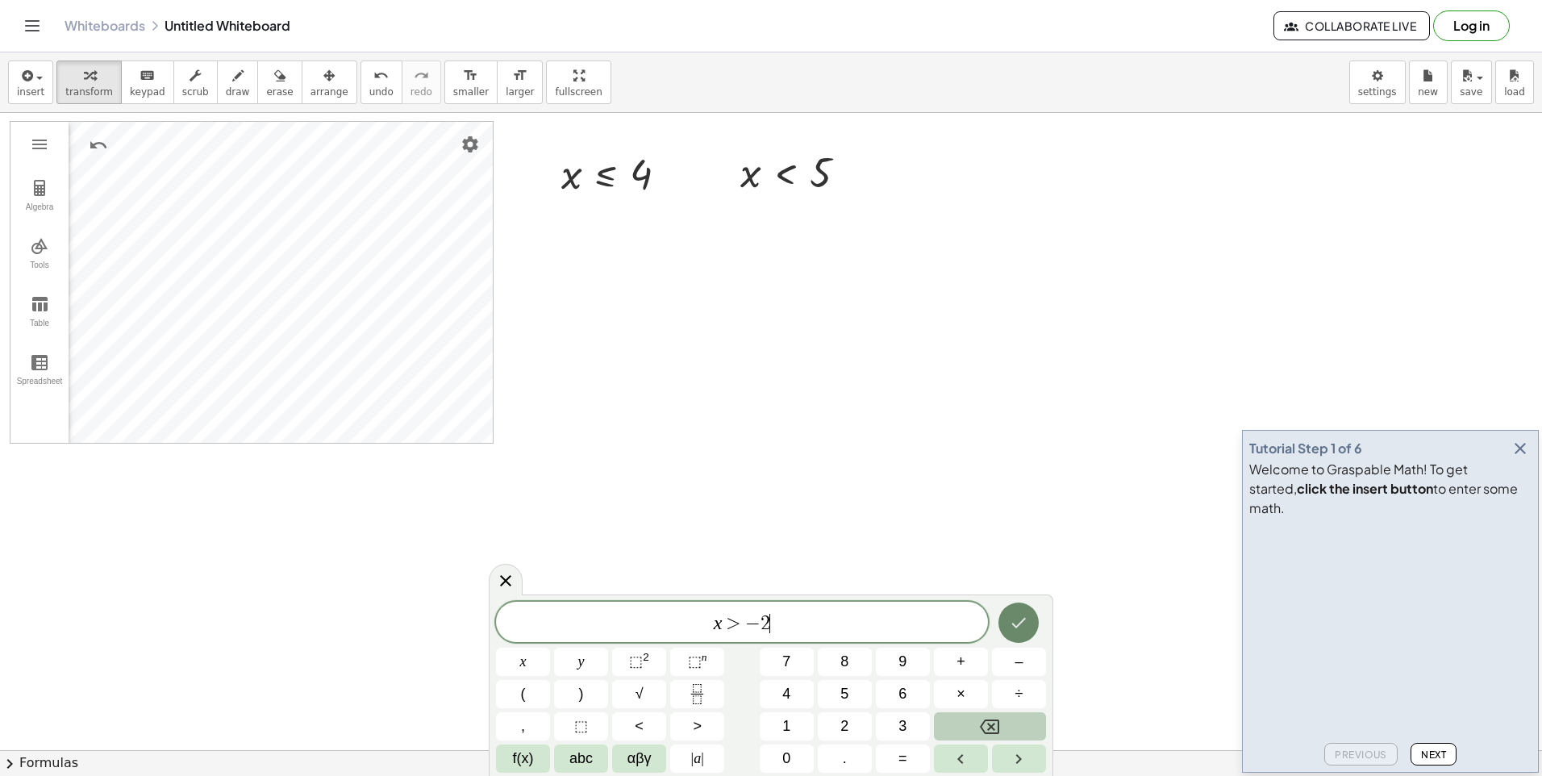
click at [1034, 617] on button "Done" at bounding box center [1018, 622] width 40 height 40
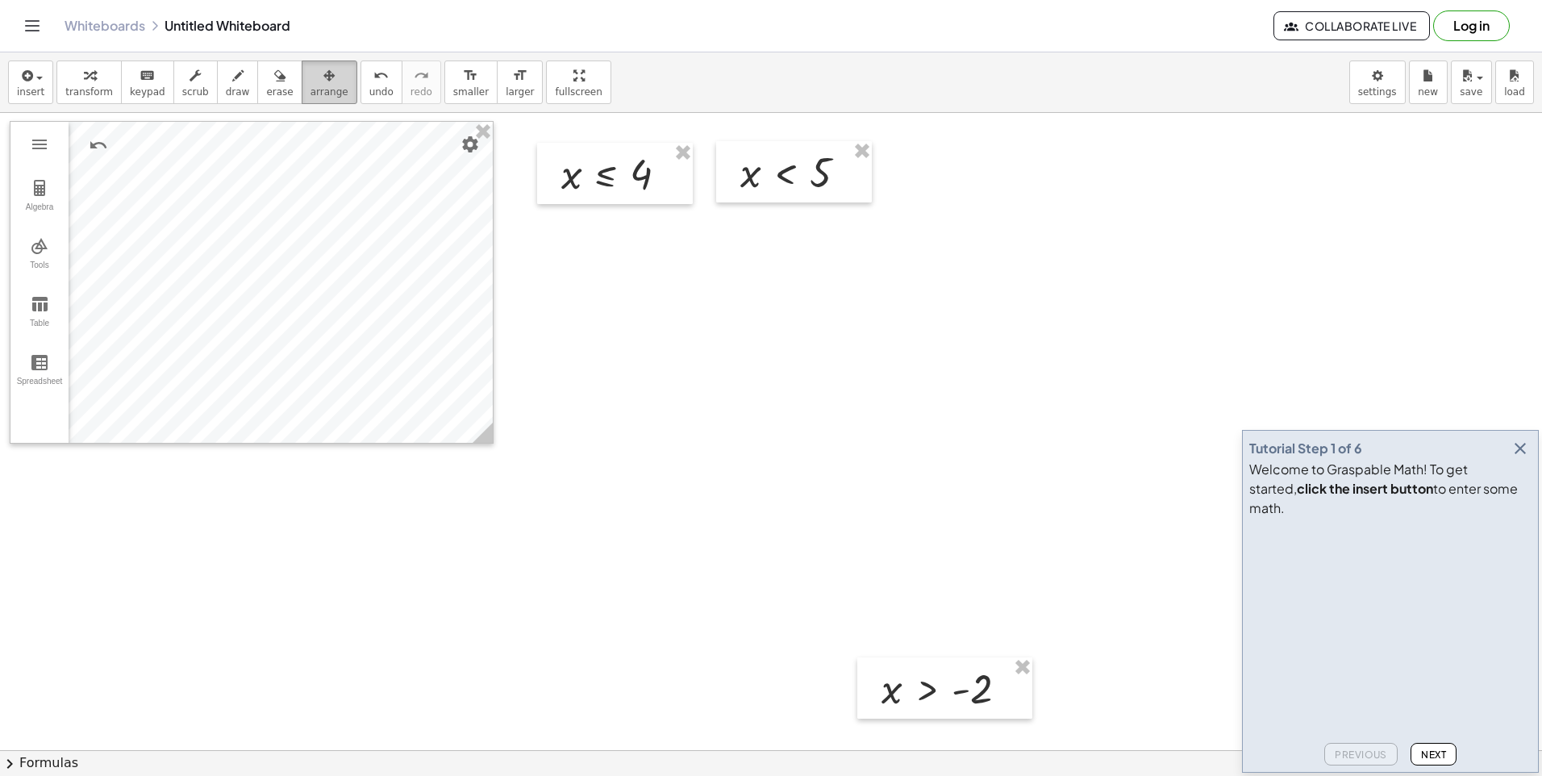
click at [323, 78] on button "arrange" at bounding box center [330, 82] width 56 height 44
drag, startPoint x: 918, startPoint y: 680, endPoint x: 591, endPoint y: 256, distance: 534.7
click at [591, 256] on div at bounding box center [618, 265] width 175 height 61
drag, startPoint x: 817, startPoint y: 352, endPoint x: 715, endPoint y: 246, distance: 147.1
click at [817, 351] on div at bounding box center [771, 750] width 1542 height 1274
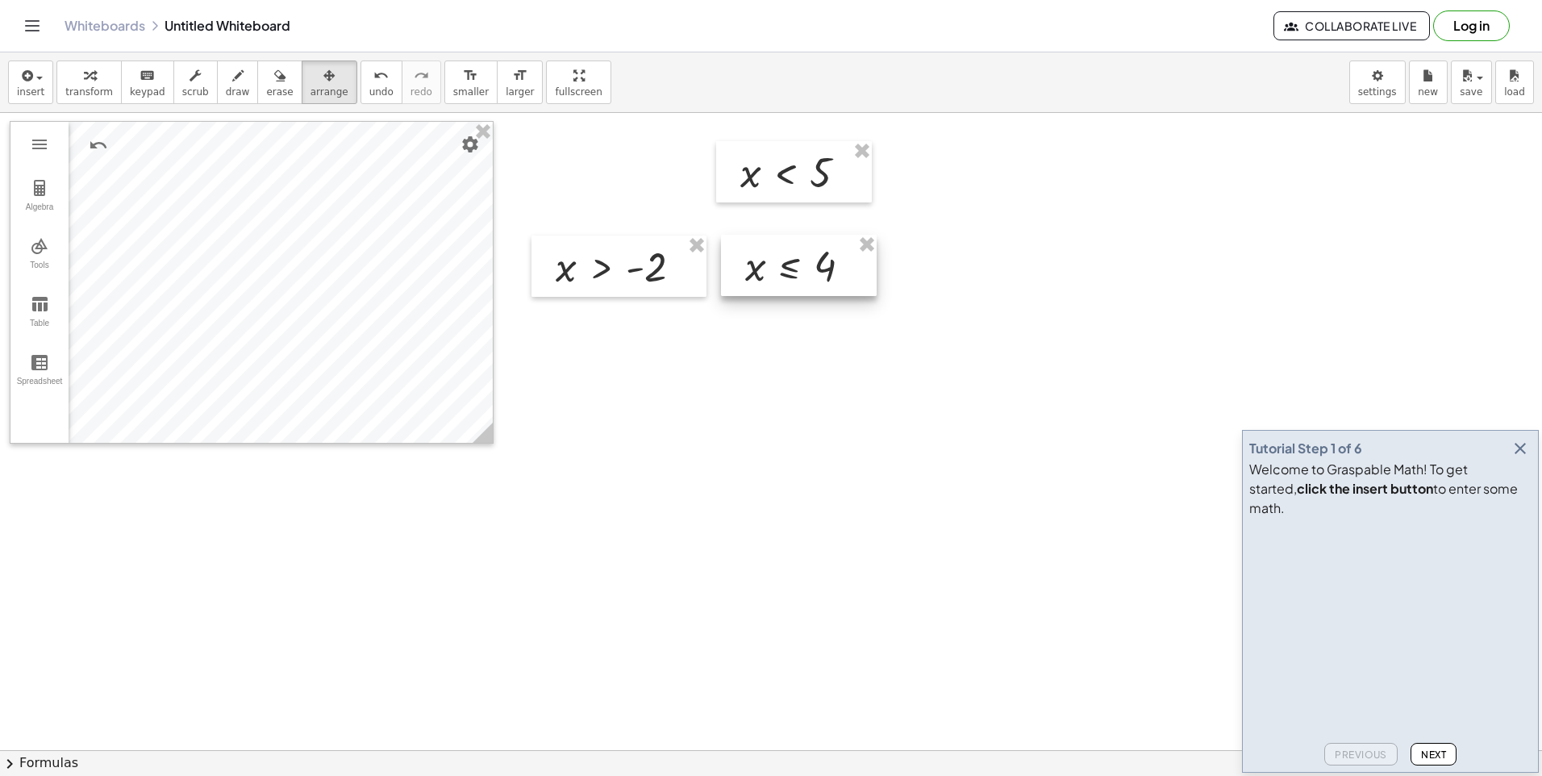
click at [853, 285] on div at bounding box center [799, 265] width 156 height 61
click at [598, 180] on div at bounding box center [601, 169] width 175 height 61
drag, startPoint x: 598, startPoint y: 180, endPoint x: 945, endPoint y: 253, distance: 355.2
click at [945, 253] on div at bounding box center [771, 750] width 1542 height 1274
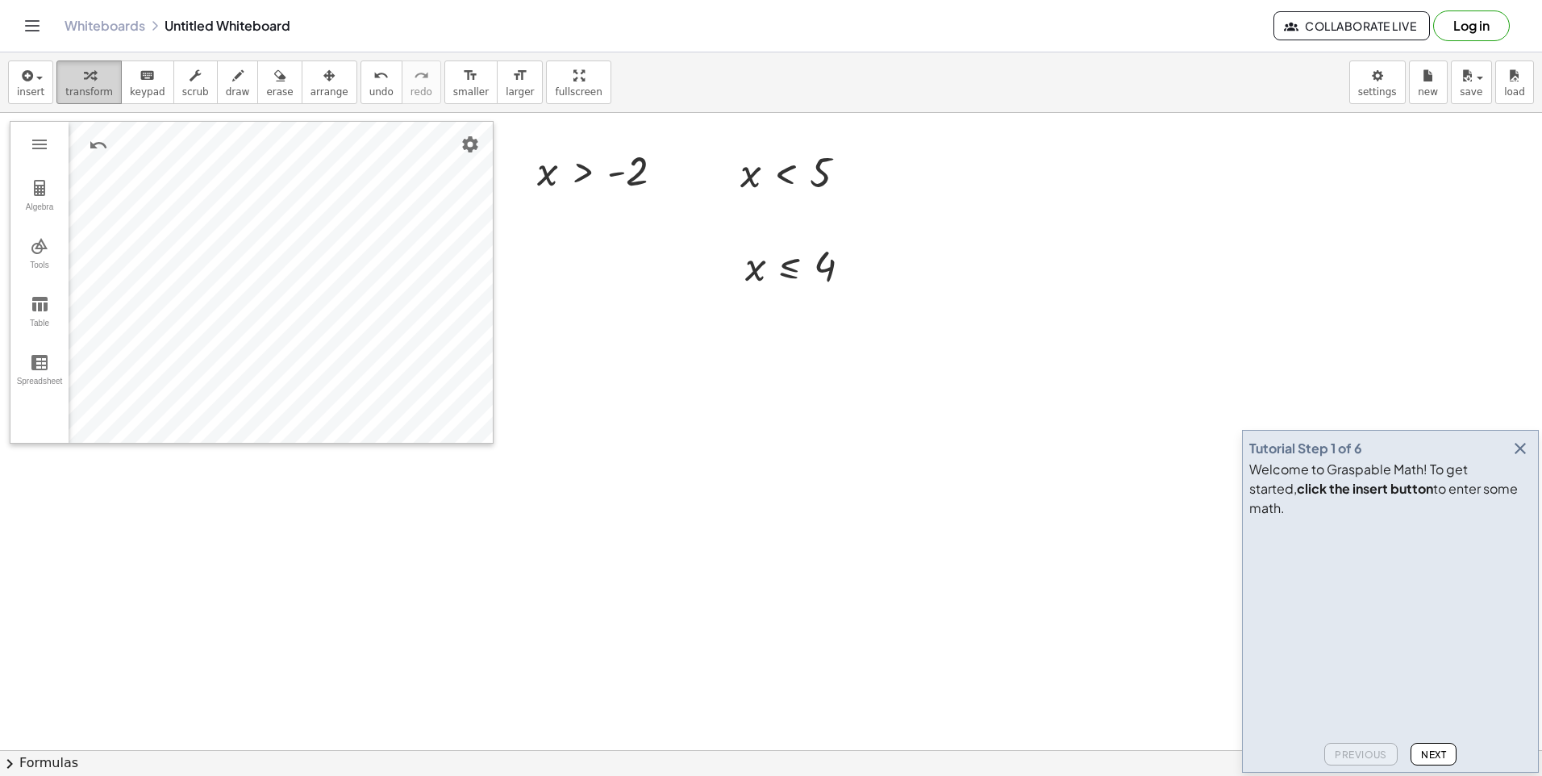
click at [91, 87] on span "transform" at bounding box center [89, 91] width 48 height 11
click at [26, 201] on button "Algebra" at bounding box center [39, 196] width 58 height 58
click at [95, 177] on div "Algebra" at bounding box center [91, 180] width 16 height 16
drag, startPoint x: 320, startPoint y: 281, endPoint x: 54, endPoint y: 290, distance: 266.3
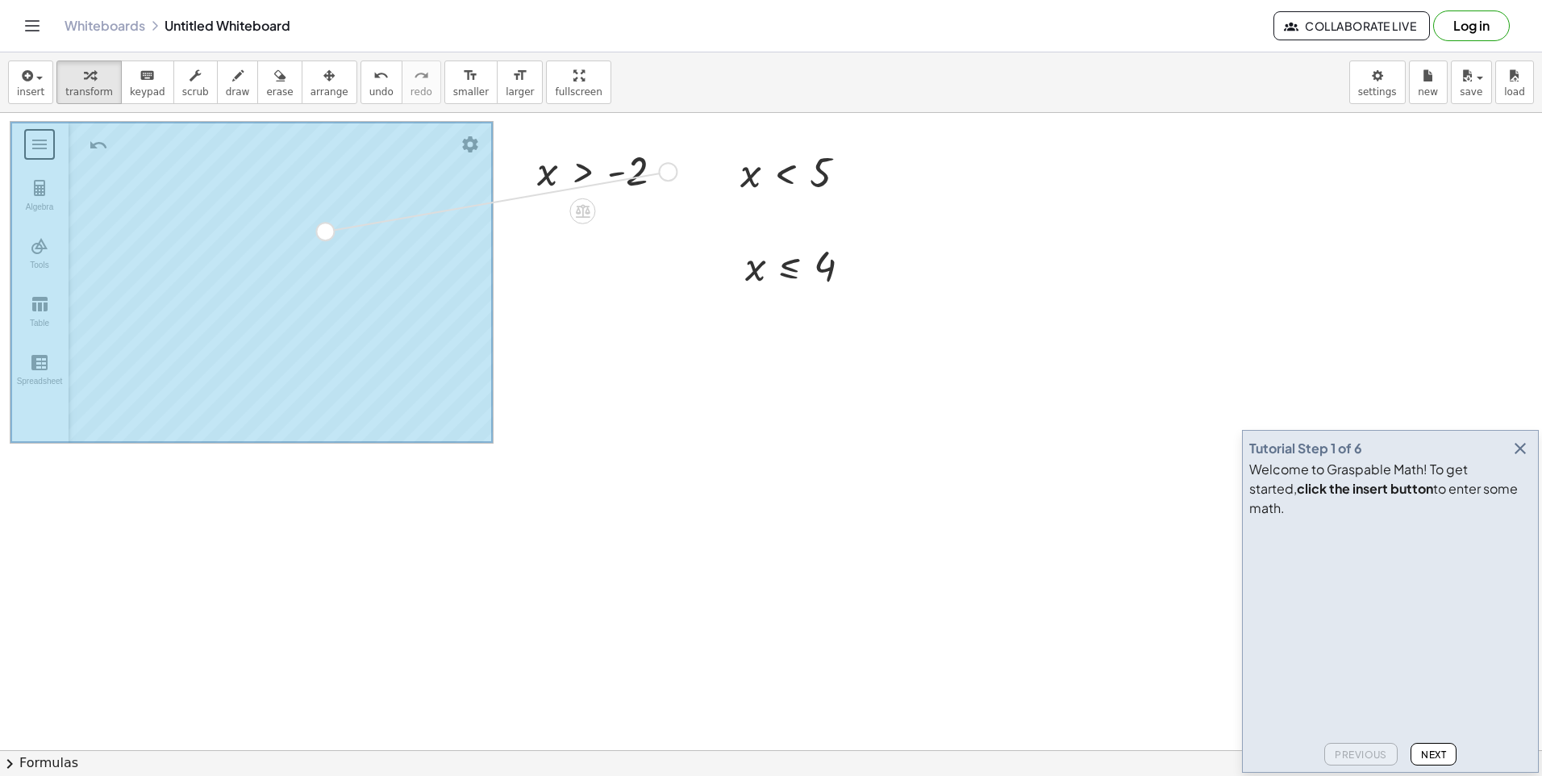
drag, startPoint x: 668, startPoint y: 172, endPoint x: 306, endPoint y: 236, distance: 367.8
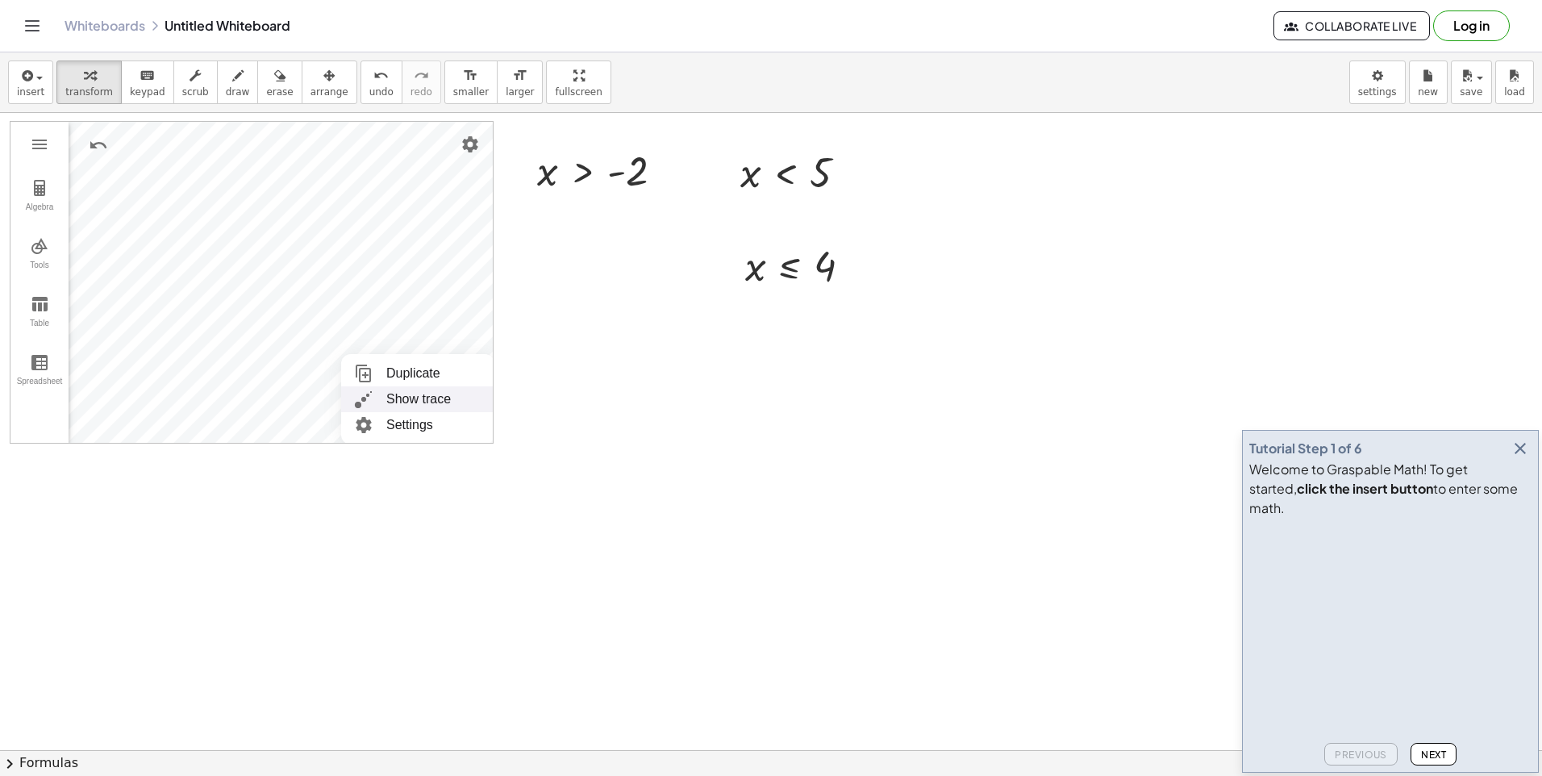
click at [348, 387] on li "Show trace" at bounding box center [417, 399] width 153 height 26
click at [507, 274] on div at bounding box center [771, 750] width 1542 height 1274
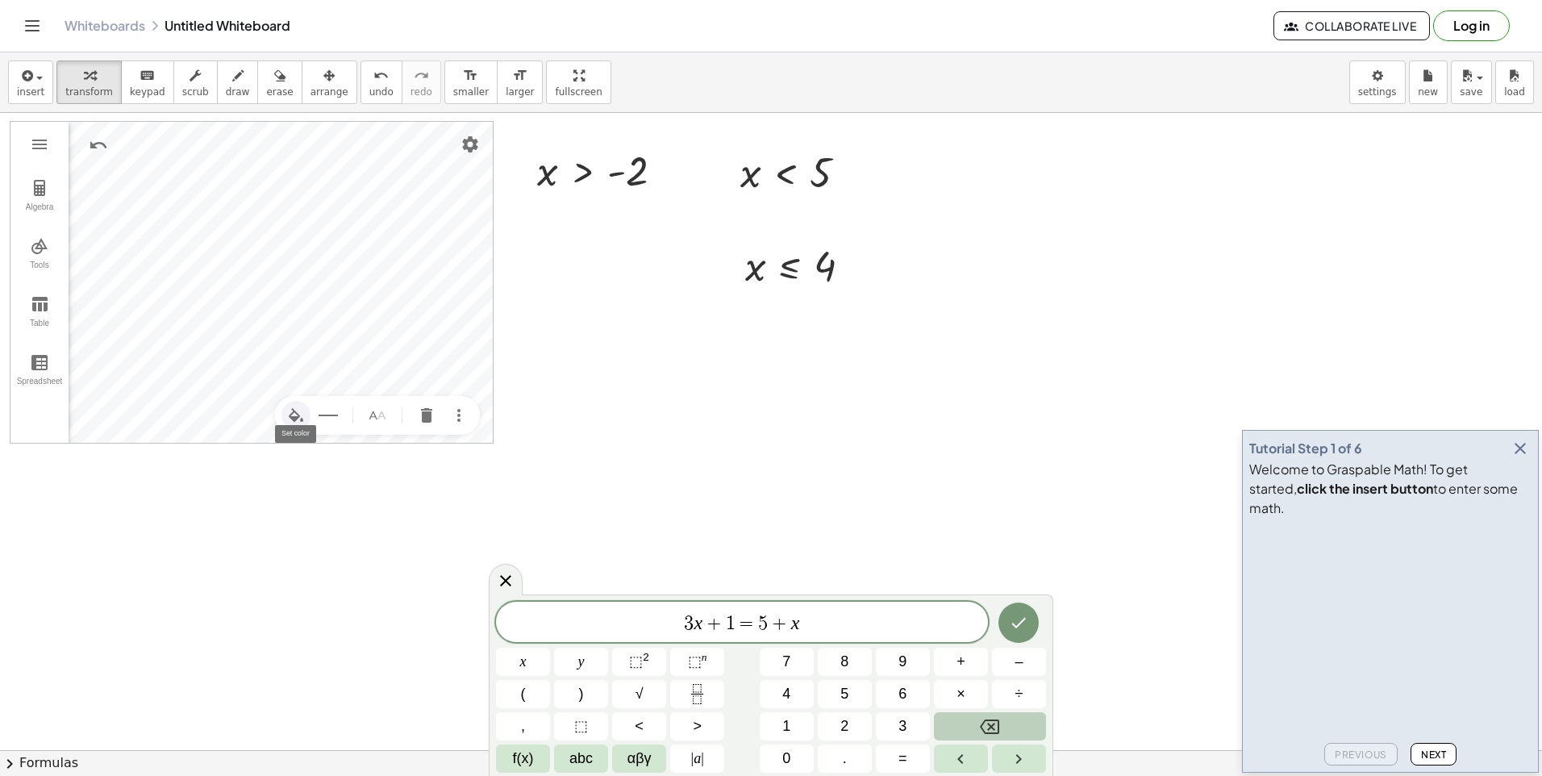
click at [291, 410] on img "Set color" at bounding box center [295, 415] width 19 height 19
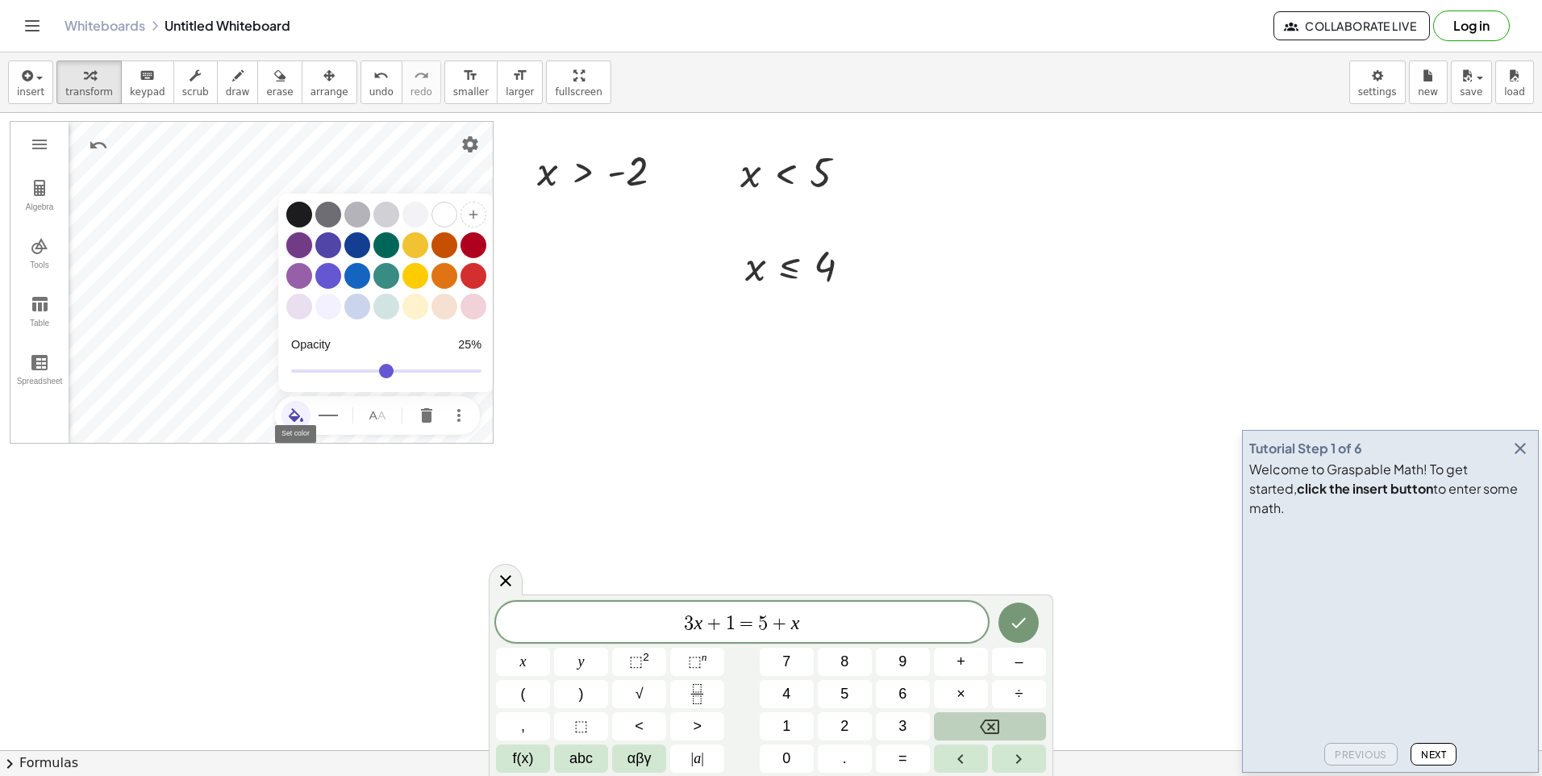
click at [307, 235] on div "Graphing Calculator" at bounding box center [299, 245] width 26 height 26
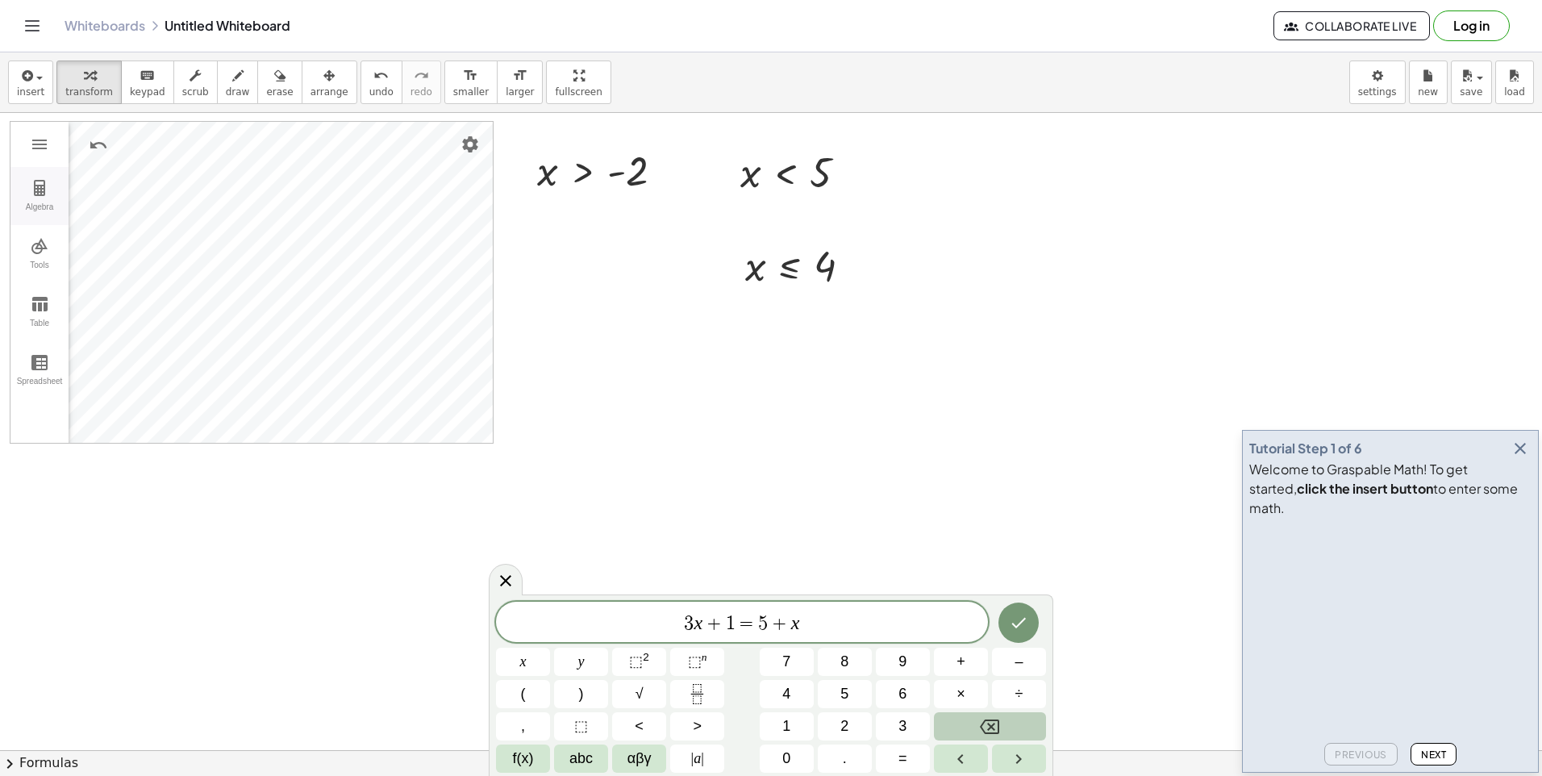
click at [54, 205] on div "Algebra" at bounding box center [40, 213] width 52 height 23
click at [88, 219] on div "Algebra" at bounding box center [91, 219] width 16 height 16
click at [59, 309] on div "Algebra Tools Table Spreadsheet Input… GeoGebra Graphing Calculator Basic Tools…" at bounding box center [251, 282] width 482 height 321
click at [506, 358] on div at bounding box center [771, 750] width 1542 height 1274
click at [509, 355] on div at bounding box center [771, 750] width 1542 height 1274
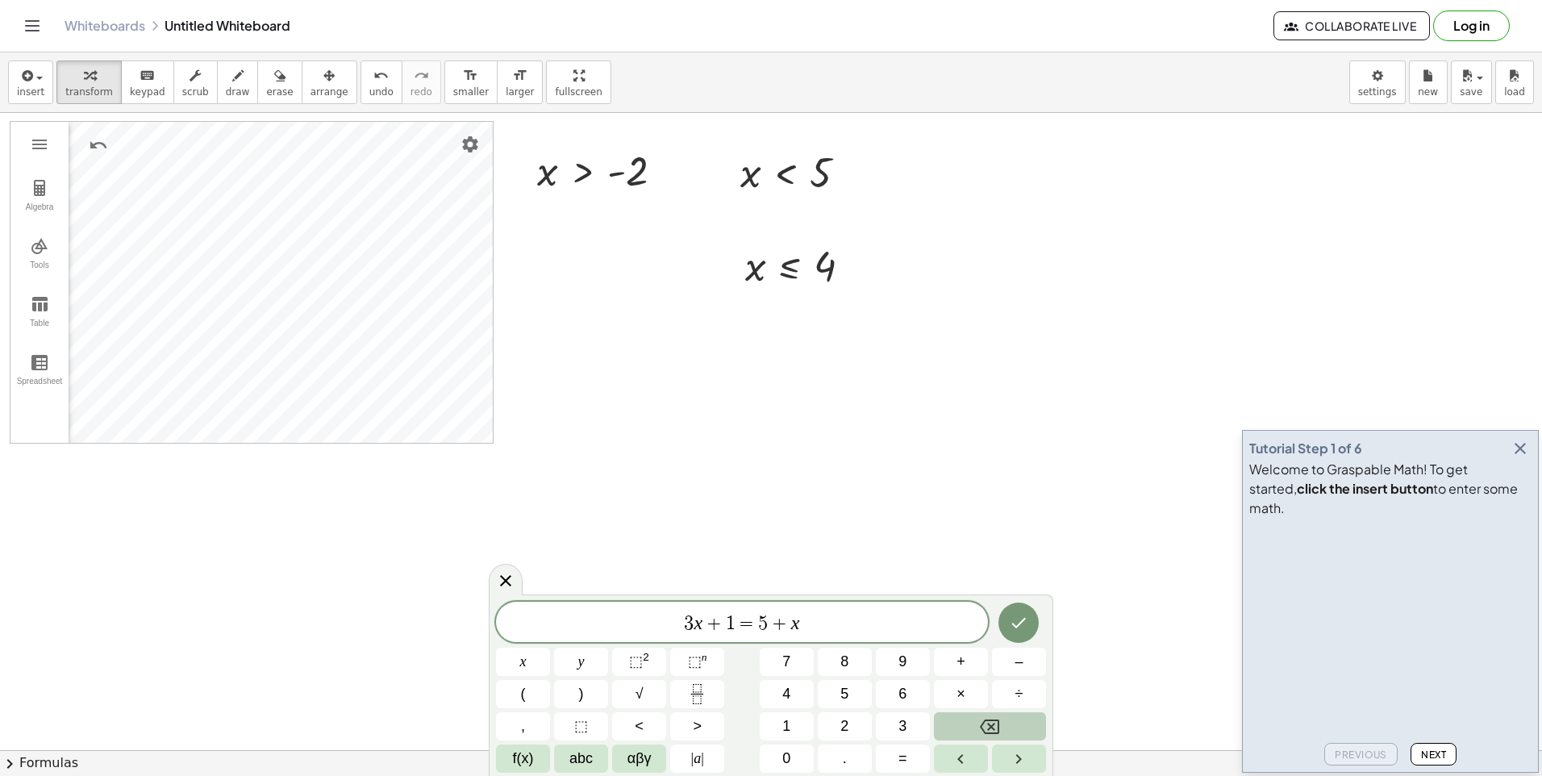
click at [926, 616] on span "3 x + 1 = 5 + x" at bounding box center [742, 623] width 492 height 23
click at [583, 634] on span "3 x + 1 = 5 + x" at bounding box center [742, 623] width 492 height 23
drag, startPoint x: 583, startPoint y: 634, endPoint x: 925, endPoint y: 626, distance: 342.0
click at [925, 626] on span "​ 3 x + 1 = 5 + x" at bounding box center [742, 623] width 492 height 23
drag, startPoint x: 925, startPoint y: 626, endPoint x: 496, endPoint y: 620, distance: 429.0
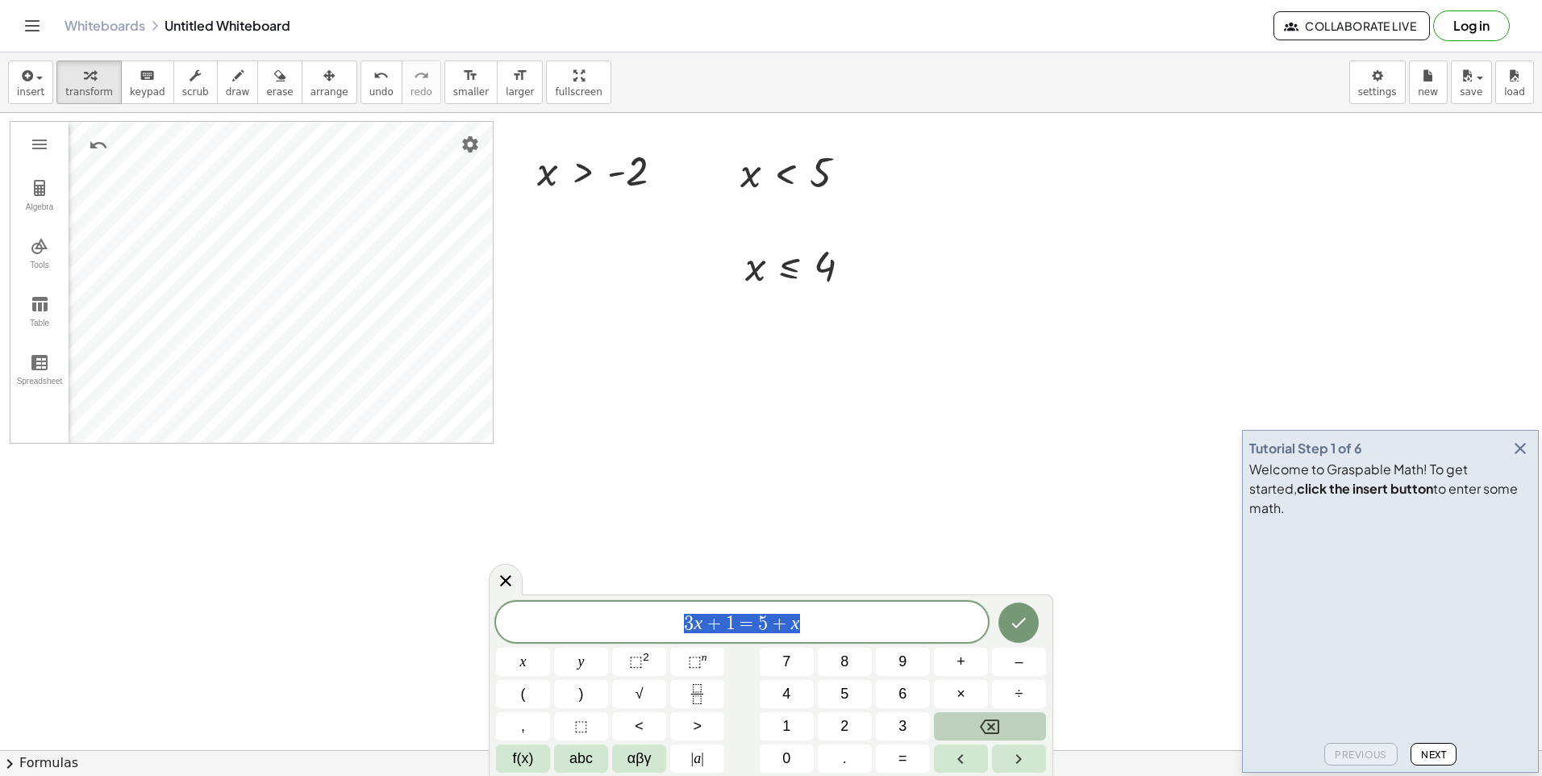
click at [442, 642] on body "Graspable Math Activities Whiteboards Classes v1.28.3 | Privacy policy © 2025 |…" at bounding box center [771, 388] width 1542 height 776
click at [526, 767] on span "f(x)" at bounding box center [523, 759] width 21 height 22
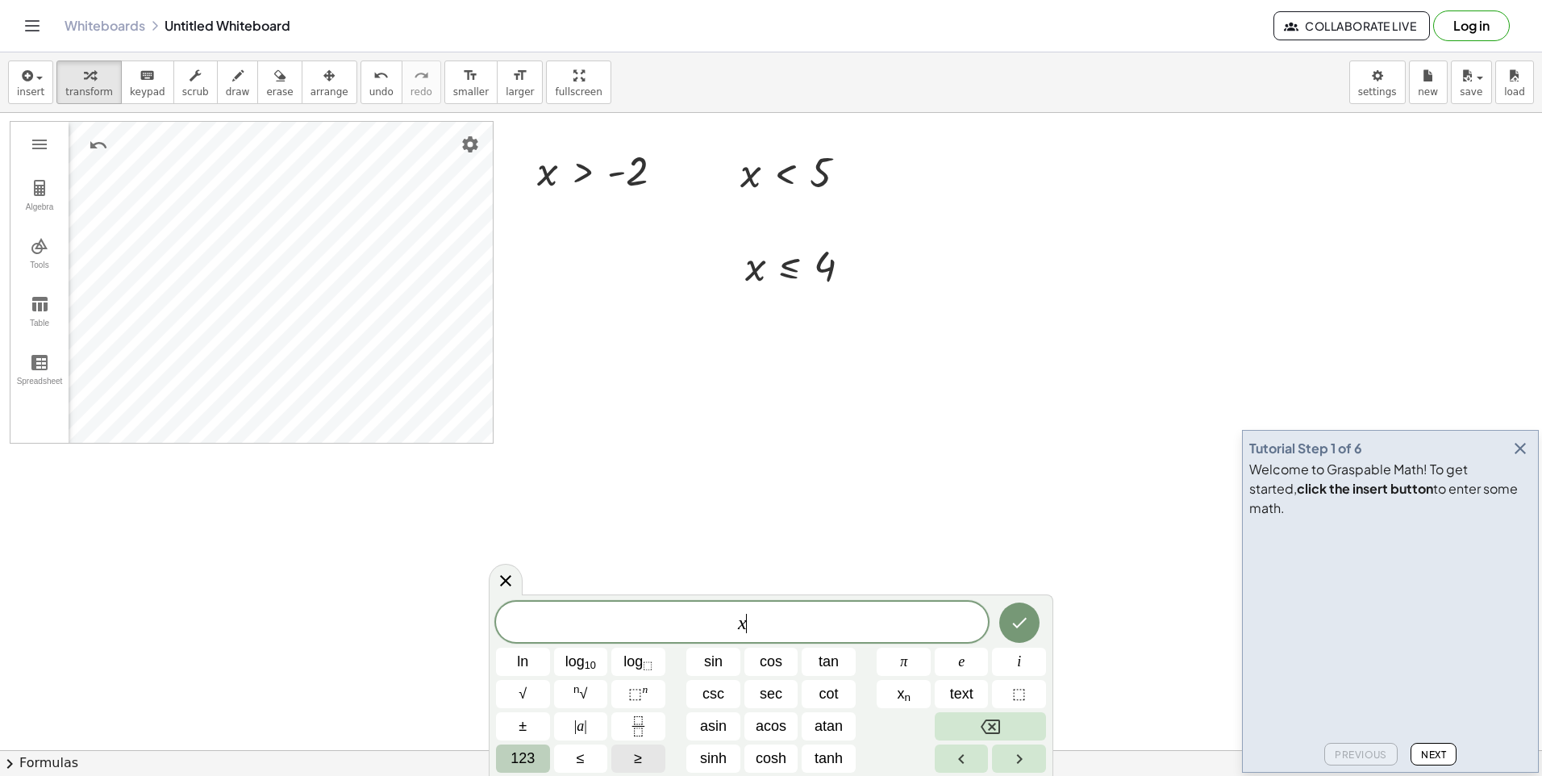
click at [623, 762] on button "≥" at bounding box center [638, 758] width 54 height 28
click at [510, 762] on span "123" at bounding box center [522, 759] width 24 height 22
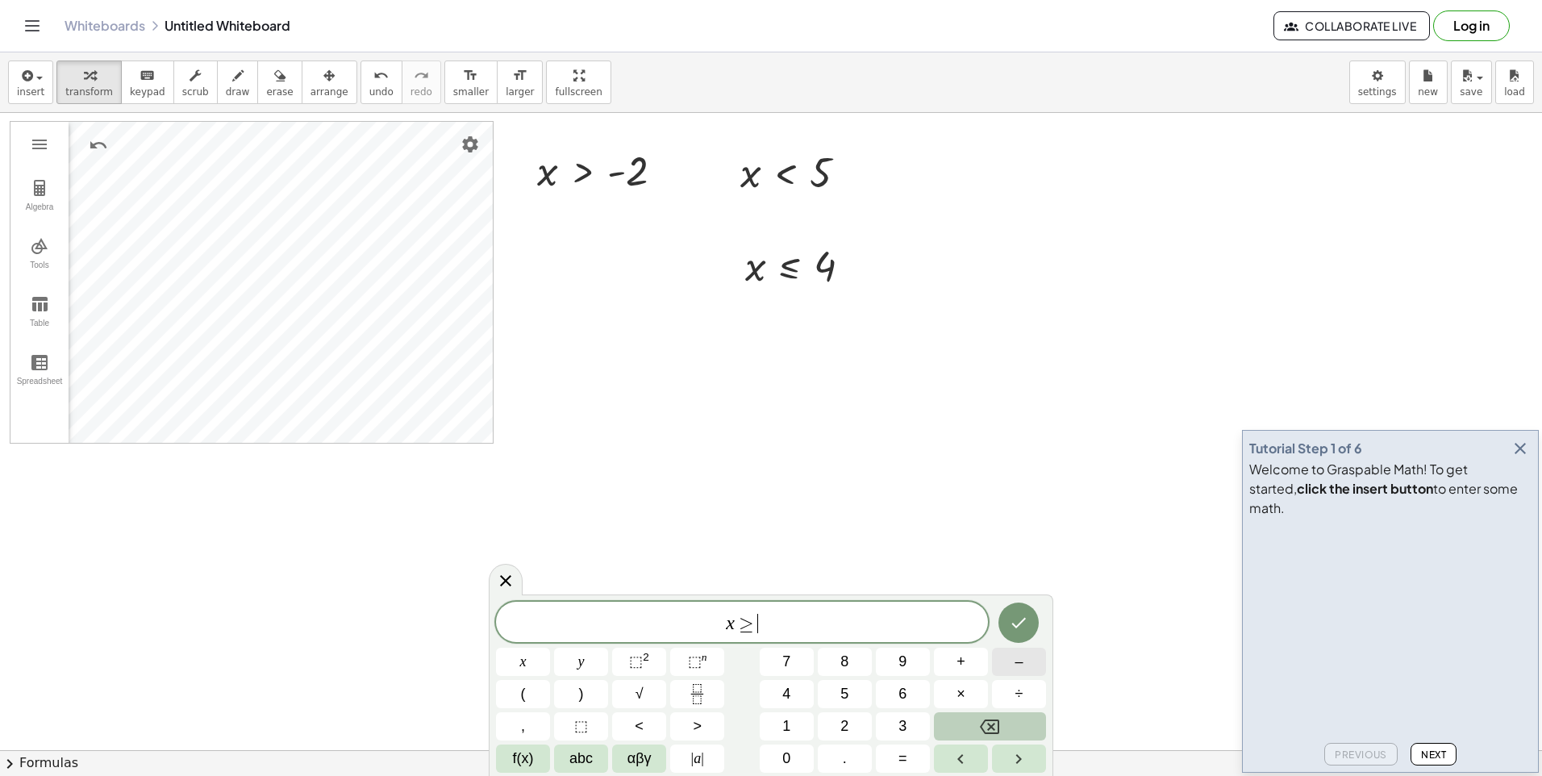
click at [1023, 670] on button "–" at bounding box center [1019, 662] width 54 height 28
click at [909, 696] on button "6" at bounding box center [903, 694] width 54 height 28
click at [1014, 630] on icon "Done" at bounding box center [1018, 622] width 19 height 19
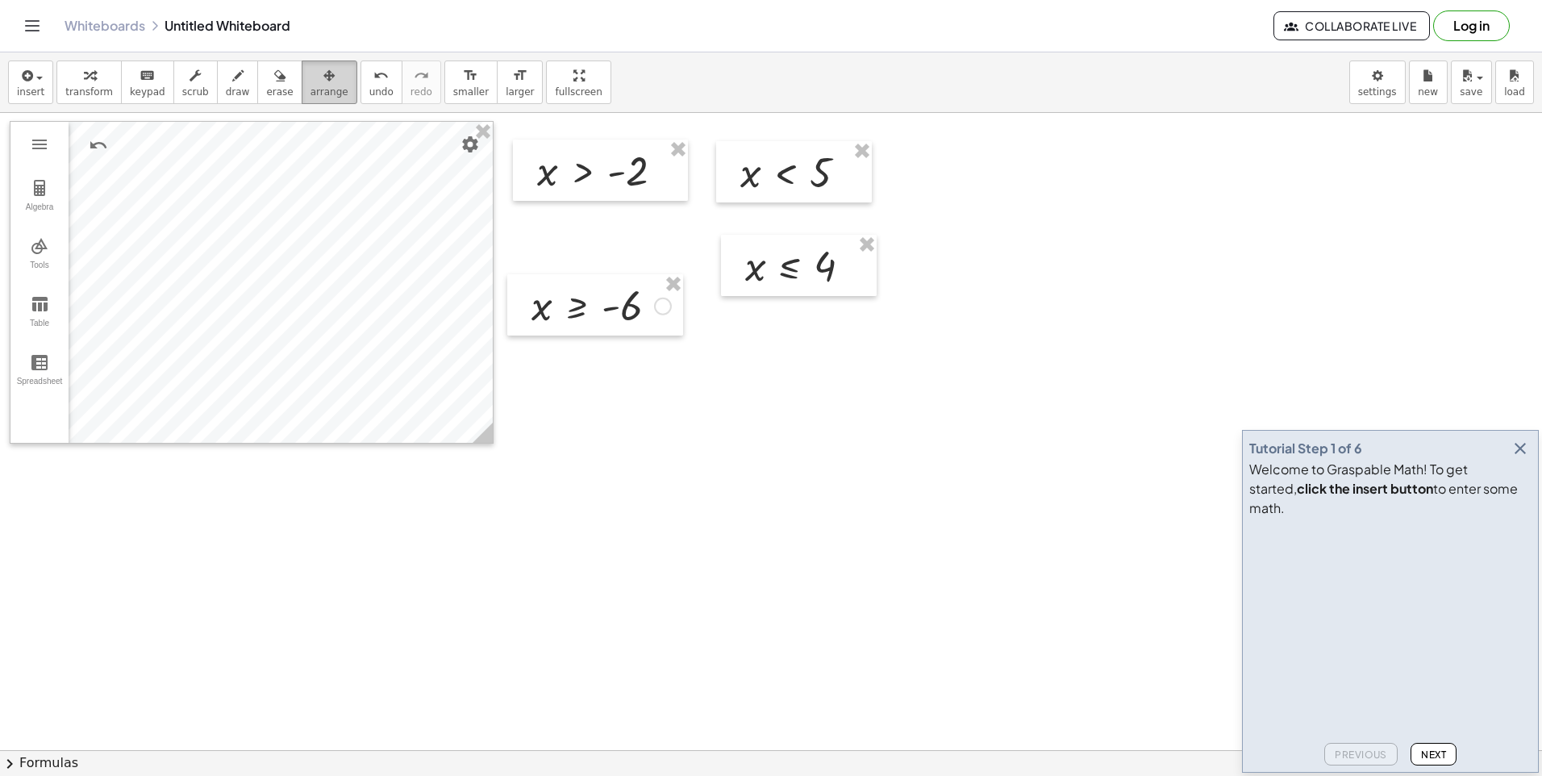
drag, startPoint x: 602, startPoint y: 259, endPoint x: 303, endPoint y: 85, distance: 345.8
click at [310, 86] on span "arrange" at bounding box center [329, 91] width 38 height 11
drag, startPoint x: 555, startPoint y: 223, endPoint x: 588, endPoint y: 251, distance: 43.0
click at [588, 251] on div at bounding box center [597, 266] width 176 height 61
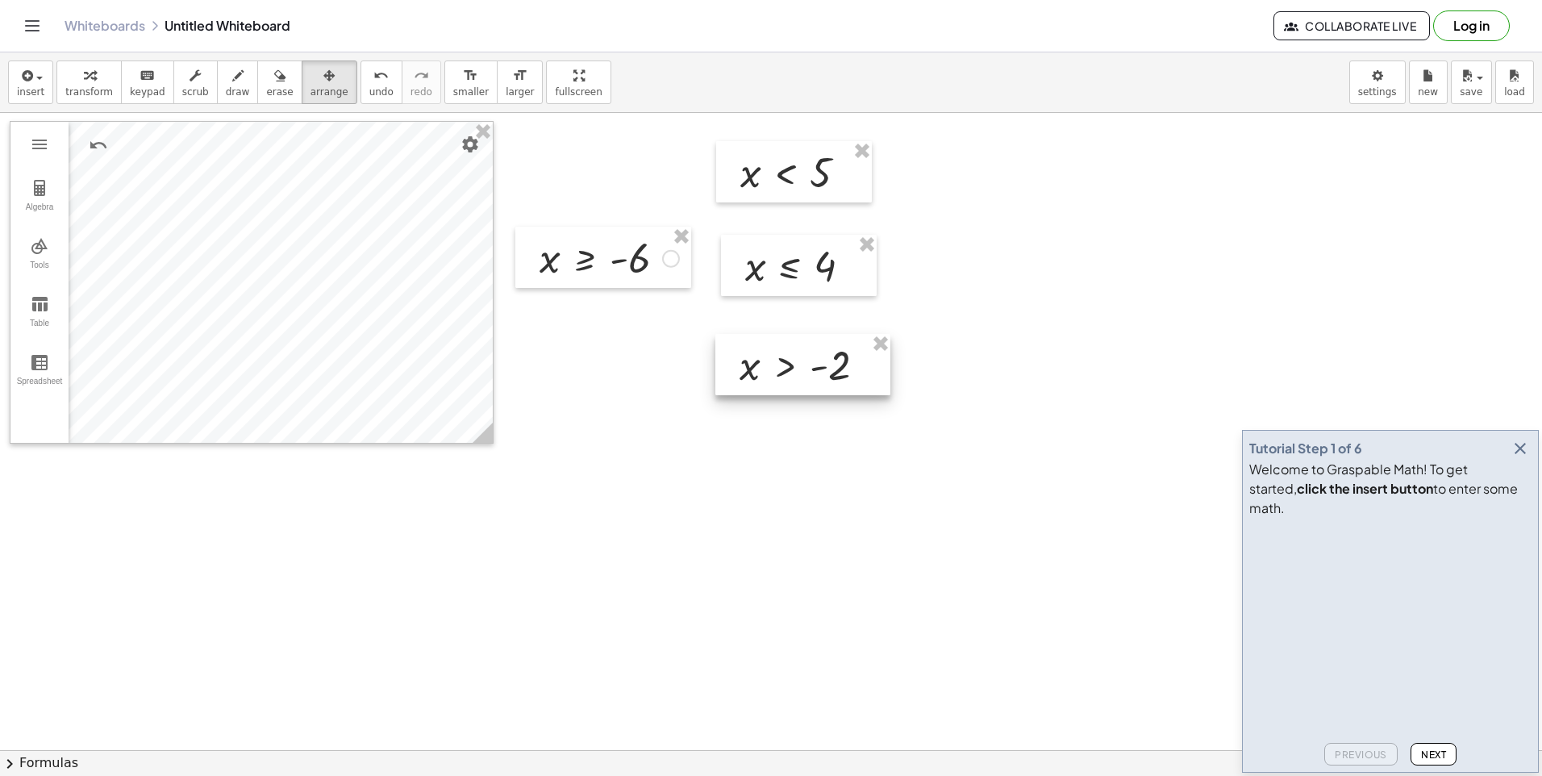
click at [794, 377] on div at bounding box center [802, 364] width 175 height 61
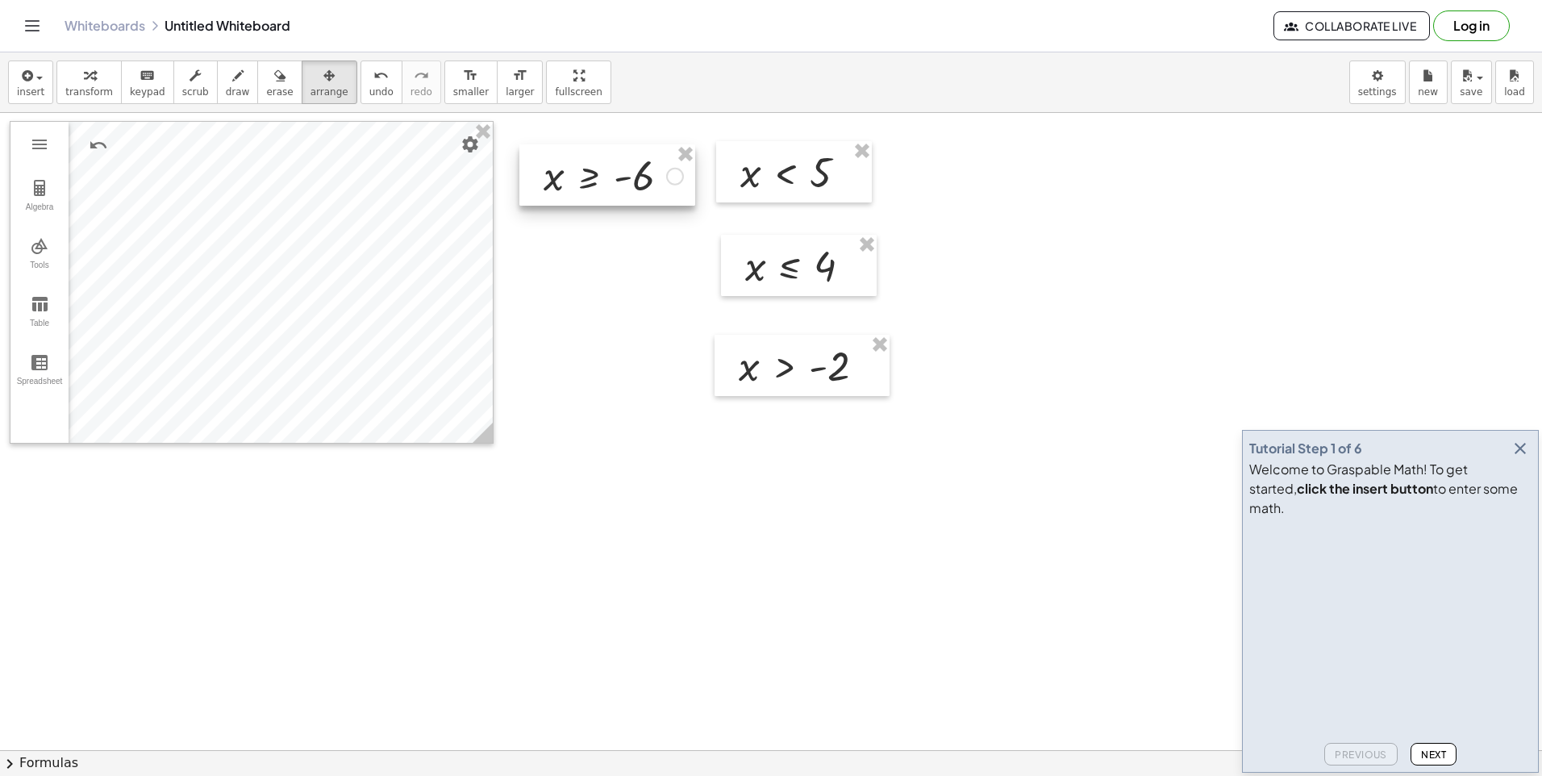
click at [600, 188] on div at bounding box center [607, 174] width 176 height 61
drag, startPoint x: 600, startPoint y: 188, endPoint x: 1118, endPoint y: 448, distance: 579.9
click at [1118, 448] on div at bounding box center [771, 750] width 1542 height 1274
click at [95, 90] on span "transform" at bounding box center [89, 91] width 48 height 11
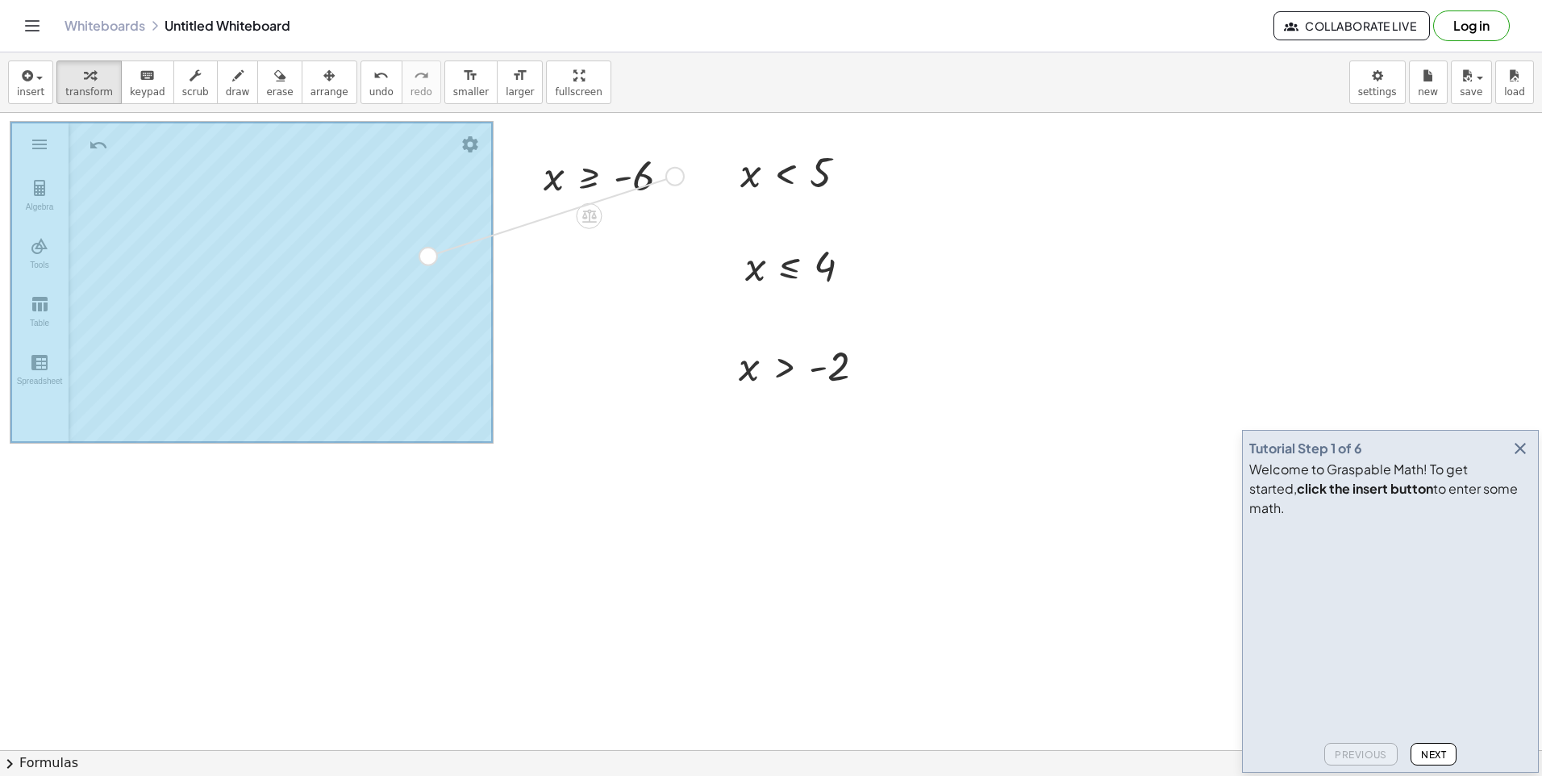
drag, startPoint x: 674, startPoint y: 173, endPoint x: 422, endPoint y: 256, distance: 265.5
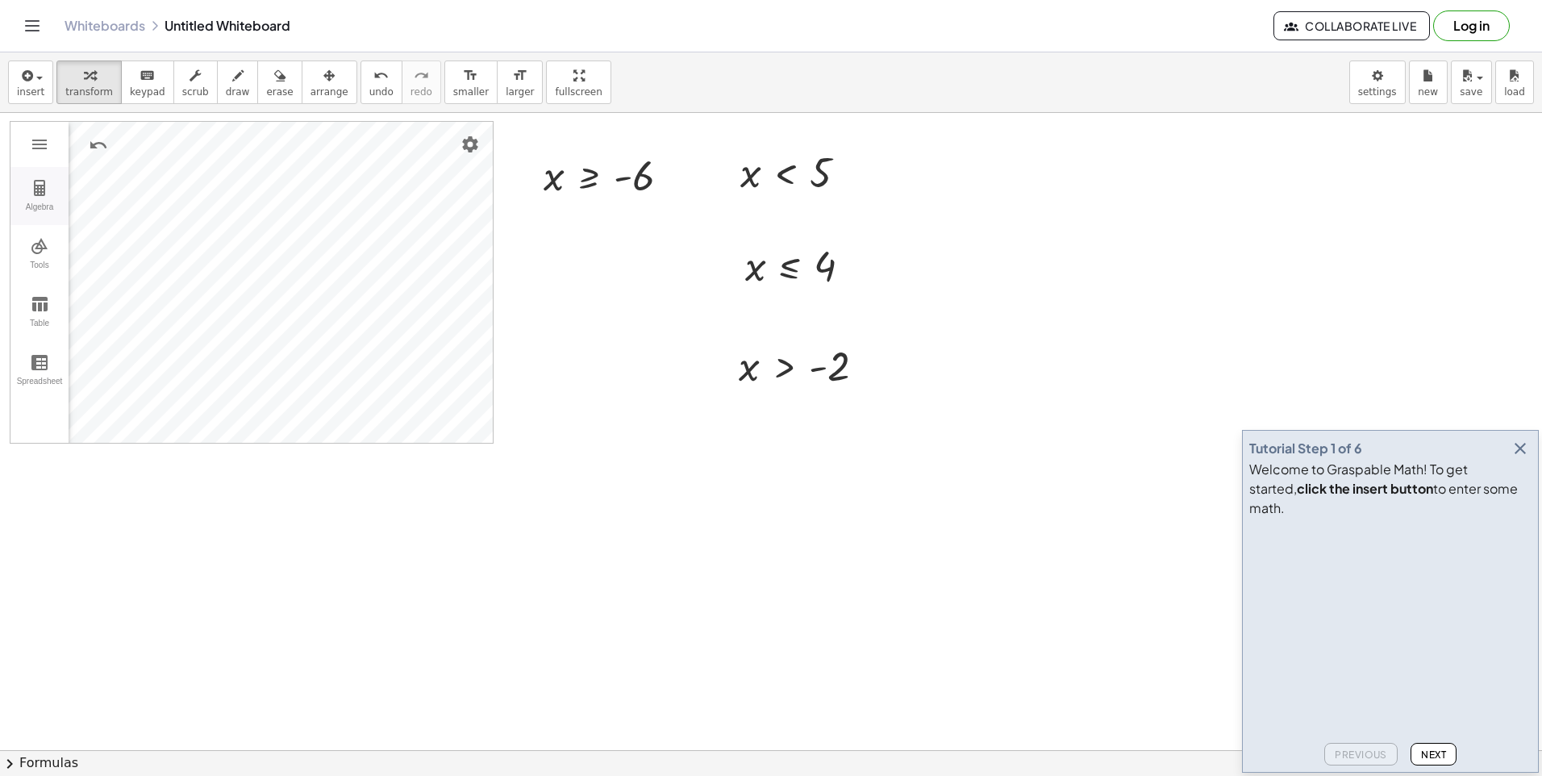
click at [47, 194] on img "Graphing Calculator" at bounding box center [39, 187] width 19 height 19
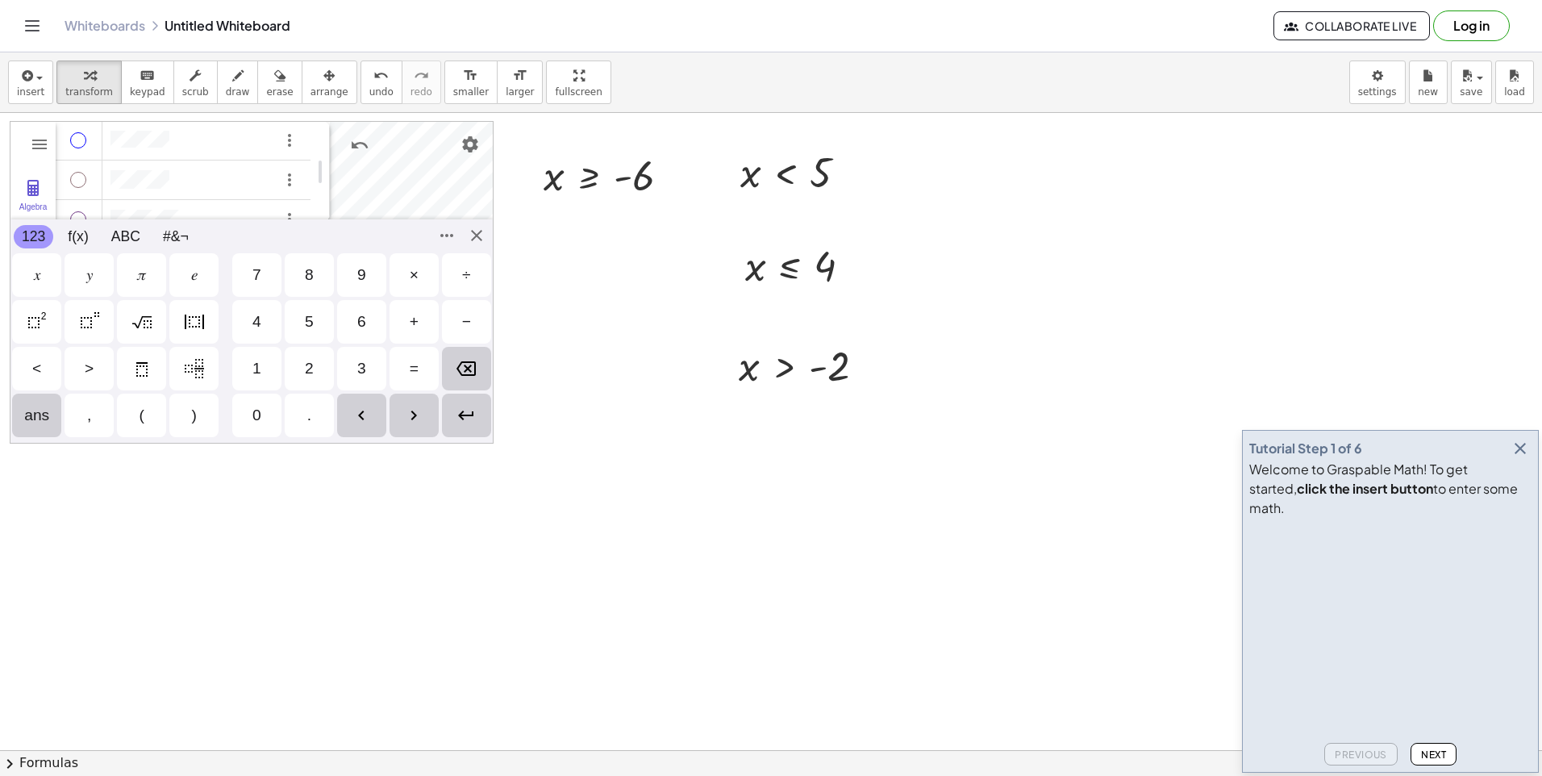
scroll to position [107, 0]
click at [253, 365] on div "1" at bounding box center [256, 368] width 9 height 19
click at [15, 373] on div "<" at bounding box center [36, 369] width 49 height 44
click at [448, 370] on div "Backspace" at bounding box center [466, 369] width 49 height 44
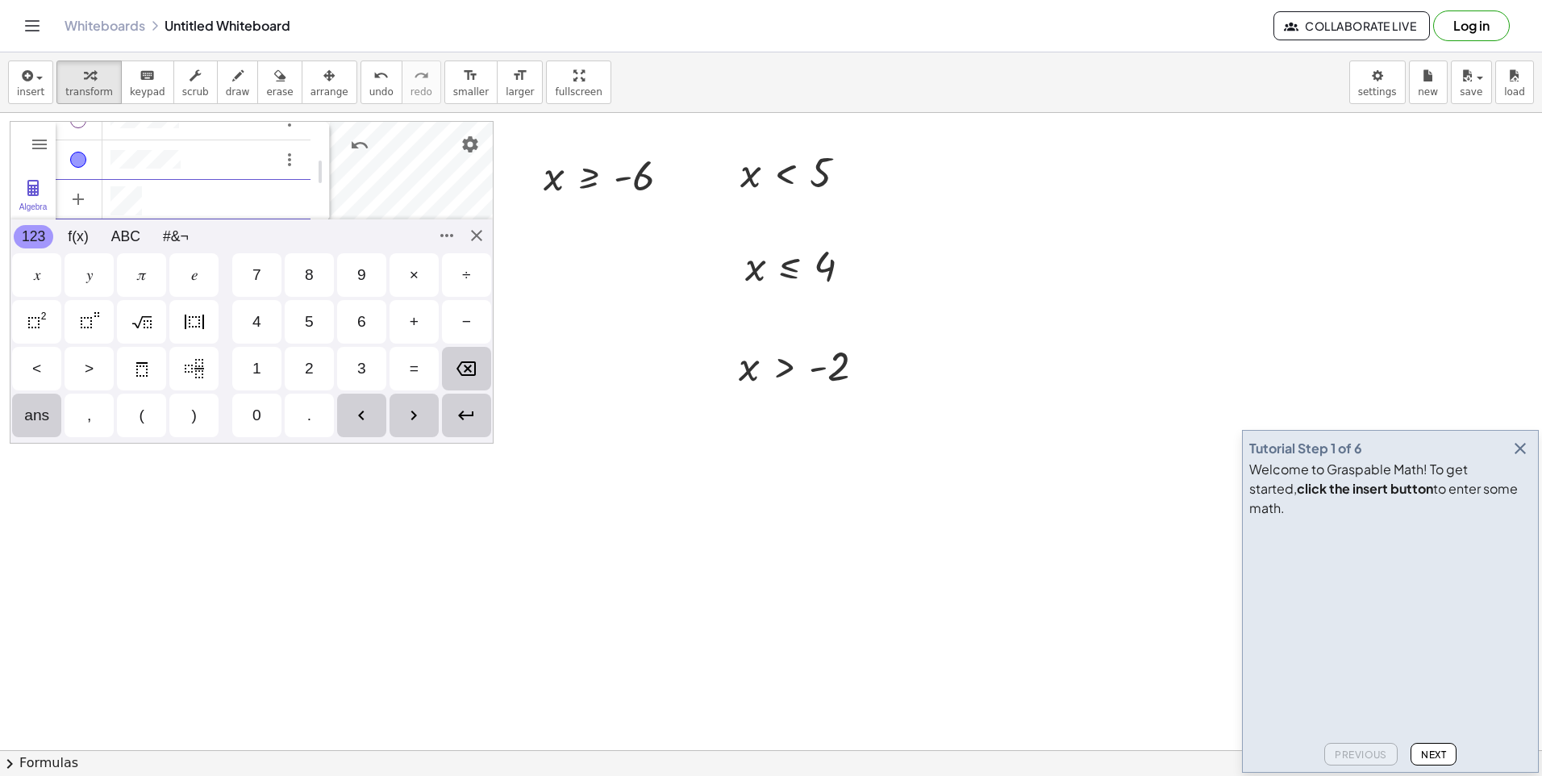
click at [274, 360] on div "1" at bounding box center [256, 369] width 49 height 44
click at [251, 366] on div "1" at bounding box center [256, 369] width 49 height 44
click at [251, 365] on div "1" at bounding box center [256, 369] width 49 height 44
click at [250, 365] on div "1" at bounding box center [256, 369] width 49 height 44
click at [467, 352] on div "Backspace" at bounding box center [466, 369] width 49 height 44
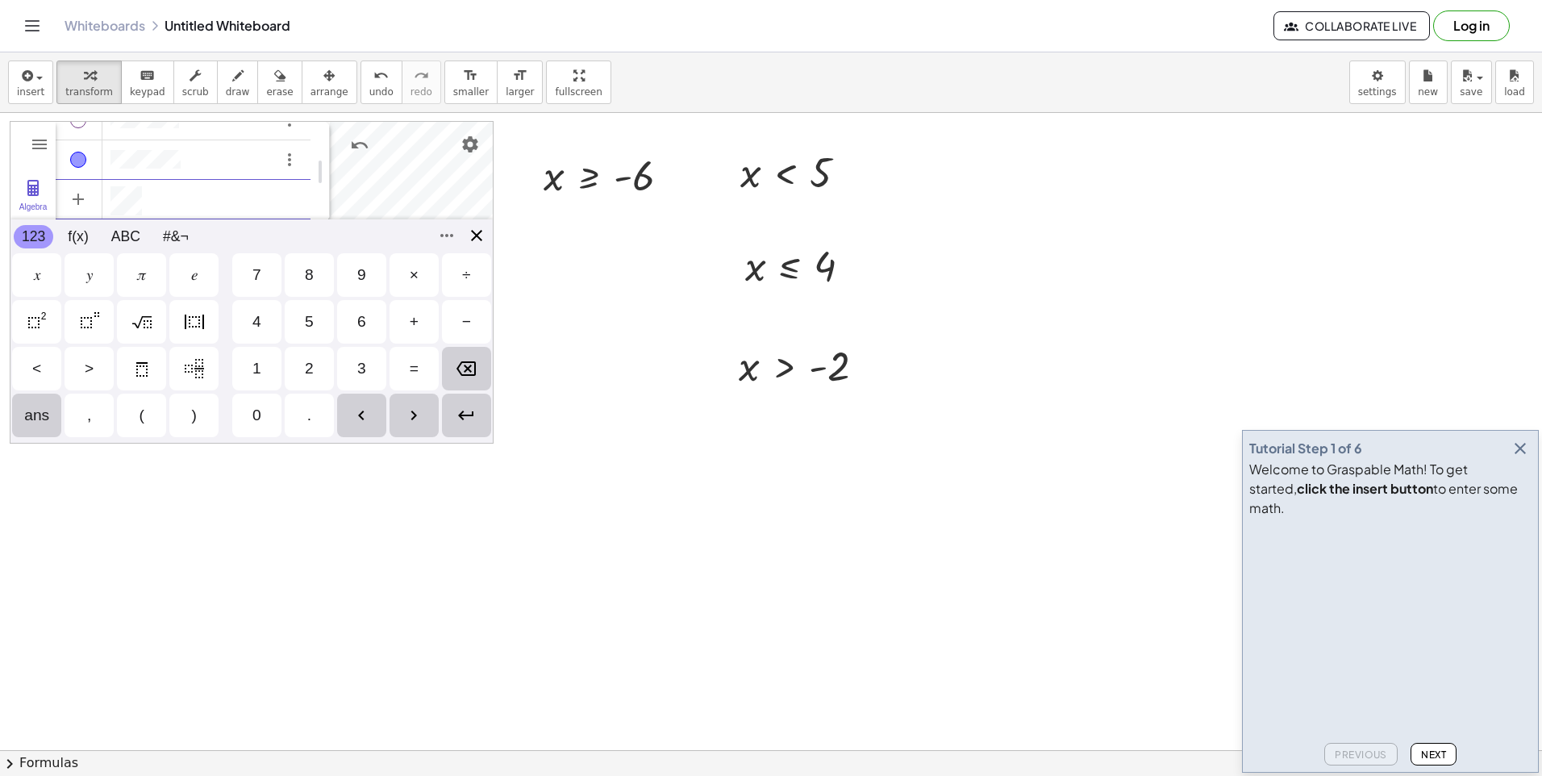
click at [473, 239] on div "GeoGebra Graphing Calculator Clear All Open Save online Save to your computer S…" at bounding box center [252, 282] width 484 height 323
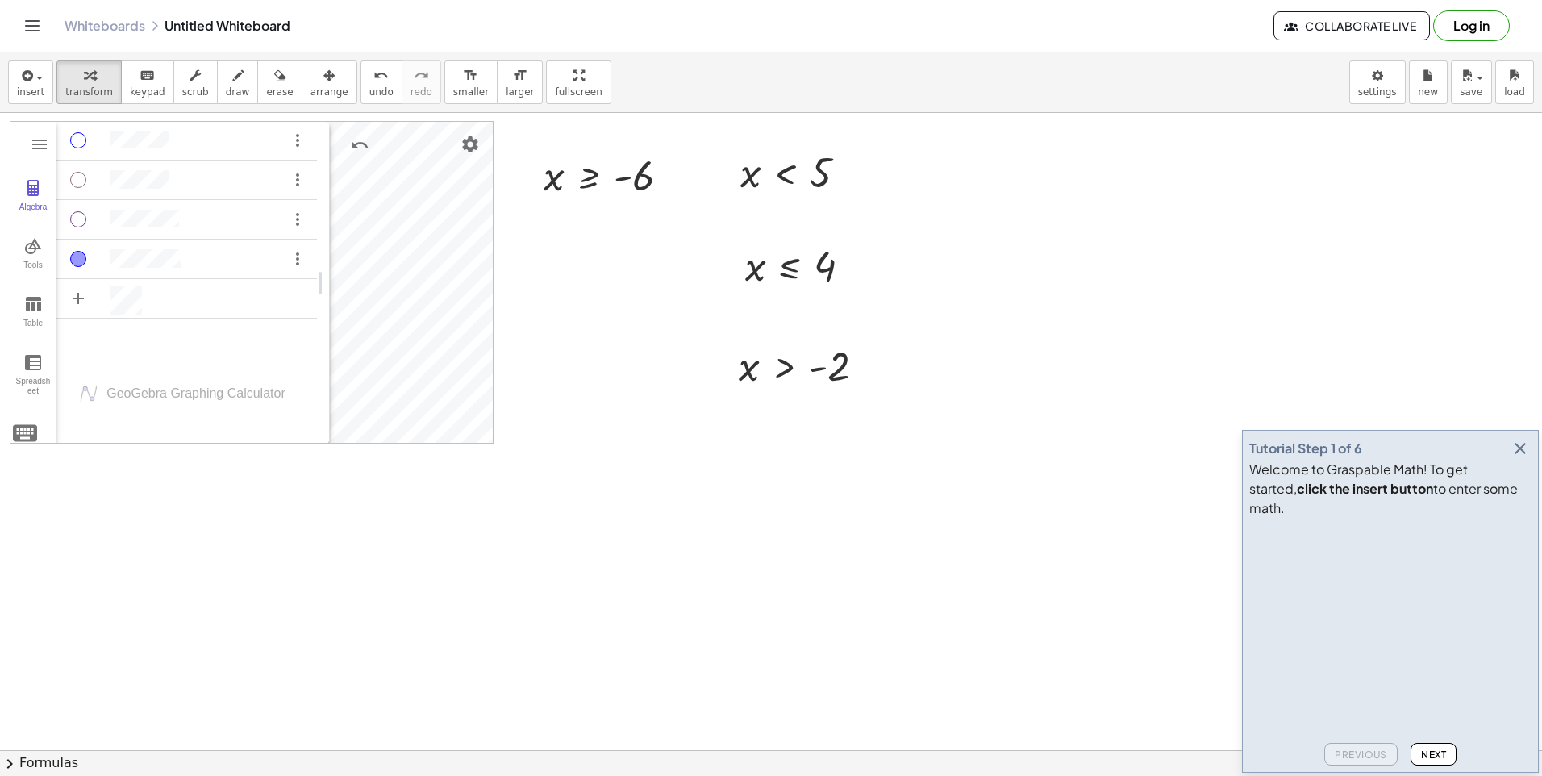
drag, startPoint x: 664, startPoint y: 428, endPoint x: 680, endPoint y: 491, distance: 64.7
click at [680, 491] on div at bounding box center [771, 750] width 1542 height 1274
click at [681, 495] on div at bounding box center [771, 750] width 1542 height 1274
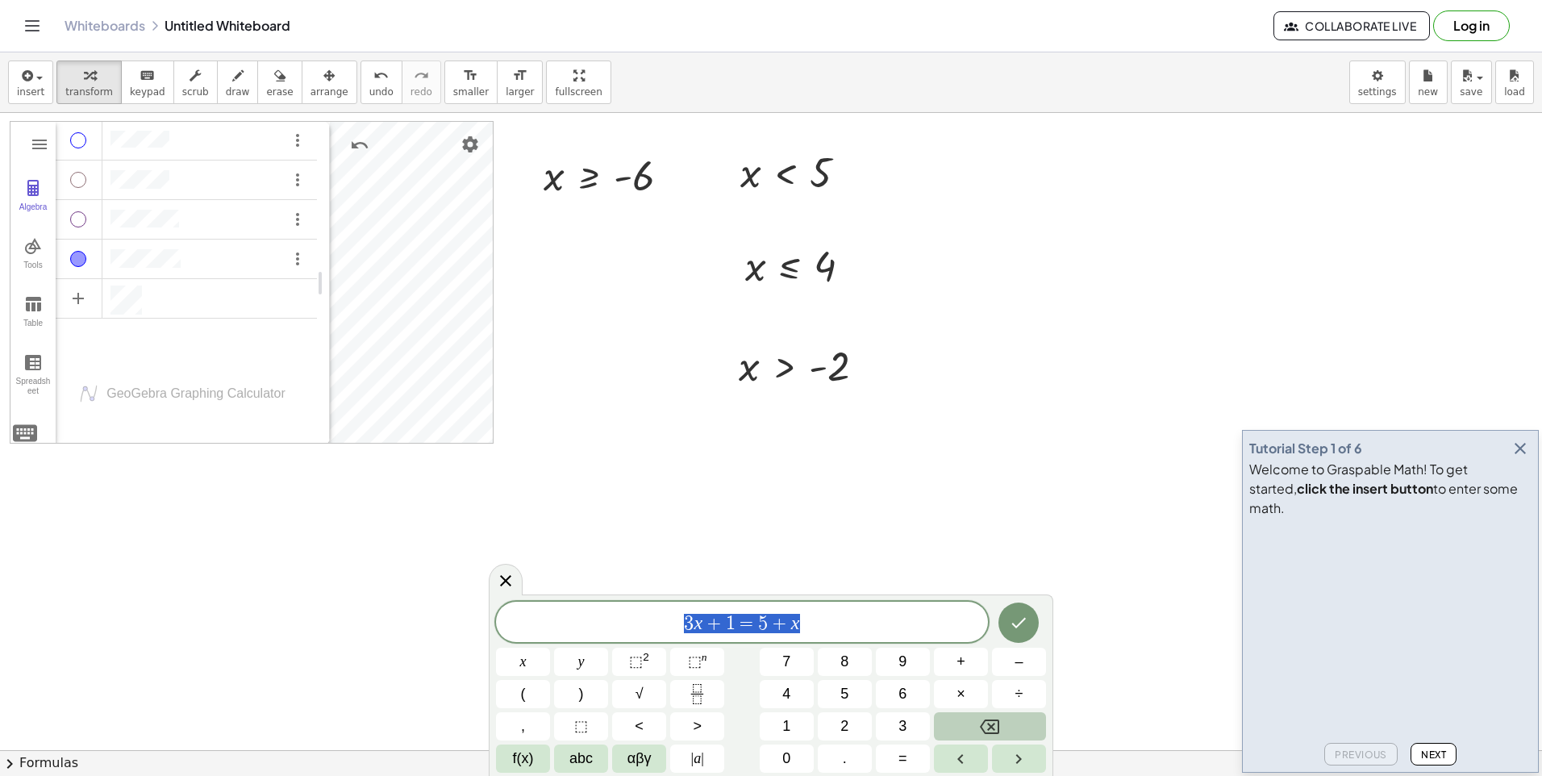
drag, startPoint x: 835, startPoint y: 638, endPoint x: 615, endPoint y: 614, distance: 221.4
click at [624, 629] on div "******** 3 x + 1 = 5 + x" at bounding box center [742, 622] width 492 height 40
drag, startPoint x: 318, startPoint y: 282, endPoint x: 9, endPoint y: 331, distance: 312.6
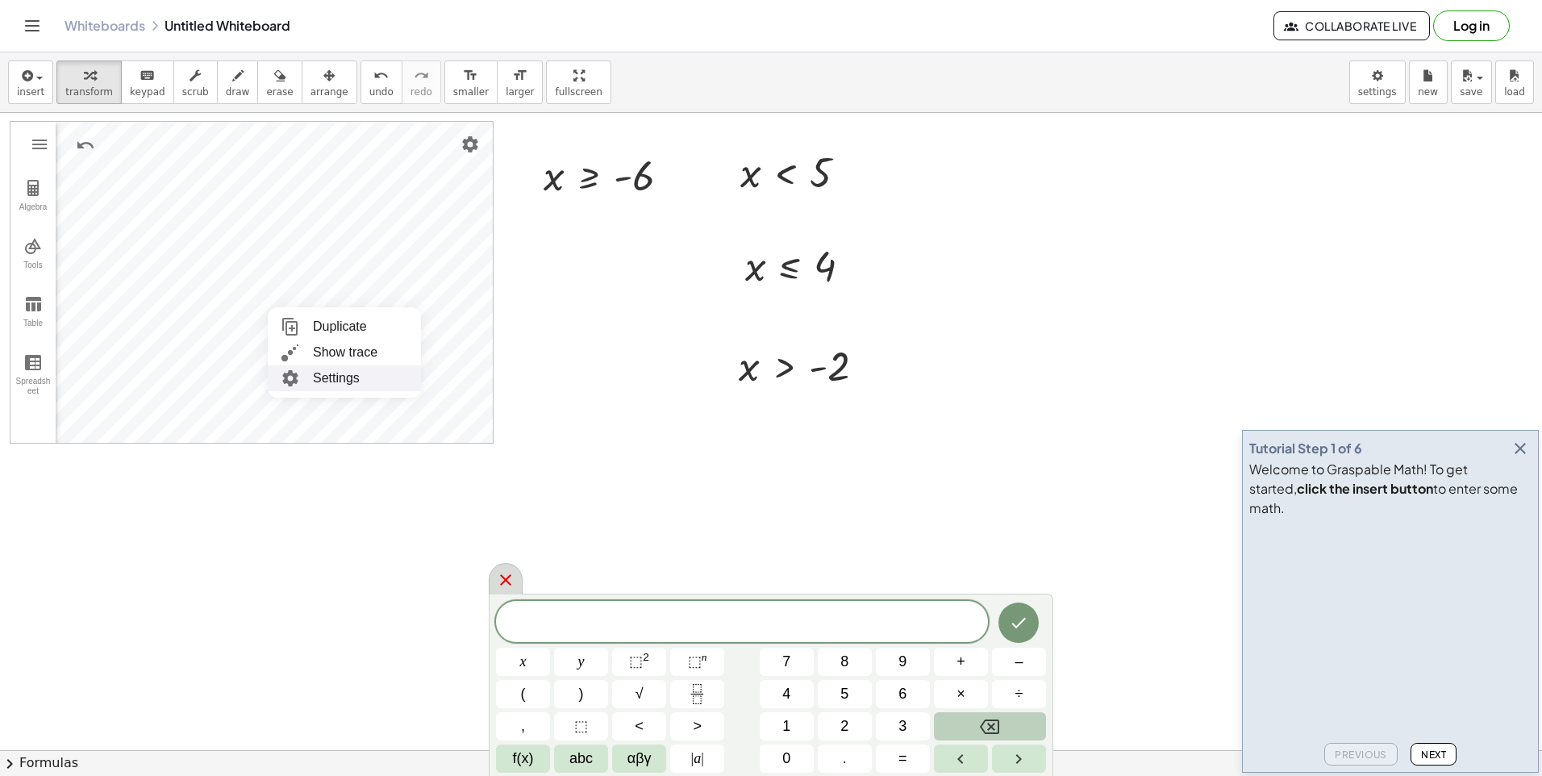
click at [520, 584] on div at bounding box center [506, 578] width 34 height 31
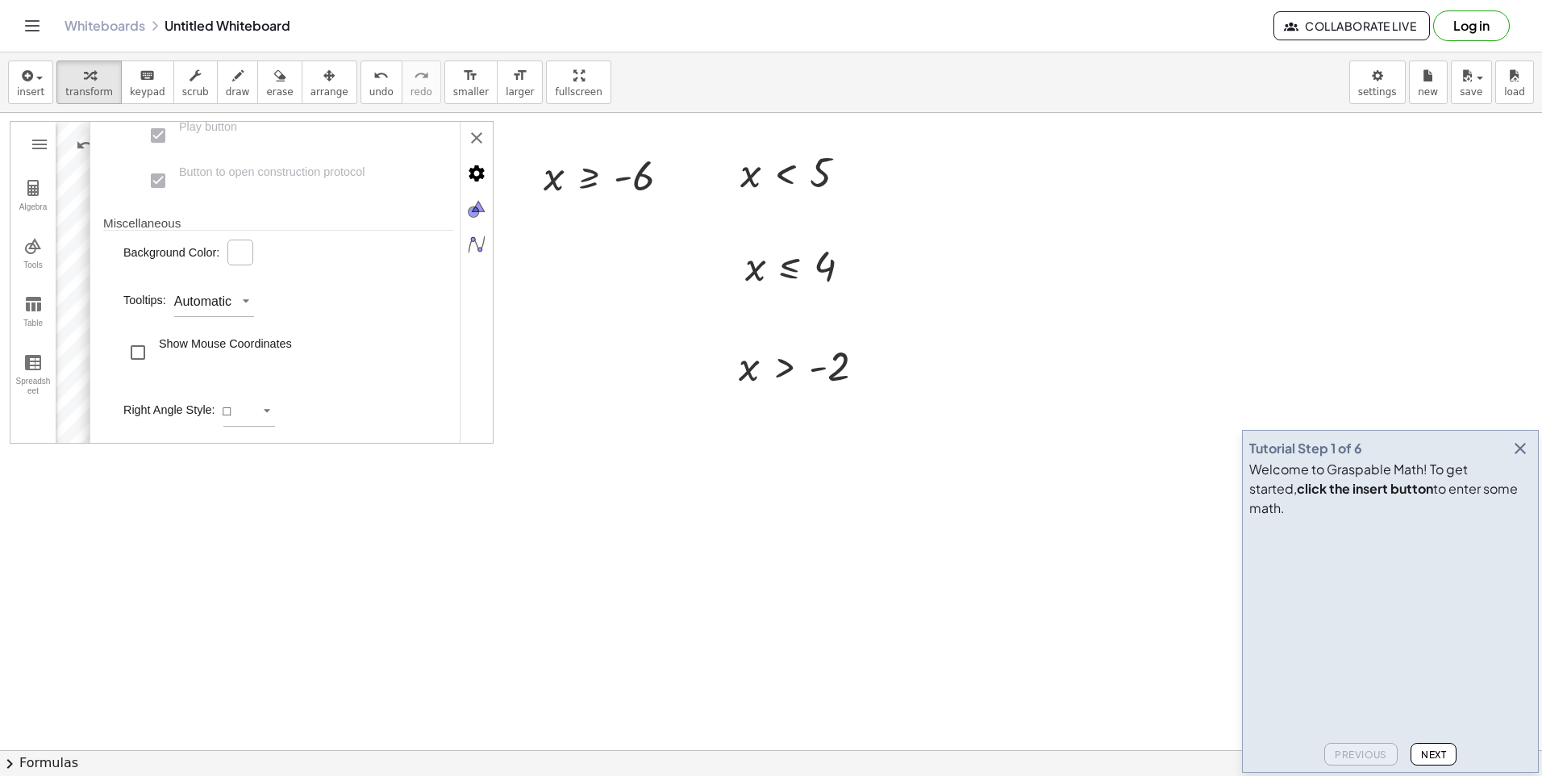
scroll to position [0, 0]
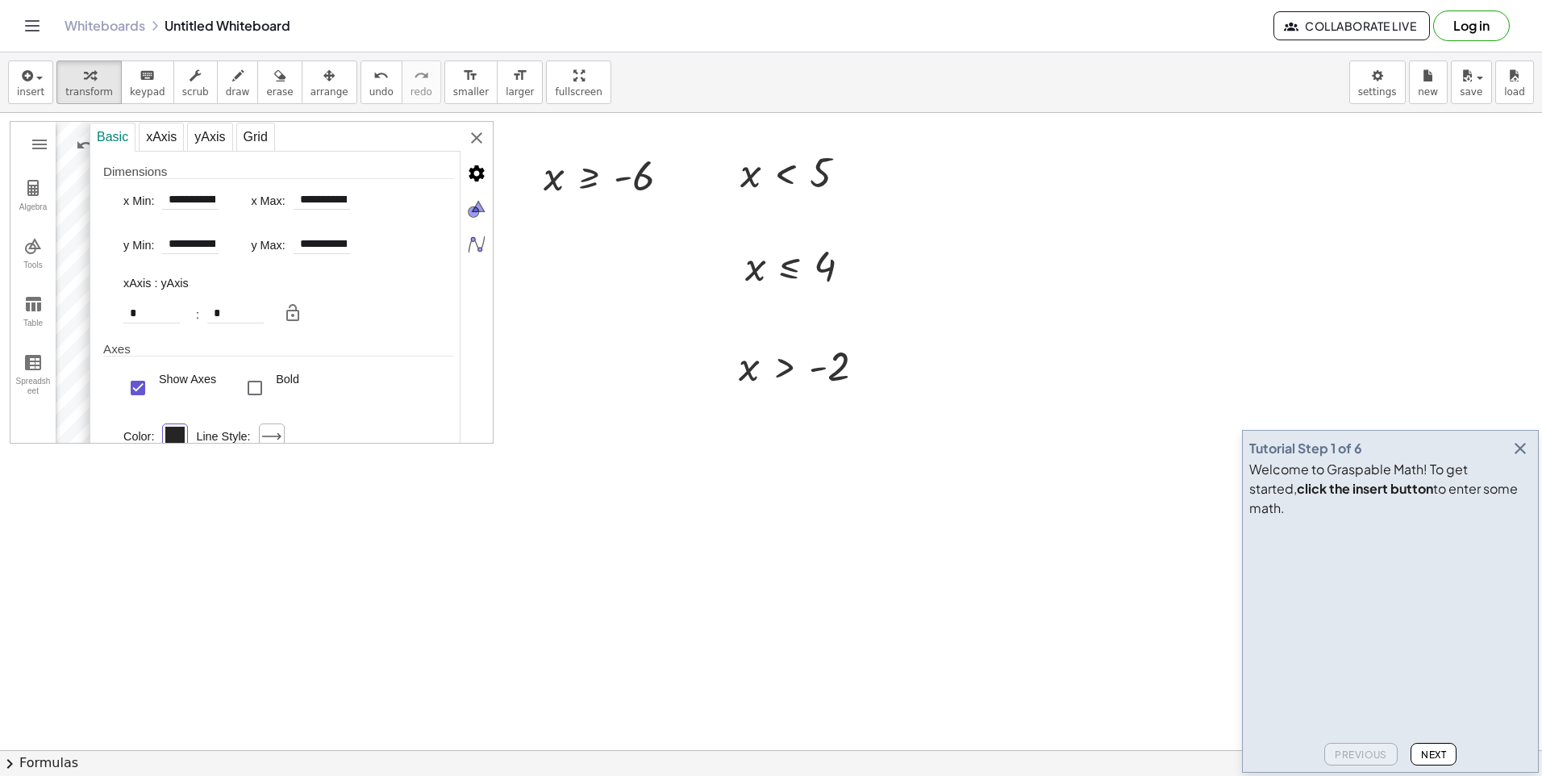
click at [171, 430] on div "Graphing Calculator" at bounding box center [174, 436] width 19 height 19
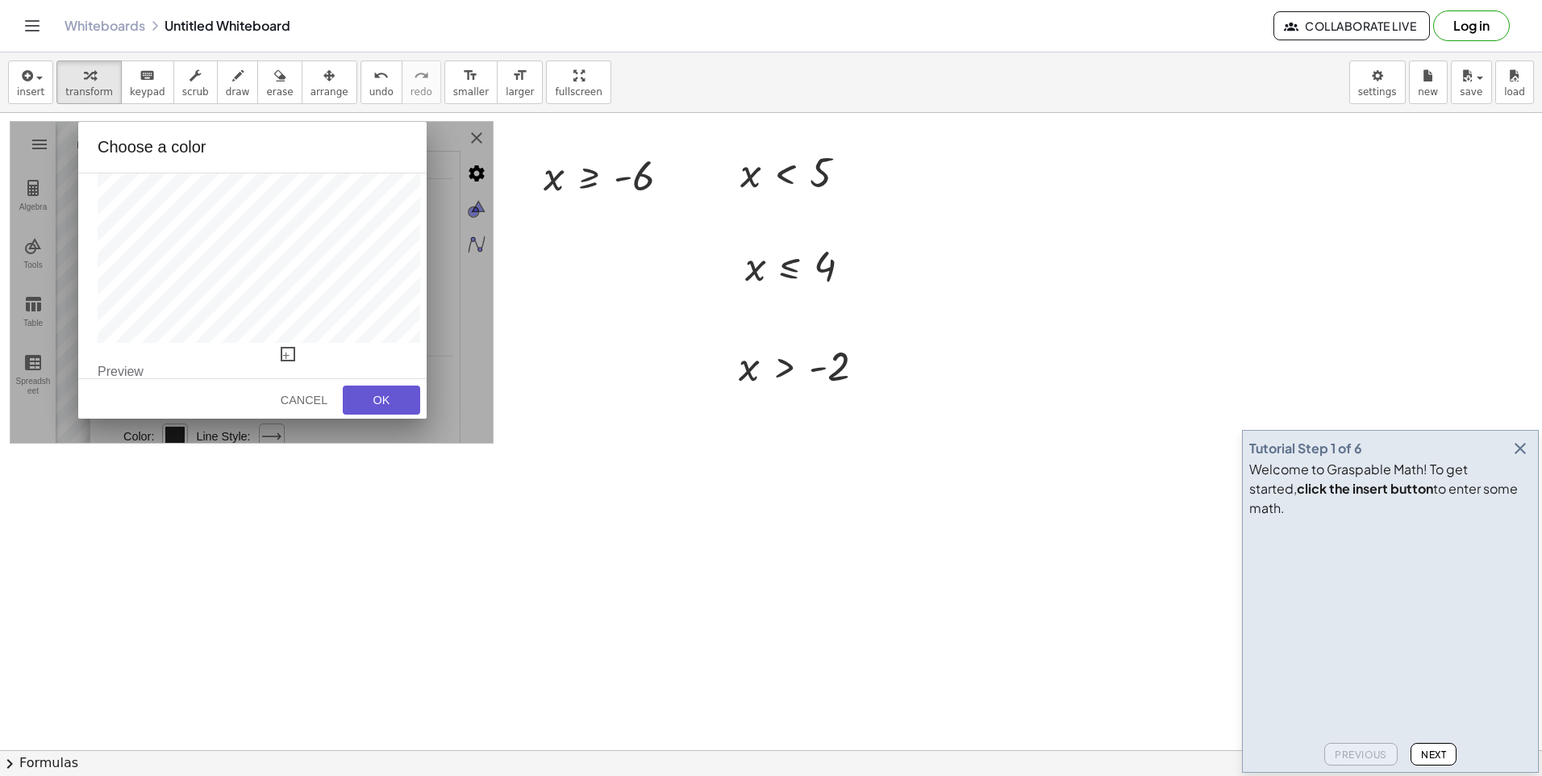
click at [60, 375] on div "Graphing Calculator" at bounding box center [252, 283] width 484 height 323
click at [354, 393] on button "OK" at bounding box center [381, 399] width 77 height 29
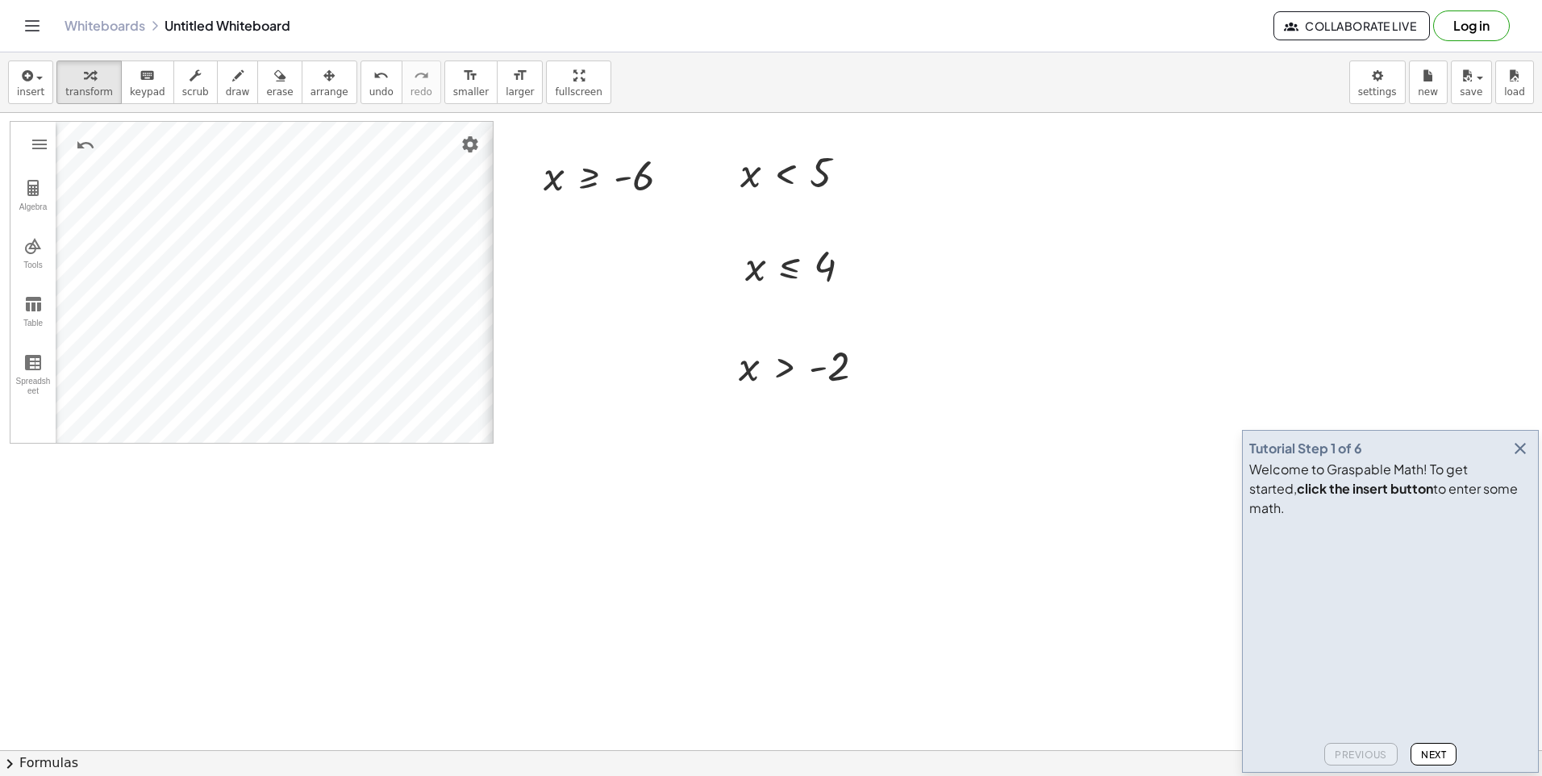
click at [493, 151] on div "**********" at bounding box center [678, 283] width 371 height 323
click at [520, 278] on div at bounding box center [771, 750] width 1542 height 1274
click at [843, 551] on div at bounding box center [771, 750] width 1542 height 1274
drag, startPoint x: 843, startPoint y: 551, endPoint x: 679, endPoint y: 539, distance: 164.9
drag, startPoint x: 679, startPoint y: 539, endPoint x: 648, endPoint y: 490, distance: 57.7
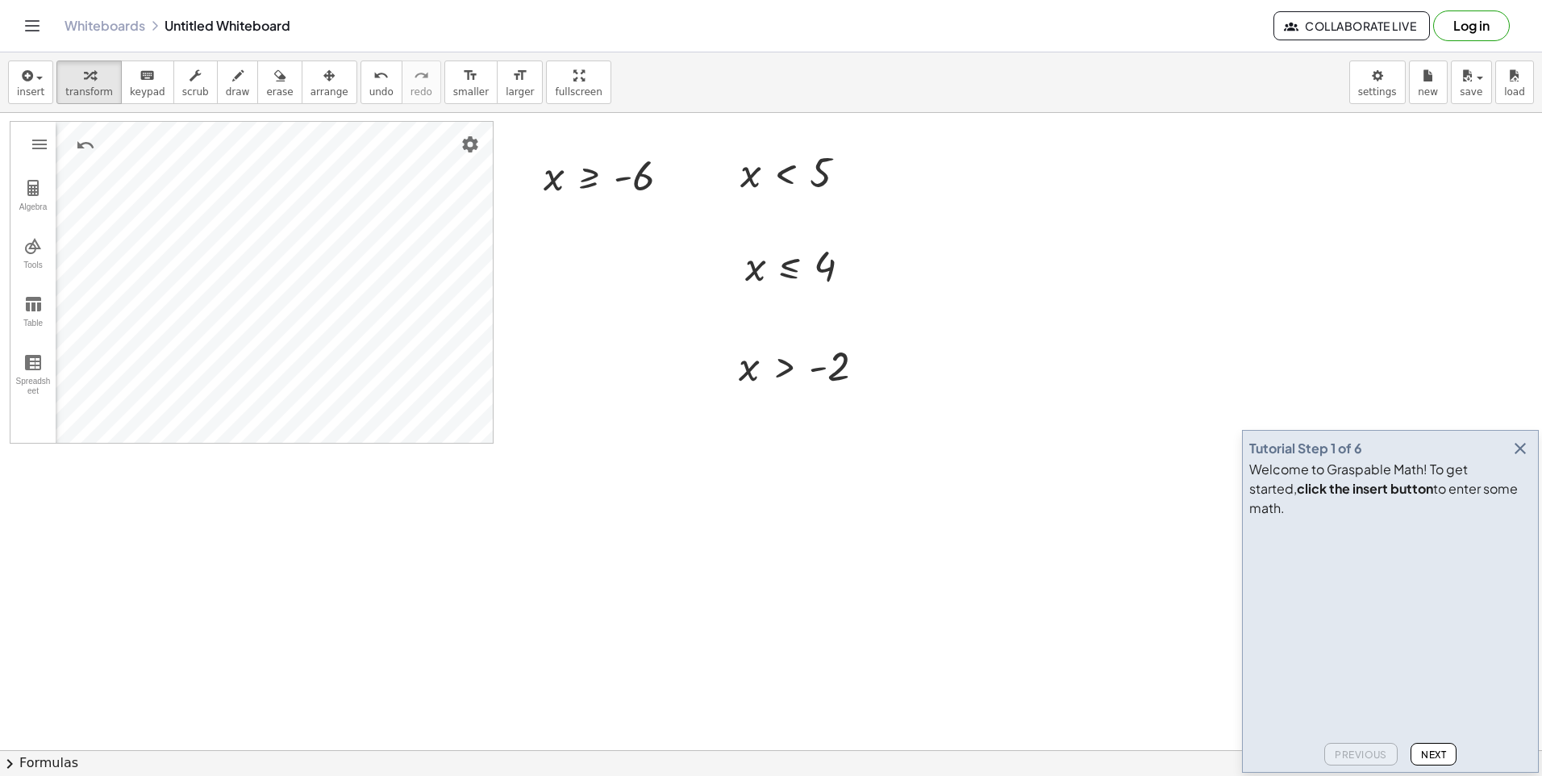
click at [648, 490] on div at bounding box center [771, 750] width 1542 height 1274
click at [646, 489] on div at bounding box center [771, 750] width 1542 height 1274
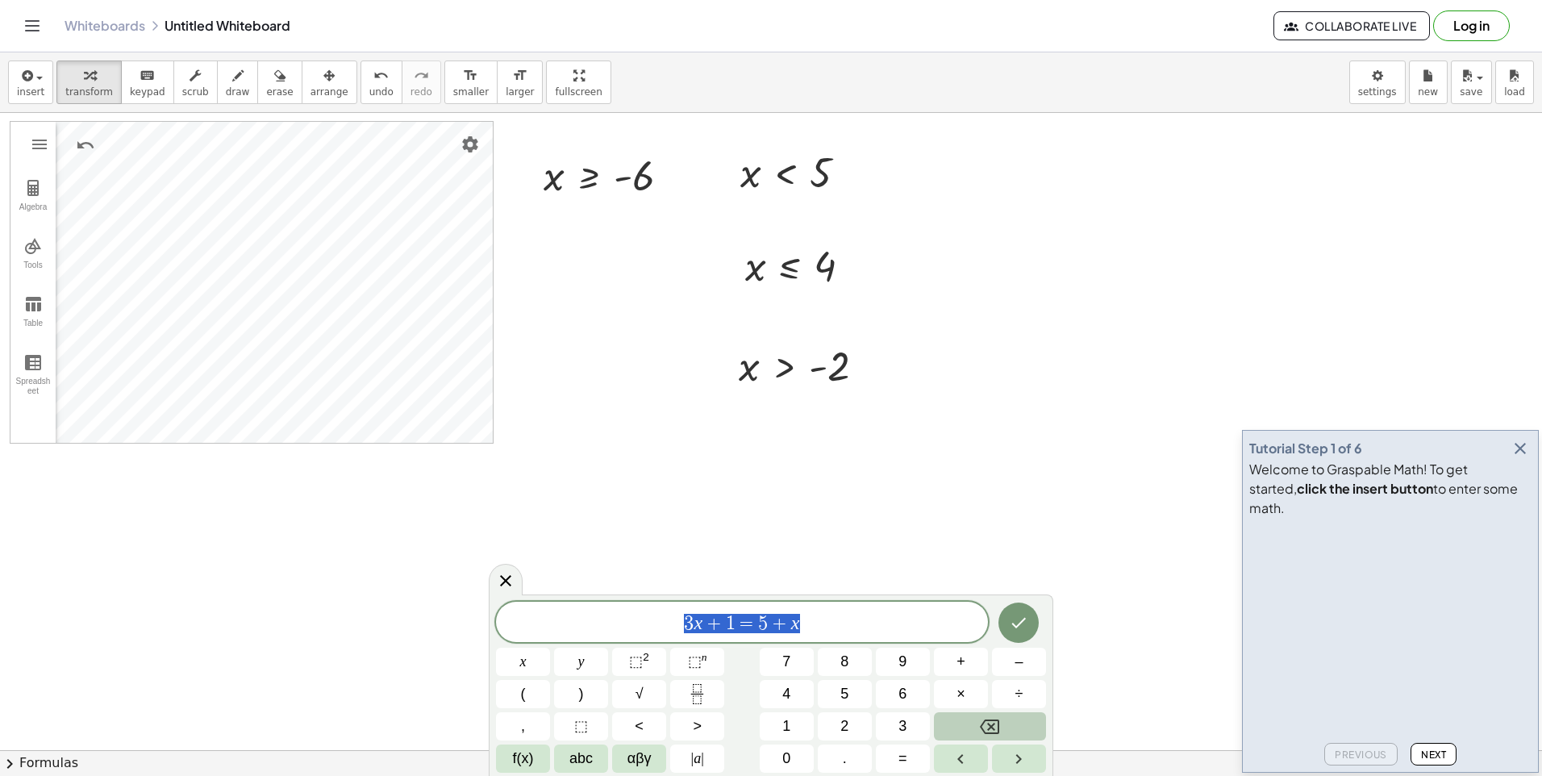
drag, startPoint x: 611, startPoint y: 628, endPoint x: 423, endPoint y: 618, distance: 188.1
click at [423, 618] on body "Graspable Math Activities Whiteboards Classes v1.28.3 | Privacy policy © 2025 |…" at bounding box center [771, 388] width 1542 height 776
click at [791, 727] on button "1" at bounding box center [787, 726] width 54 height 28
click at [656, 727] on button "<" at bounding box center [639, 726] width 54 height 28
click at [658, 728] on button "<" at bounding box center [639, 726] width 54 height 28
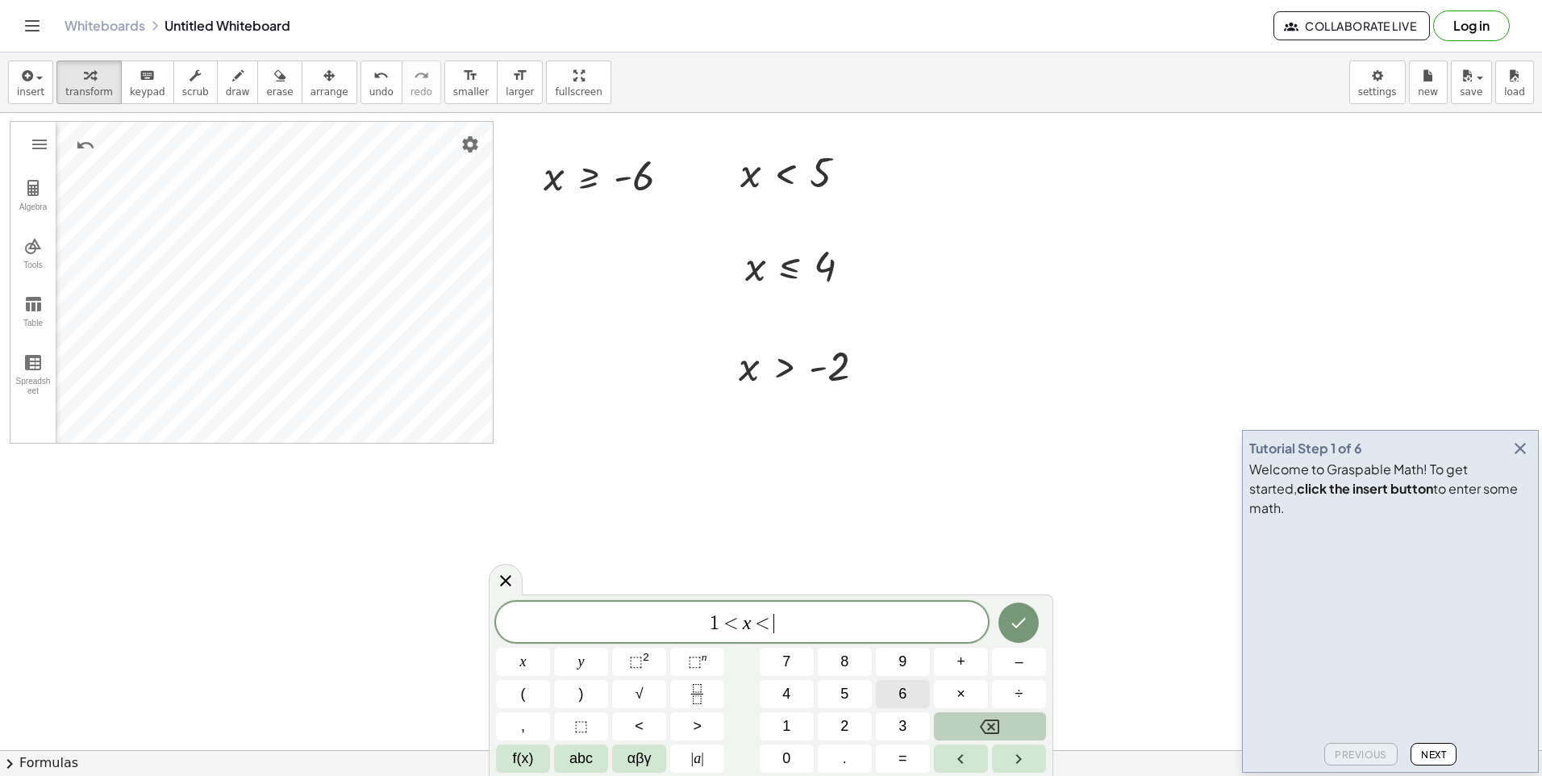
click at [902, 695] on span "6" at bounding box center [902, 694] width 8 height 22
click at [1007, 635] on button "Done" at bounding box center [1018, 622] width 40 height 40
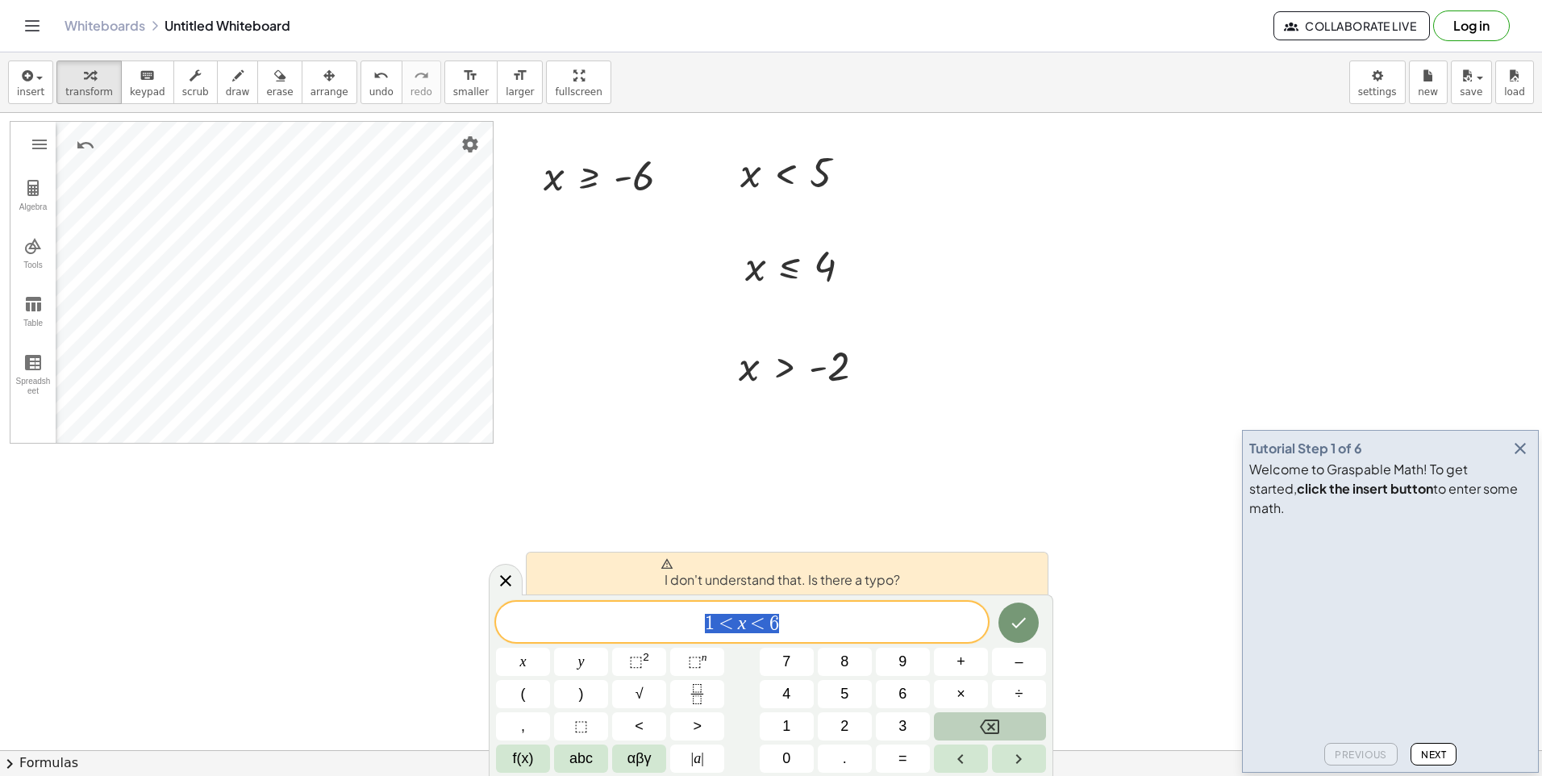
drag, startPoint x: 721, startPoint y: 625, endPoint x: 529, endPoint y: 614, distance: 192.2
click at [530, 614] on span "1 < x < 6" at bounding box center [742, 623] width 492 height 23
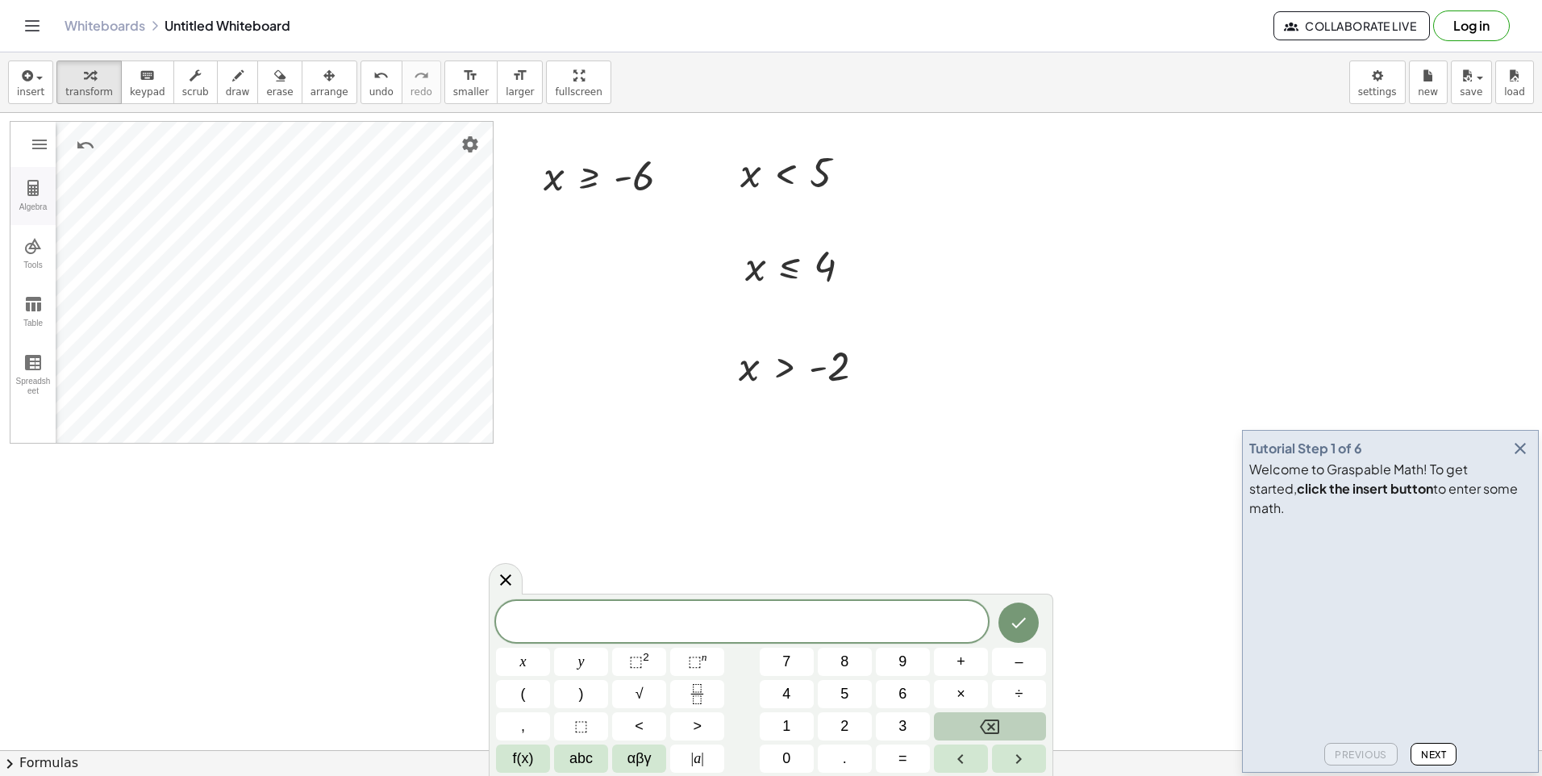
click at [42, 206] on div "Algebra" at bounding box center [33, 213] width 39 height 23
click at [75, 257] on div "Algebra" at bounding box center [78, 259] width 16 height 16
click at [808, 722] on button "1" at bounding box center [787, 726] width 54 height 28
click at [993, 733] on icon "Backspace" at bounding box center [989, 726] width 19 height 15
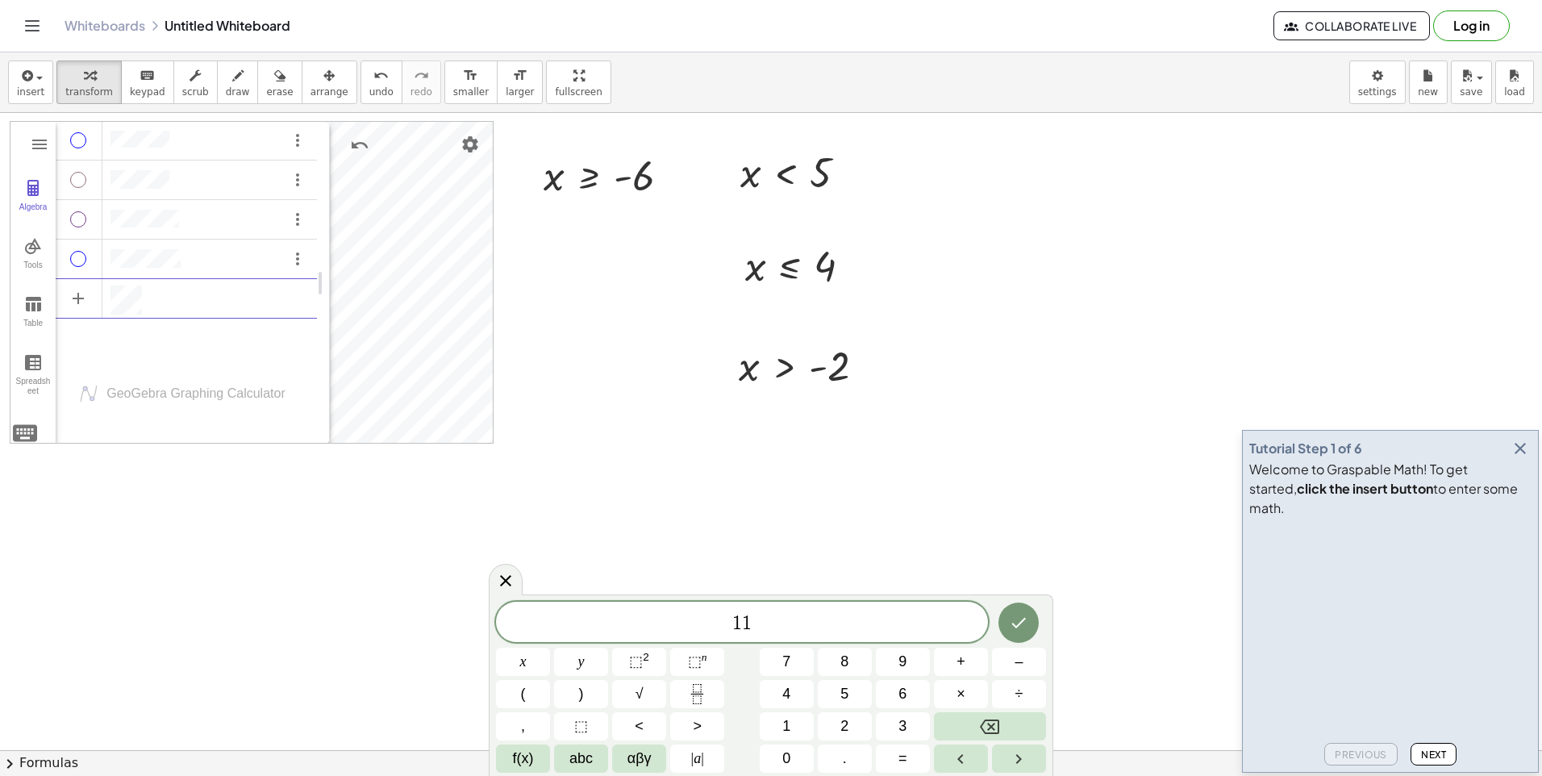
click at [156, 292] on div "Algebra" at bounding box center [213, 299] width 206 height 29
click at [993, 731] on icon "Backspace" at bounding box center [989, 726] width 19 height 19
click at [624, 729] on button "<" at bounding box center [639, 726] width 54 height 28
click at [537, 660] on button "x" at bounding box center [523, 662] width 54 height 28
click at [694, 730] on span ">" at bounding box center [697, 726] width 9 height 22
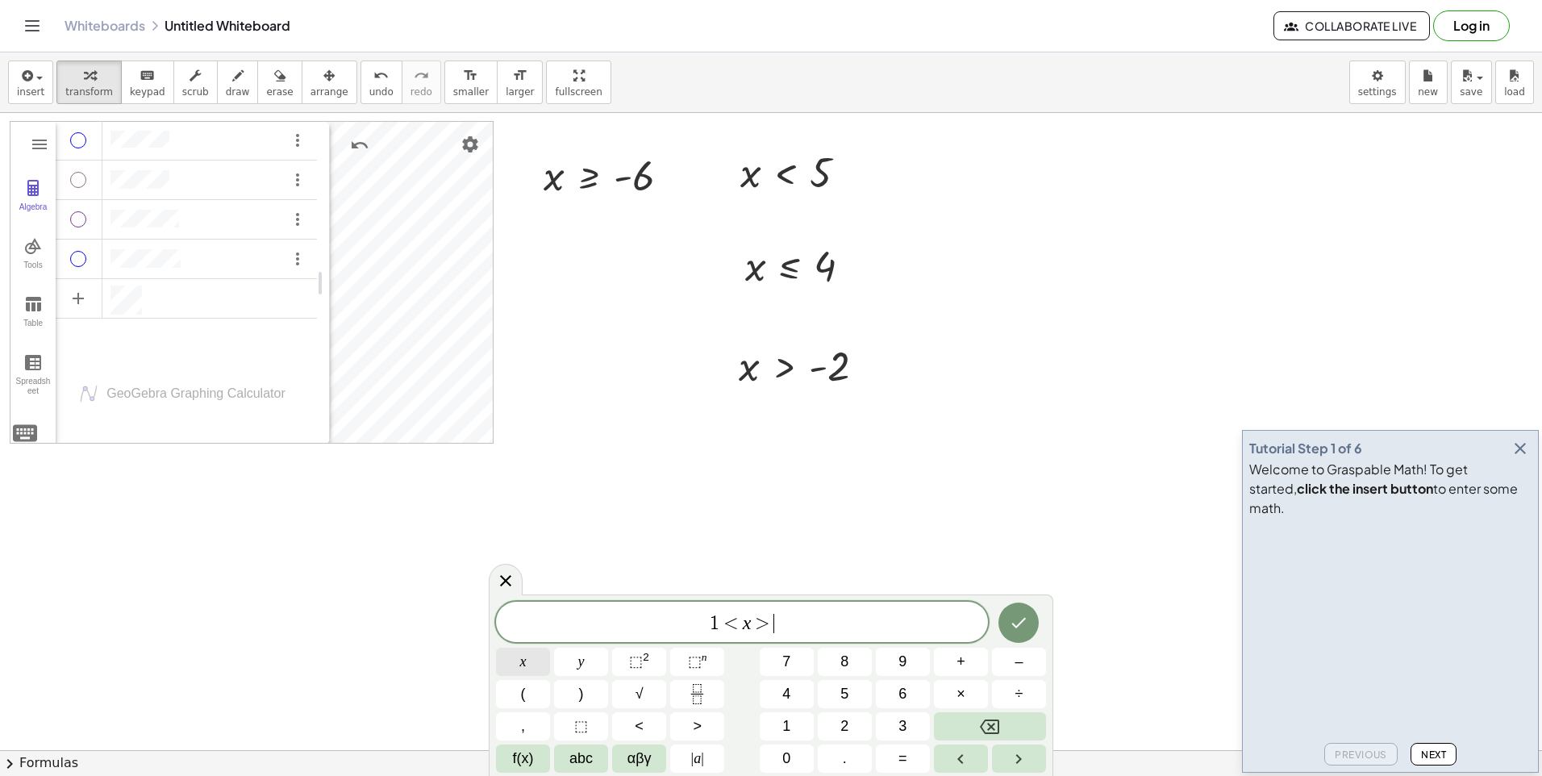
click at [1007, 725] on button "Backspace" at bounding box center [990, 726] width 112 height 28
click at [650, 720] on button "<" at bounding box center [639, 726] width 54 height 28
click at [902, 693] on span "6" at bounding box center [902, 694] width 8 height 22
click at [1004, 626] on button "Done" at bounding box center [1018, 622] width 40 height 40
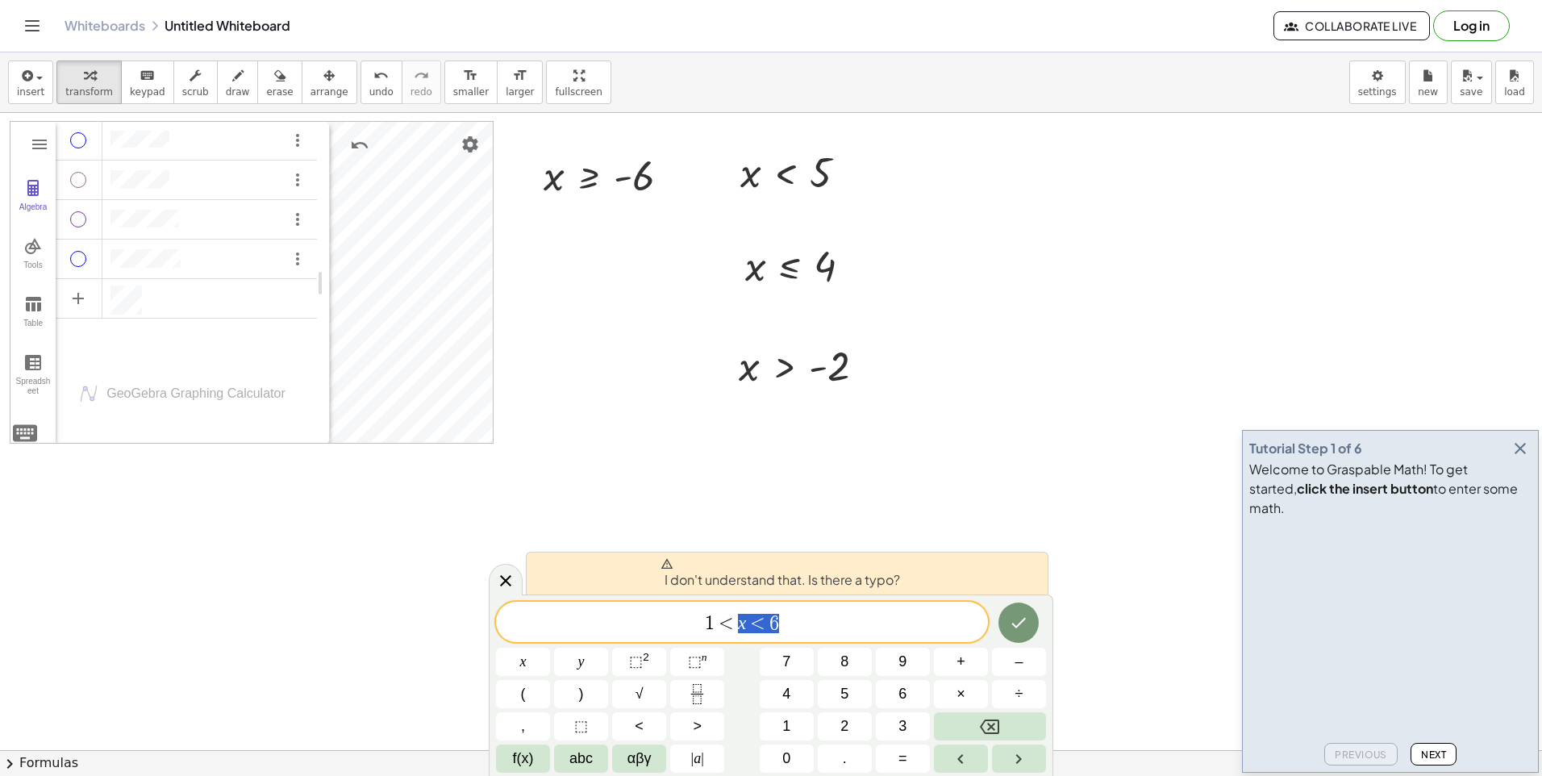
click at [639, 628] on span "1 < x < 6" at bounding box center [742, 623] width 492 height 23
drag, startPoint x: 639, startPoint y: 628, endPoint x: 586, endPoint y: 646, distance: 55.3
click at [585, 646] on div "​ 1 < x < 6 x y ⬚ 2 ⬚ n 7 8 9 + – ( ) √ 4 5 6 × ÷ , ⬚ < > 1 2 3 f(x) abc αβγ | …" at bounding box center [771, 687] width 550 height 171
drag, startPoint x: 813, startPoint y: 631, endPoint x: 561, endPoint y: 620, distance: 251.8
click at [561, 620] on span "1 < x < 6" at bounding box center [742, 623] width 492 height 23
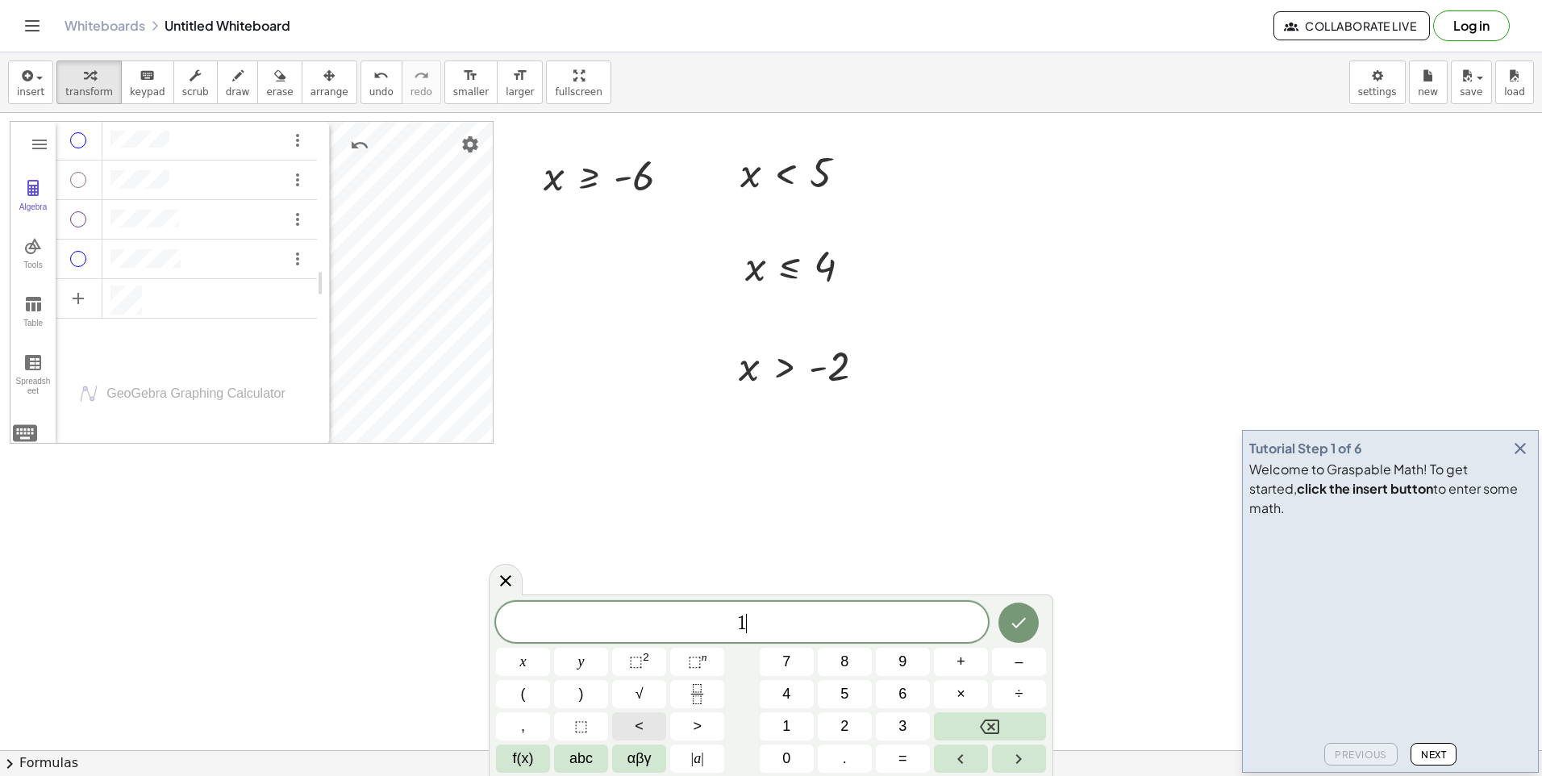
click at [660, 733] on button "<" at bounding box center [639, 726] width 54 height 28
click at [547, 672] on button "x" at bounding box center [523, 662] width 54 height 28
click at [645, 714] on button "<" at bounding box center [639, 726] width 54 height 28
click at [911, 693] on button "6" at bounding box center [903, 694] width 54 height 28
click at [636, 599] on div "1 < x < 6 x y ⬚ 2 ⬚ n 7 8 9 + – ( ) √ 4 5 6 × ÷ , ⬚ < > 1 2 3 f(x) abc αβγ | a …" at bounding box center [771, 684] width 564 height 181
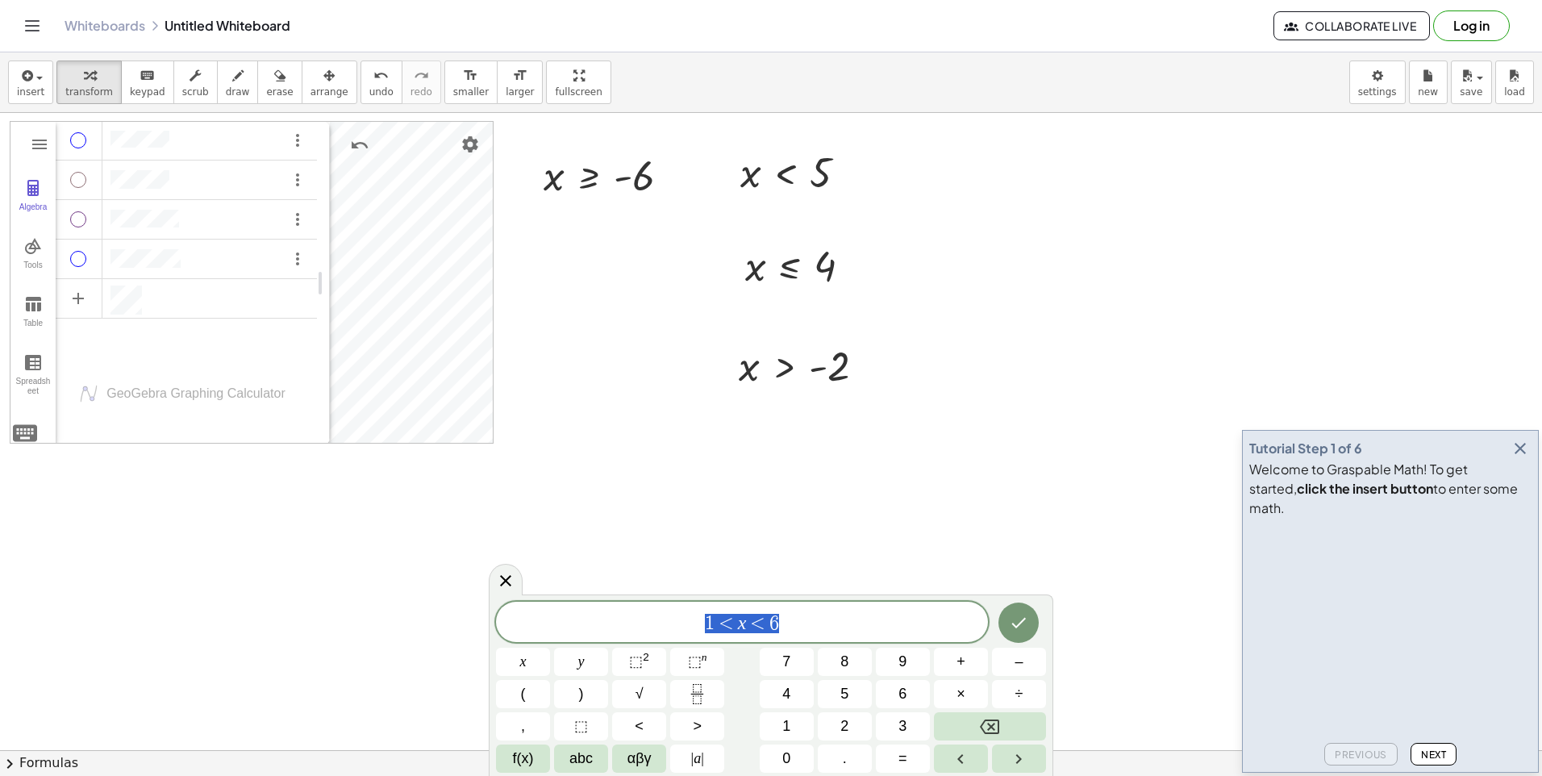
drag, startPoint x: 636, startPoint y: 599, endPoint x: 698, endPoint y: 623, distance: 65.9
click at [698, 623] on span "1 < x < 6" at bounding box center [742, 623] width 492 height 23
click at [802, 731] on button "1" at bounding box center [787, 726] width 54 height 28
click at [658, 738] on button "<" at bounding box center [639, 726] width 54 height 28
click at [519, 674] on button "x" at bounding box center [523, 662] width 54 height 28
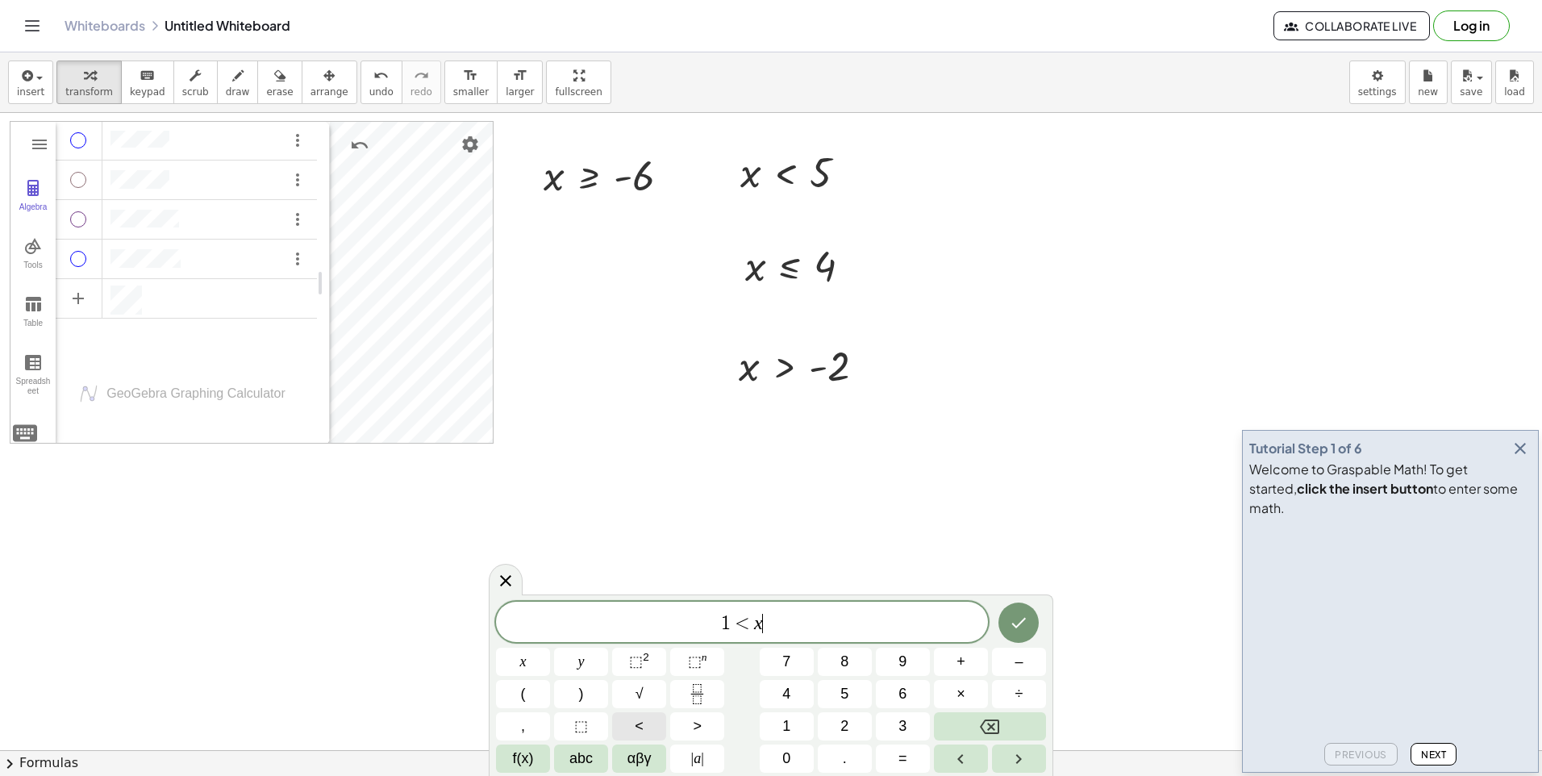
click at [625, 724] on button "<" at bounding box center [639, 726] width 54 height 28
click at [893, 699] on button "6" at bounding box center [903, 694] width 54 height 28
click at [569, 645] on div "***** 1 < x < 6 x y ⬚ 2 ⬚ n 7 8 9 + – ( ) √ 4 5 6 × ÷ , ⬚ < > 1 2 3 f(x) abc αβ…" at bounding box center [771, 687] width 550 height 171
drag, startPoint x: 569, startPoint y: 645, endPoint x: 915, endPoint y: 631, distance: 346.2
click at [915, 631] on span "1 < x < 6 ​" at bounding box center [742, 623] width 492 height 23
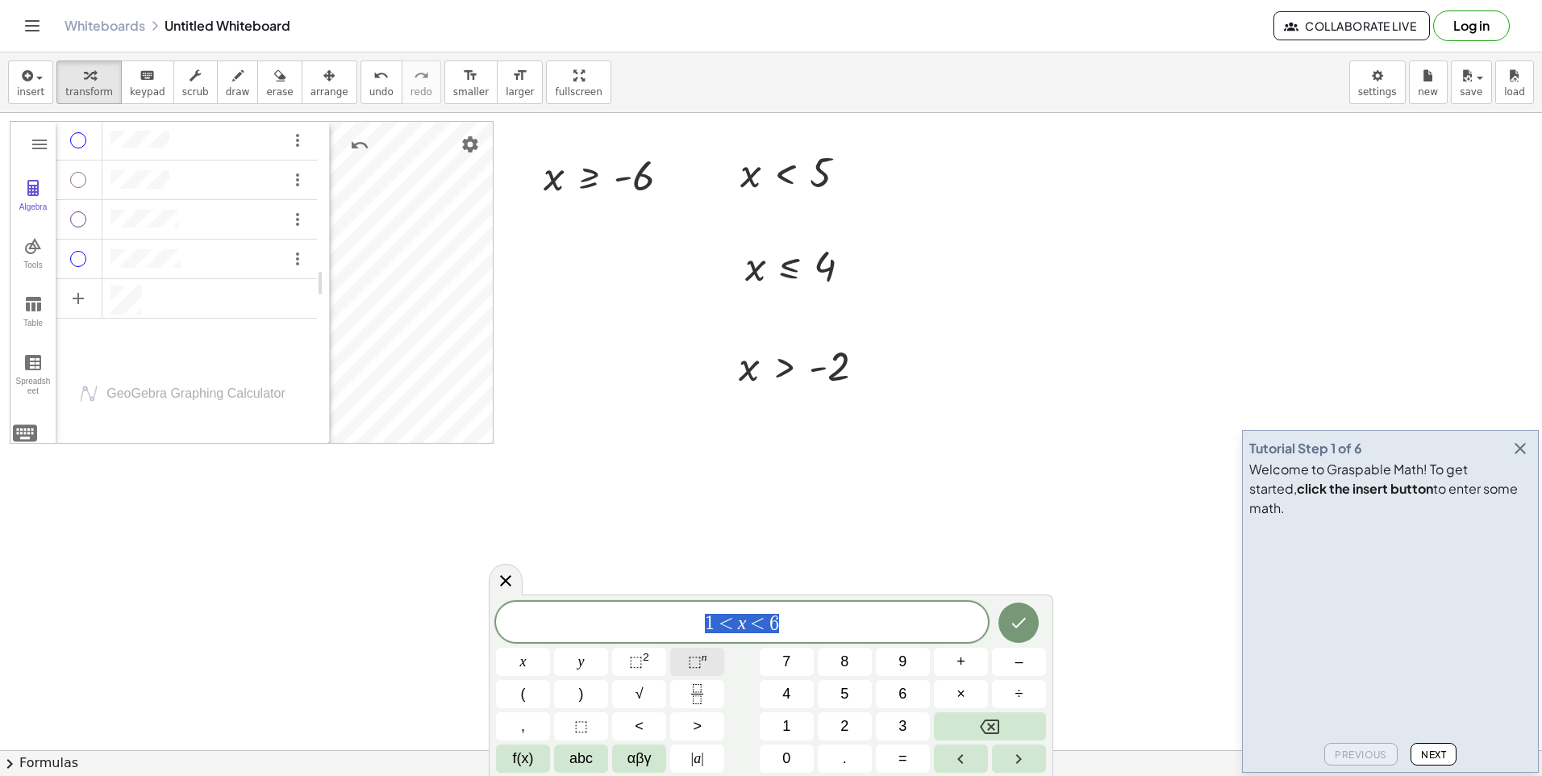
click at [684, 649] on button "⬚ n" at bounding box center [697, 662] width 54 height 28
drag, startPoint x: 684, startPoint y: 649, endPoint x: 665, endPoint y: 626, distance: 29.8
click at [665, 626] on span "​ 1 < x < 6" at bounding box center [742, 620] width 492 height 29
click at [808, 627] on span "1 < x < 6" at bounding box center [742, 620] width 492 height 29
drag, startPoint x: 761, startPoint y: 614, endPoint x: 786, endPoint y: 628, distance: 28.5
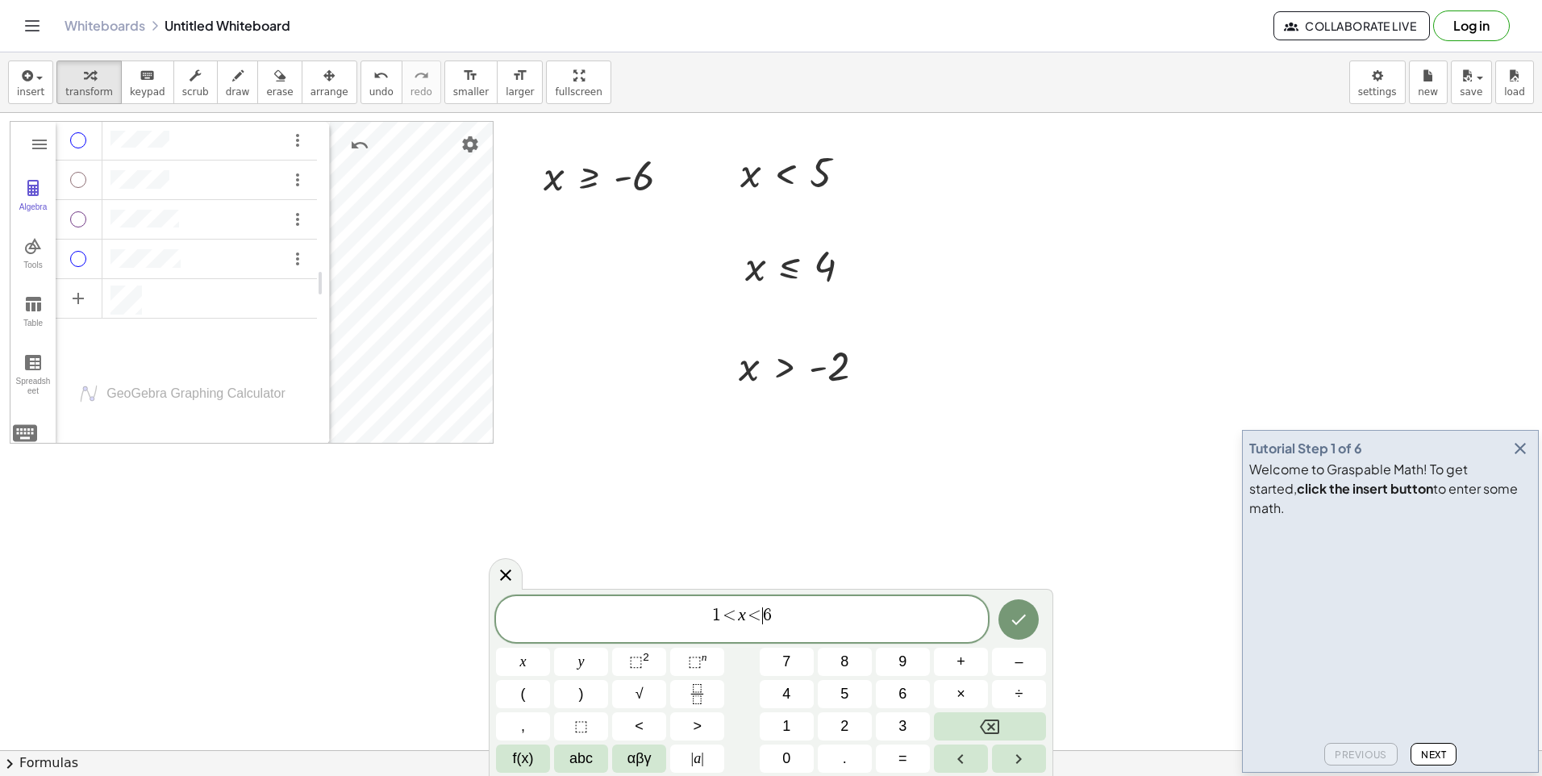
click at [786, 628] on span "1 < x < ​ 6" at bounding box center [742, 620] width 492 height 29
click at [773, 635] on div "1 < x < 6 ​" at bounding box center [742, 619] width 492 height 46
click at [706, 623] on span "1 < x < 6" at bounding box center [742, 620] width 492 height 29
click at [740, 623] on var "x" at bounding box center [742, 614] width 8 height 19
drag, startPoint x: 740, startPoint y: 623, endPoint x: 770, endPoint y: 630, distance: 30.5
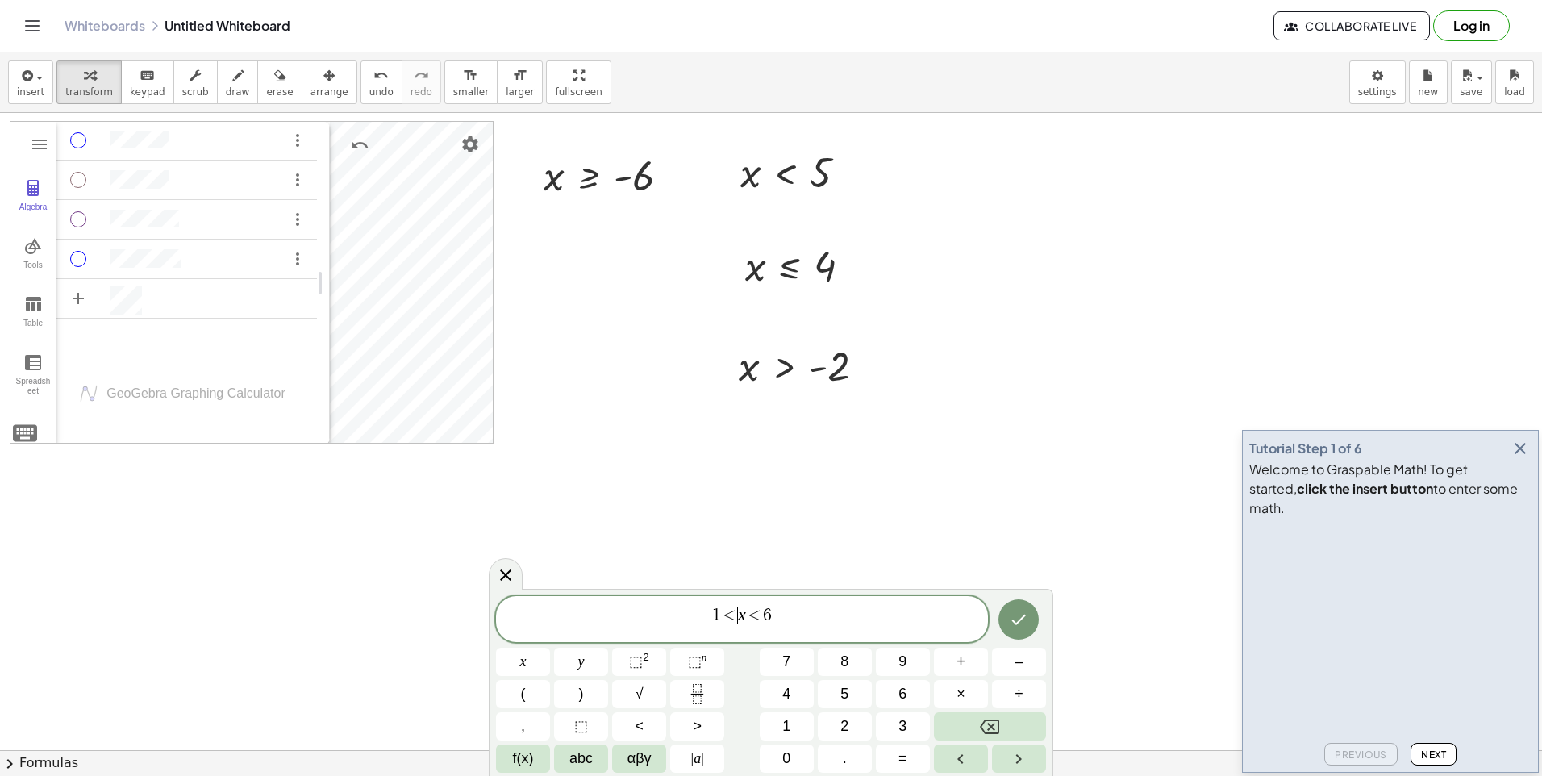
click at [770, 630] on span "1 < ​ x < 6" at bounding box center [742, 620] width 492 height 29
click at [849, 632] on span "1 < x < 6" at bounding box center [742, 620] width 492 height 29
drag, startPoint x: 849, startPoint y: 632, endPoint x: 831, endPoint y: 623, distance: 19.8
click at [831, 623] on span "1 < x < 6 ​" at bounding box center [742, 620] width 492 height 29
click at [689, 631] on span "1 < x < 6 ​" at bounding box center [742, 620] width 492 height 29
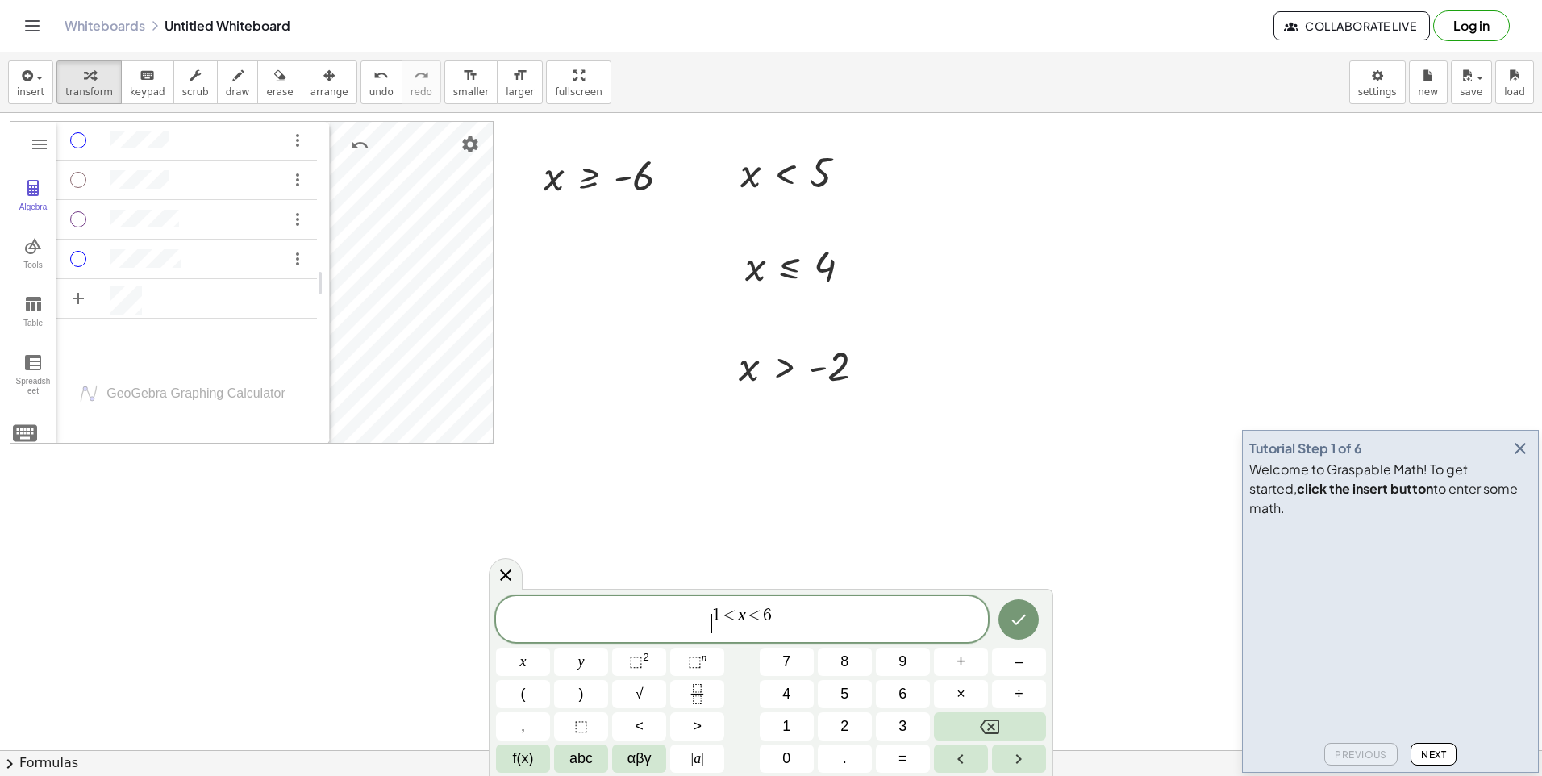
click at [954, 740] on div "​ 1 < x < 6 x y ⬚ 2 ⬚ n 7 8 9 + – ( ) √ 4 5 6 × ÷ , ⬚ < > 1 2 3 f(x) abc αβγ | …" at bounding box center [771, 684] width 550 height 177
click at [951, 734] on button "Backspace" at bounding box center [990, 726] width 112 height 28
click at [952, 731] on button "Backspace" at bounding box center [990, 726] width 112 height 28
click at [817, 586] on div at bounding box center [771, 750] width 1542 height 1274
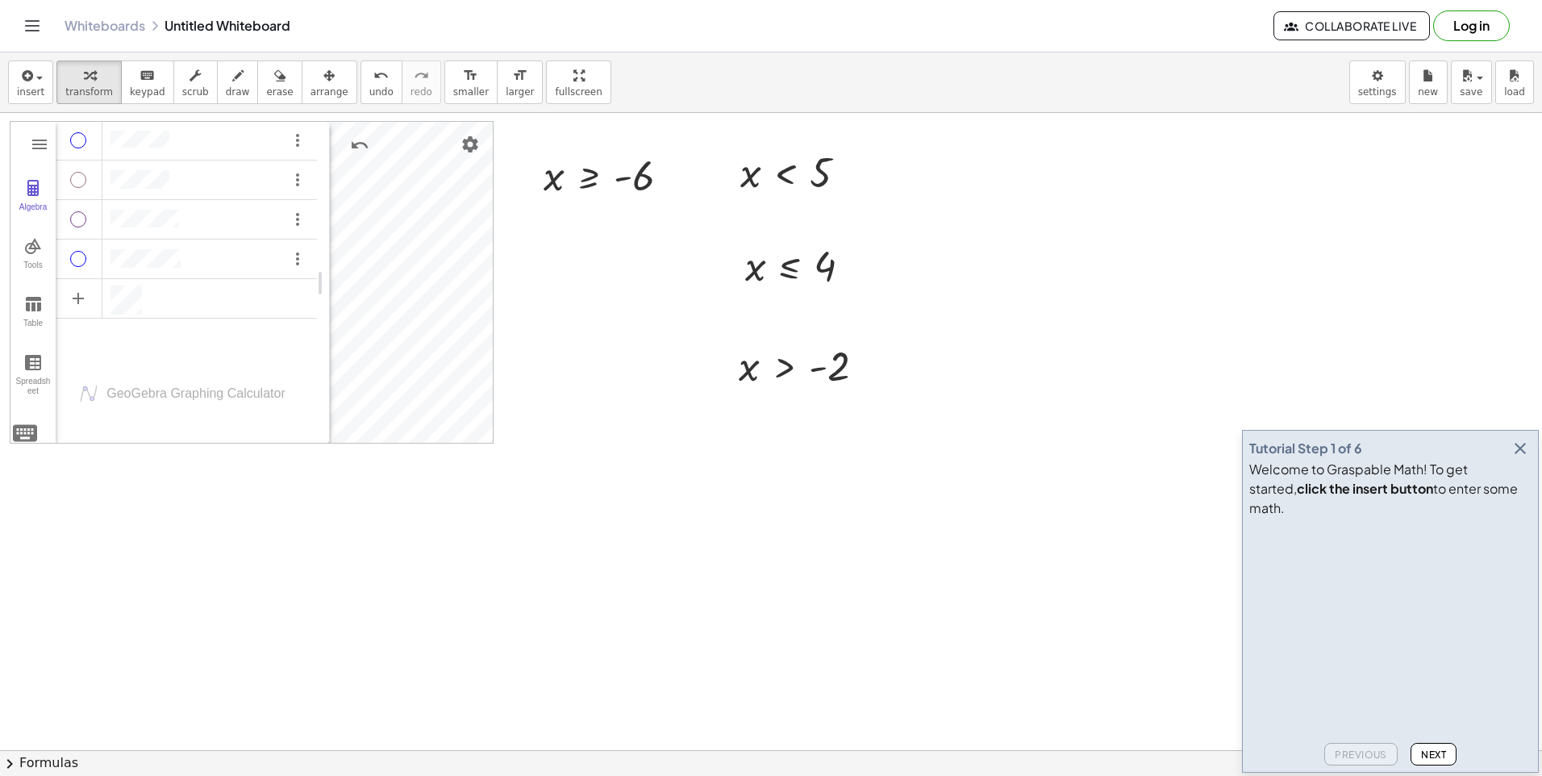
click at [793, 614] on div at bounding box center [771, 750] width 1542 height 1274
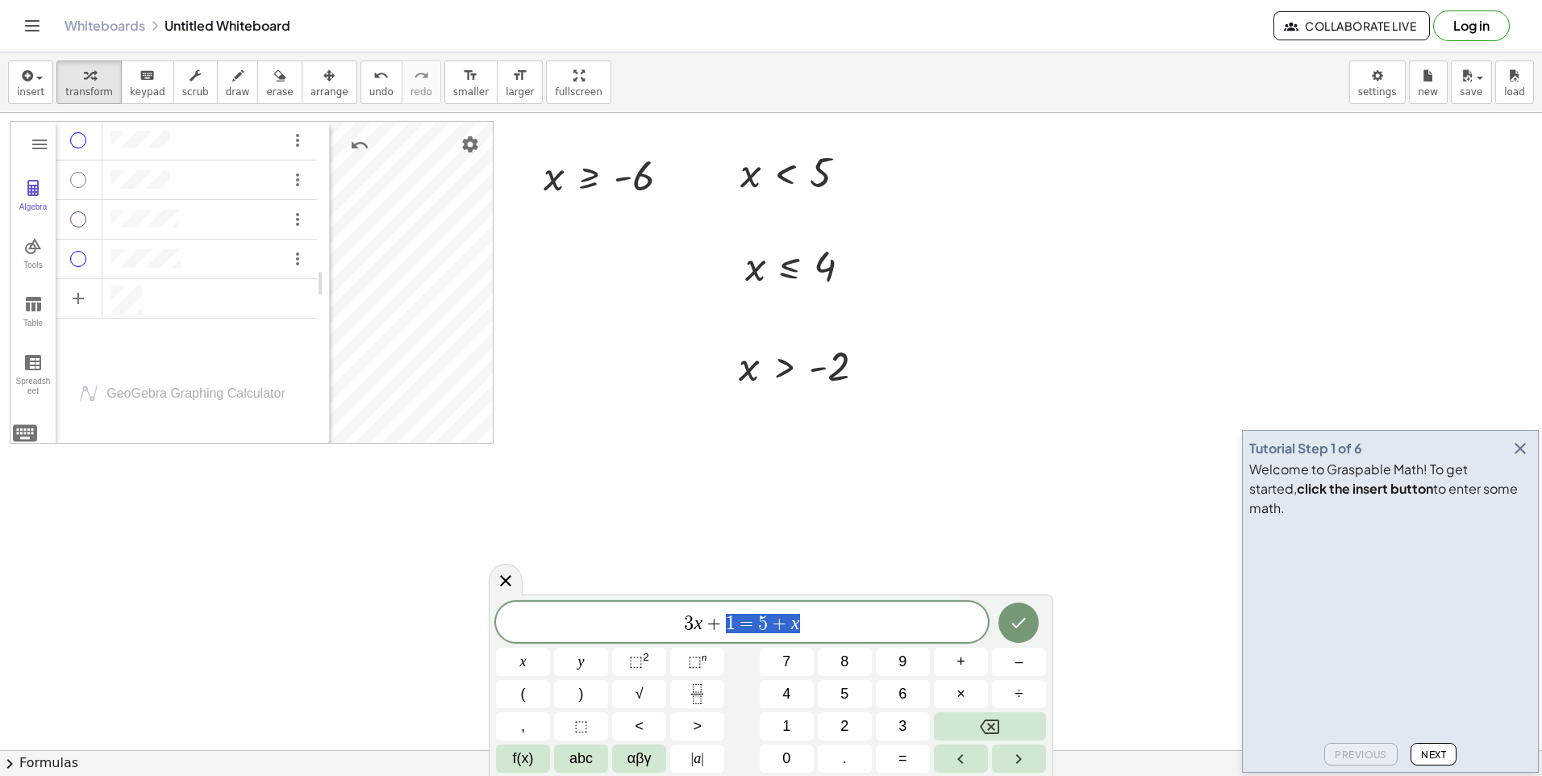
click at [594, 639] on div "******** 3 x + 1 = 5 + x" at bounding box center [742, 622] width 492 height 40
drag, startPoint x: 594, startPoint y: 639, endPoint x: 954, endPoint y: 623, distance: 360.0
click at [954, 623] on span "​ 3 x + 1 = 5 + x" at bounding box center [742, 623] width 492 height 23
click at [787, 723] on span "1" at bounding box center [786, 726] width 8 height 22
click at [621, 724] on button "<" at bounding box center [639, 726] width 54 height 28
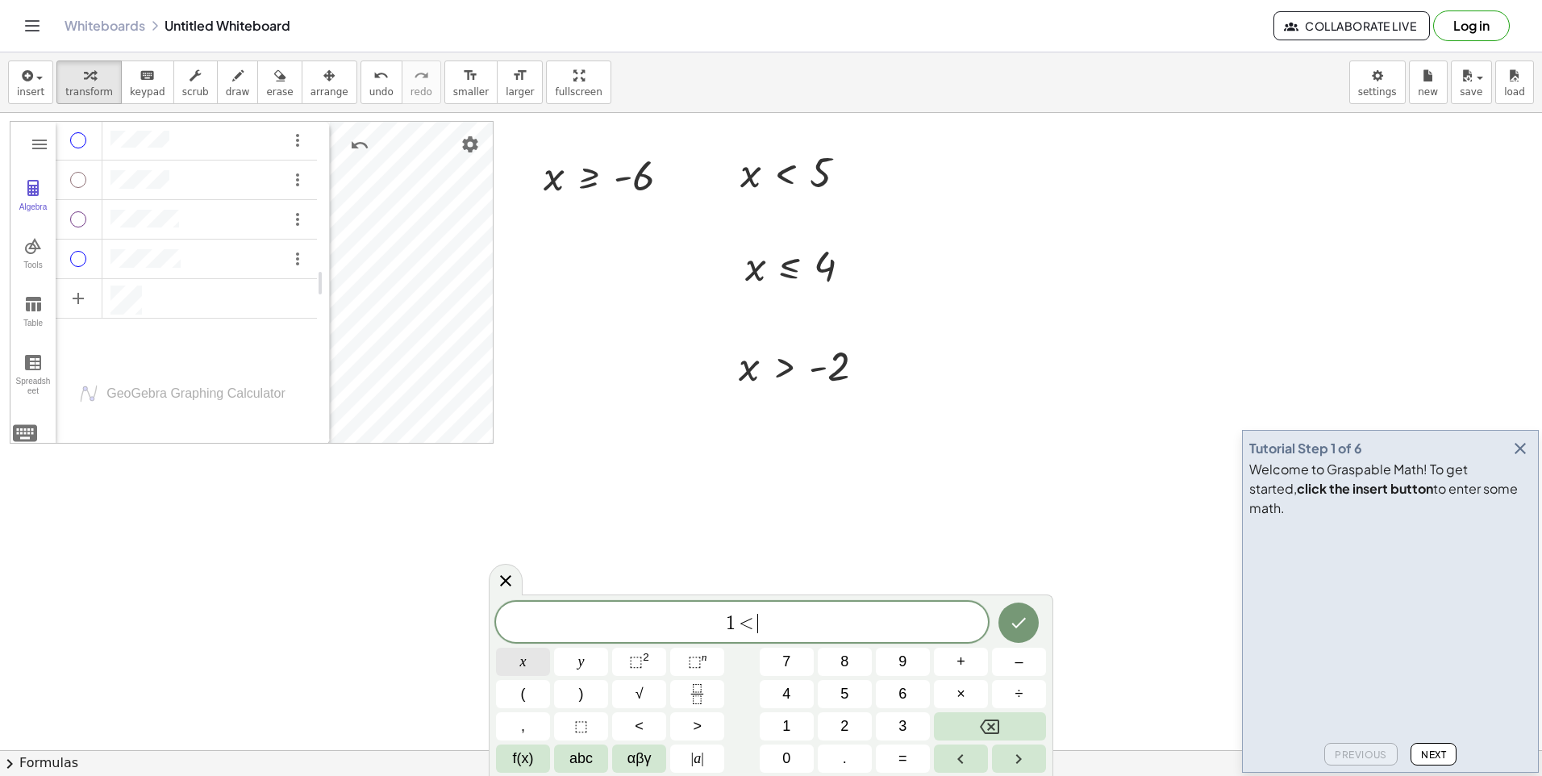
click at [525, 658] on span "x" at bounding box center [523, 662] width 6 height 22
click at [632, 729] on button "<" at bounding box center [639, 726] width 54 height 28
click at [926, 700] on button "6" at bounding box center [903, 694] width 54 height 28
click at [800, 626] on span "1 < x < 6 ​" at bounding box center [742, 623] width 492 height 23
drag, startPoint x: 800, startPoint y: 626, endPoint x: 772, endPoint y: 627, distance: 28.3
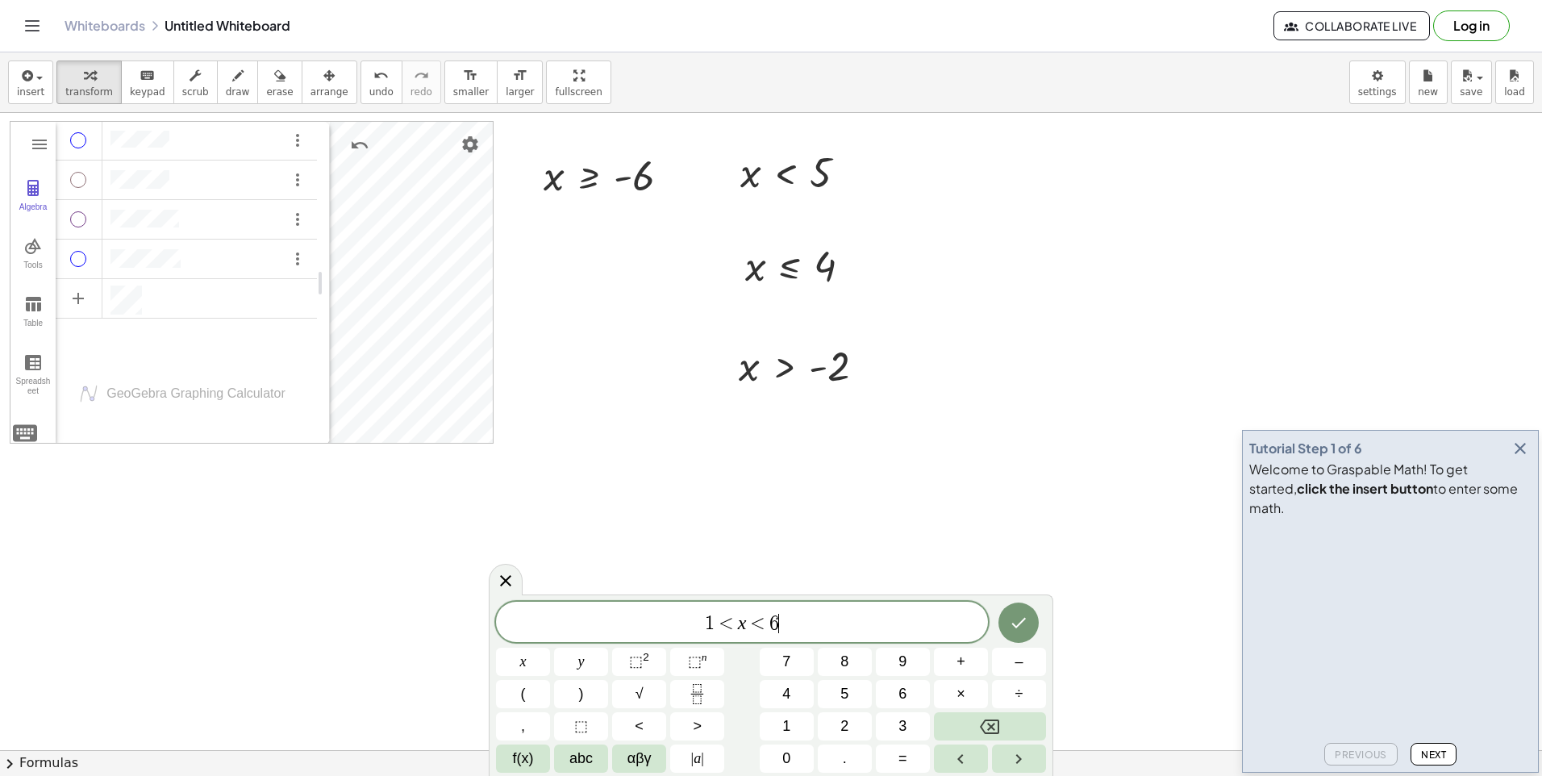
click at [772, 627] on span "6" at bounding box center [774, 623] width 10 height 19
click at [548, 623] on span "1 < x < 6" at bounding box center [742, 623] width 492 height 23
click at [789, 632] on span "1 < x < 6 ​" at bounding box center [742, 623] width 492 height 23
click at [710, 636] on div "***** 1 < x < 6" at bounding box center [742, 622] width 492 height 40
click at [804, 616] on span "1 < x < 6" at bounding box center [742, 623] width 492 height 23
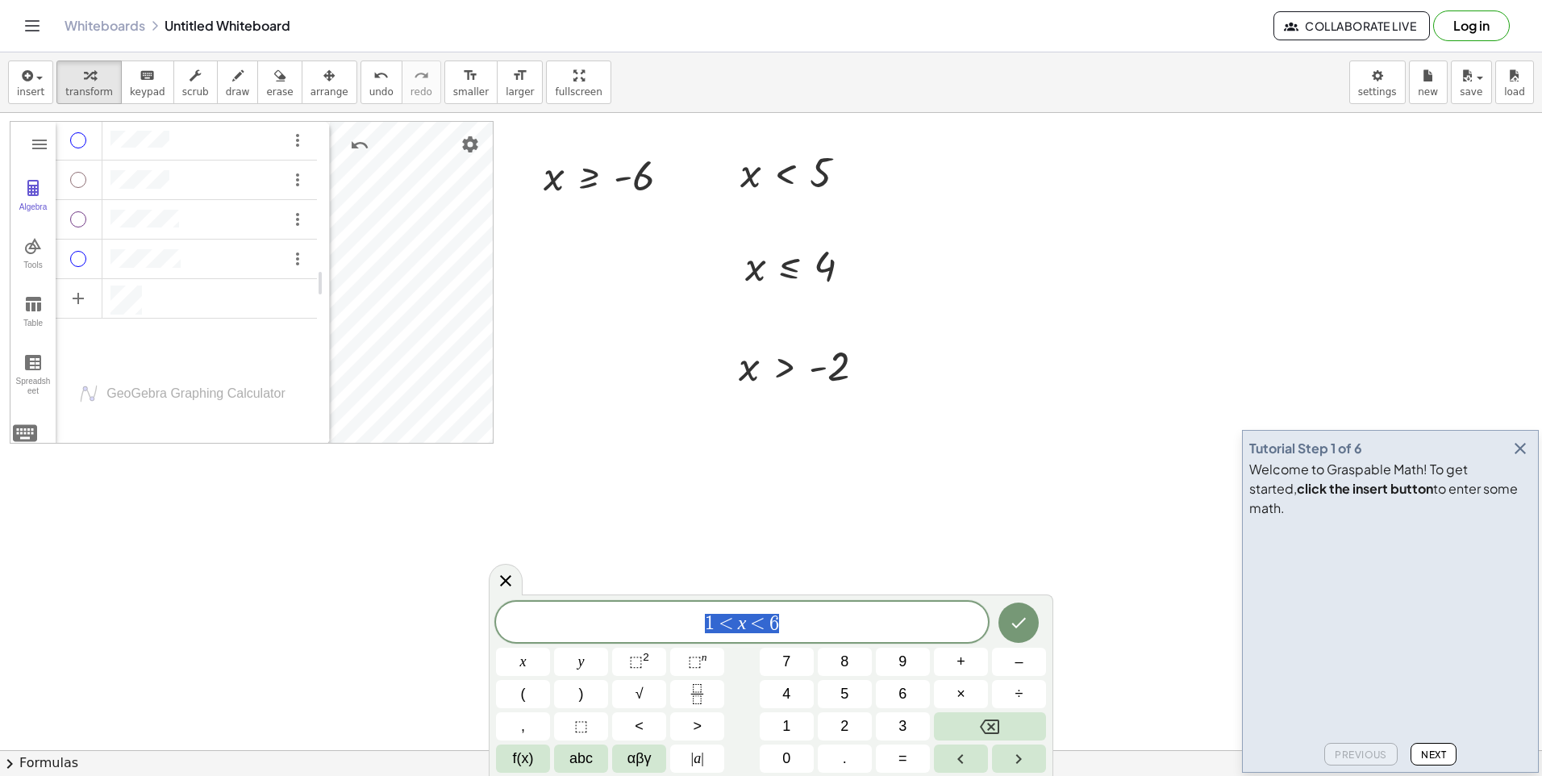
drag, startPoint x: 804, startPoint y: 616, endPoint x: 633, endPoint y: 628, distance: 171.4
click at [633, 628] on span "1 < x < 6" at bounding box center [742, 623] width 492 height 23
